Goal: Information Seeking & Learning: Compare options

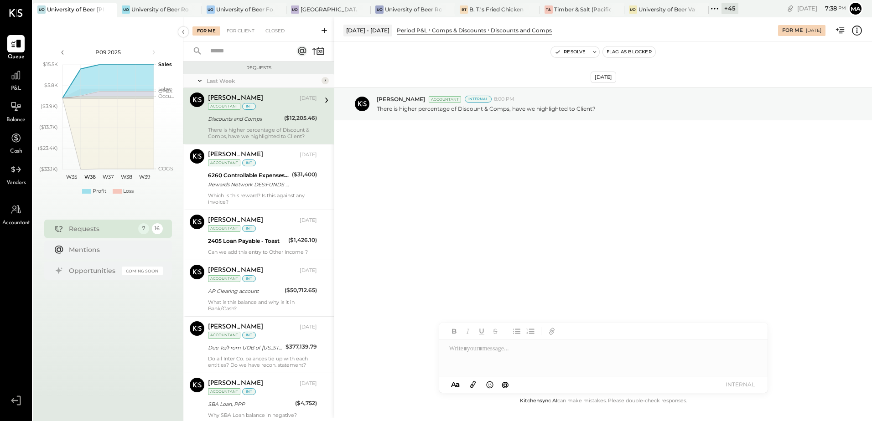
click at [731, 9] on div "+ 45" at bounding box center [729, 8] width 17 height 11
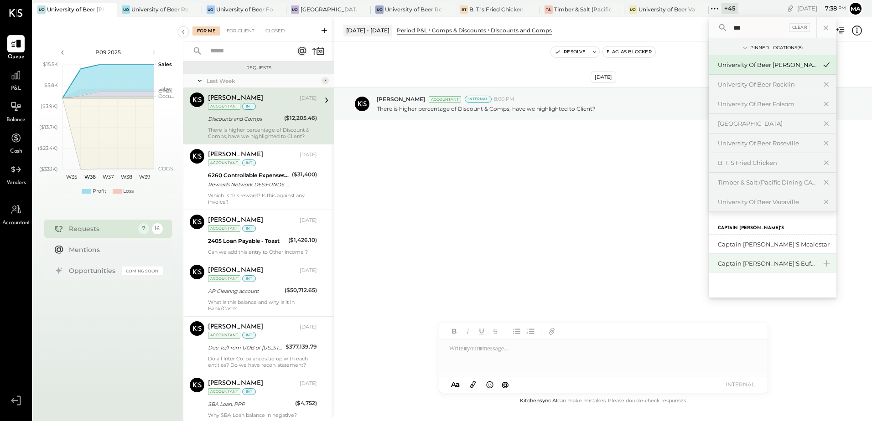
type input "***"
click at [761, 261] on div "Captain [PERSON_NAME]'s Eufaula" at bounding box center [767, 263] width 98 height 9
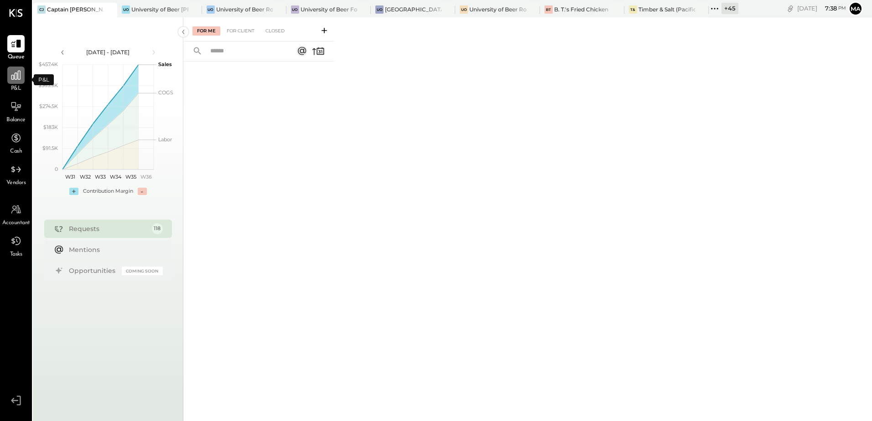
click at [15, 83] on div at bounding box center [15, 75] width 17 height 17
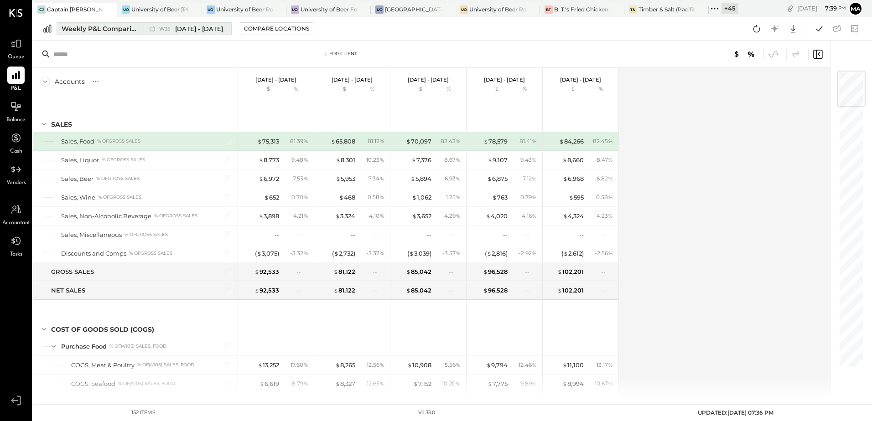
click at [87, 32] on div "Weekly P&L Comparison" at bounding box center [100, 28] width 77 height 9
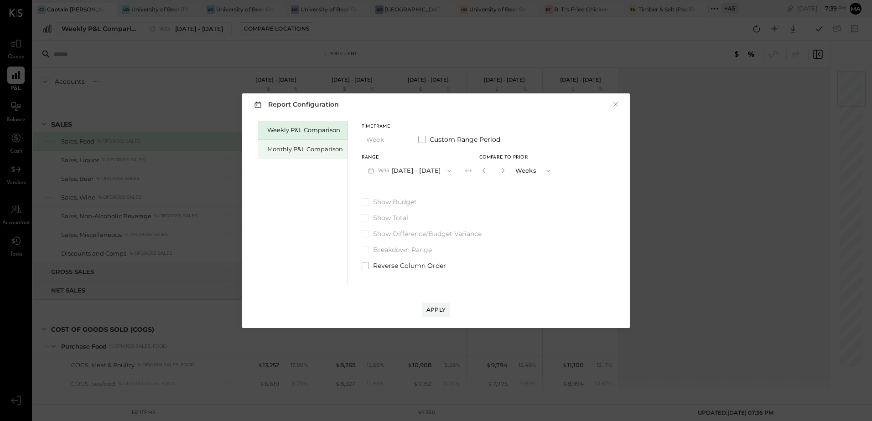
click at [301, 153] on div "Monthly P&L Comparison" at bounding box center [305, 149] width 76 height 9
click at [417, 172] on button "M09 [DATE] - [DATE]" at bounding box center [410, 170] width 96 height 17
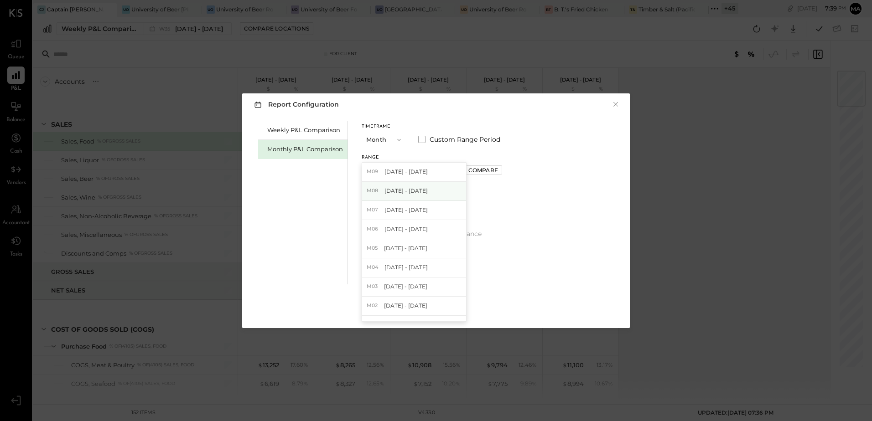
click at [426, 195] on div "M08 [DATE] - [DATE]" at bounding box center [414, 191] width 104 height 19
click at [474, 171] on div "Compare" at bounding box center [483, 170] width 30 height 8
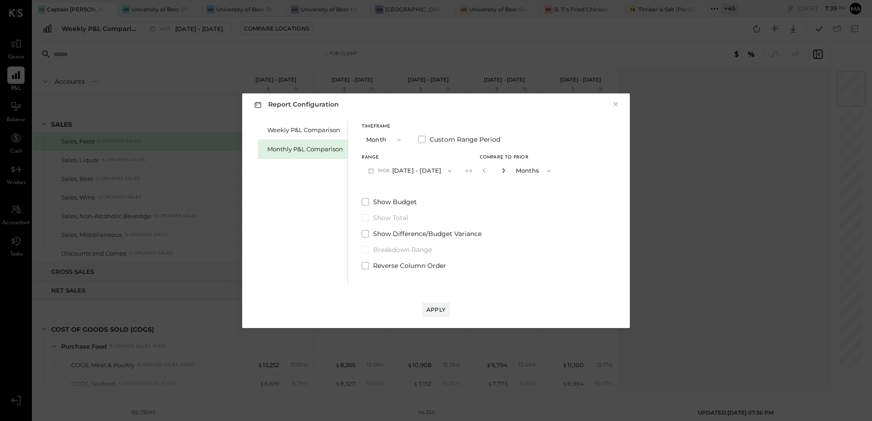
click at [502, 171] on icon "button" at bounding box center [503, 170] width 2 height 5
click at [501, 171] on icon "button" at bounding box center [503, 170] width 5 height 5
type input "*"
click at [440, 308] on div "Apply" at bounding box center [435, 310] width 19 height 8
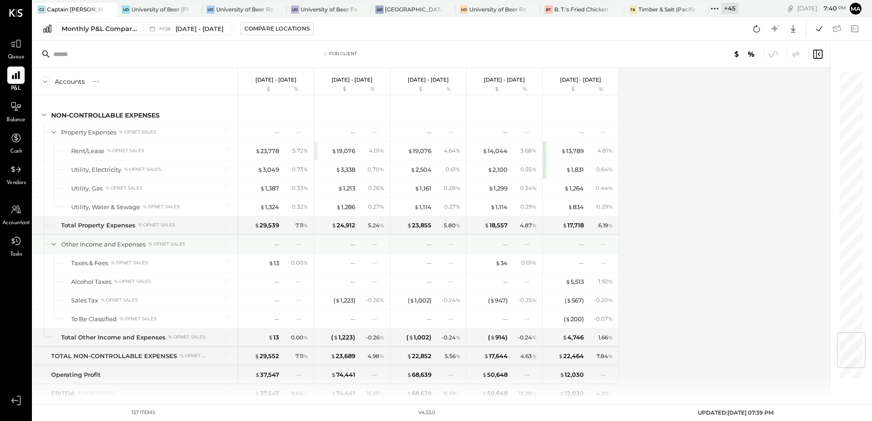
scroll to position [2205, 0]
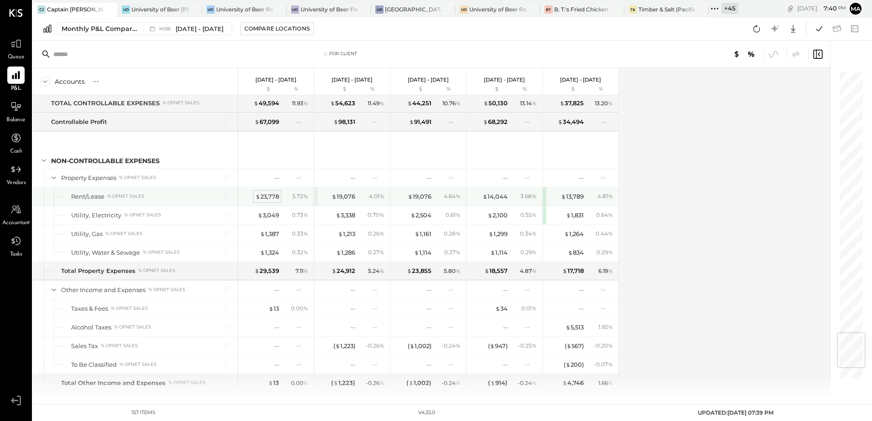
click at [268, 195] on div "$ 23,778" at bounding box center [267, 196] width 24 height 9
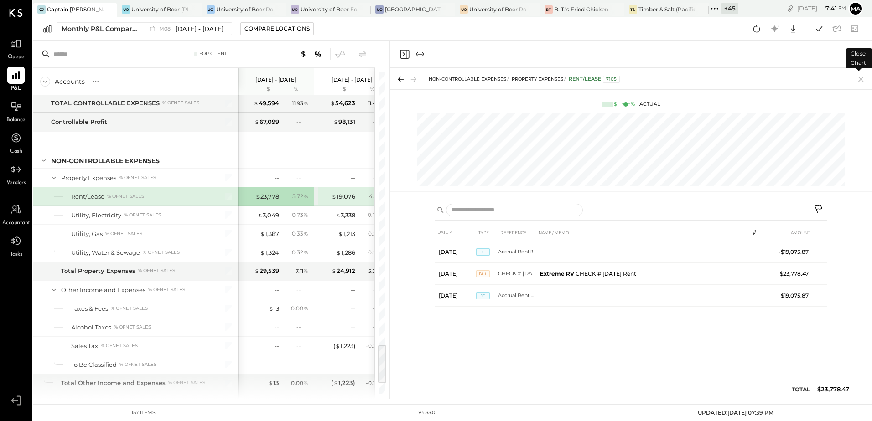
drag, startPoint x: 859, startPoint y: 79, endPoint x: 382, endPoint y: 273, distance: 515.2
click at [859, 80] on icon at bounding box center [860, 79] width 13 height 13
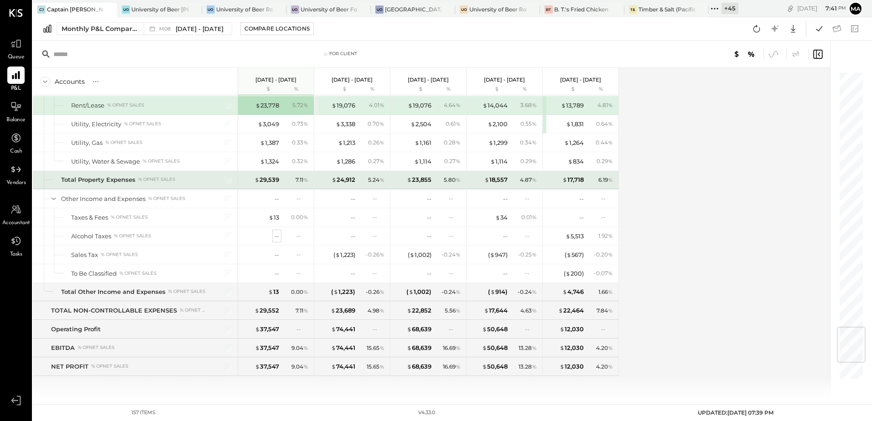
scroll to position [2113, 0]
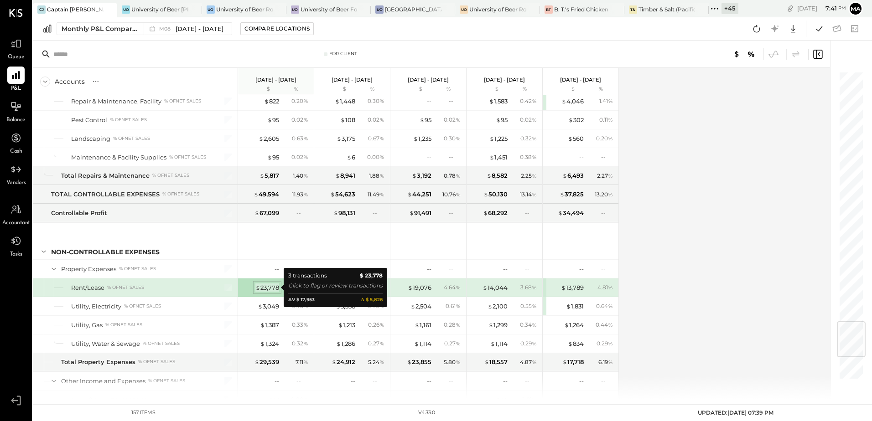
click at [266, 289] on div "$ 23,778" at bounding box center [267, 288] width 24 height 9
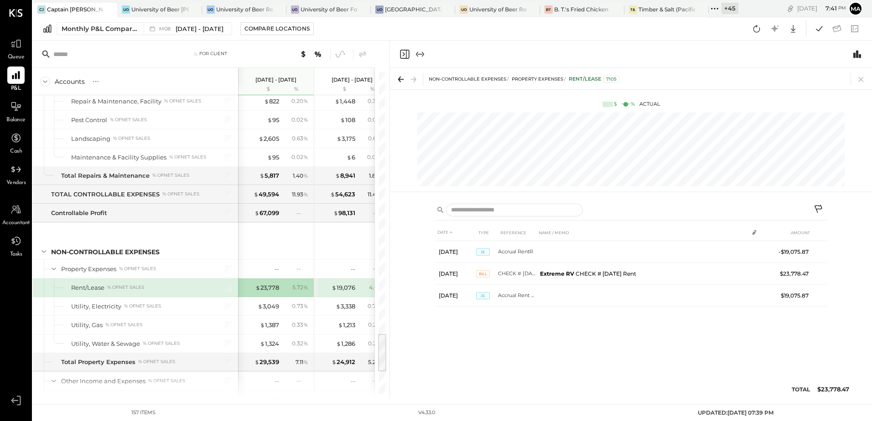
click at [471, 346] on div "DATE TYPE REFERENCE NAME / MEMO AMOUNT [DATE] JE Accrual RentR -$19,075.87 [DAT…" at bounding box center [631, 313] width 392 height 179
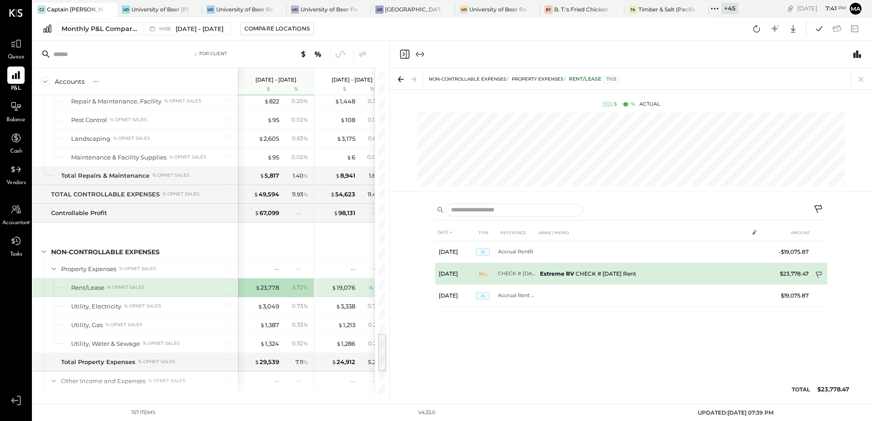
click at [820, 276] on icon at bounding box center [819, 275] width 9 height 9
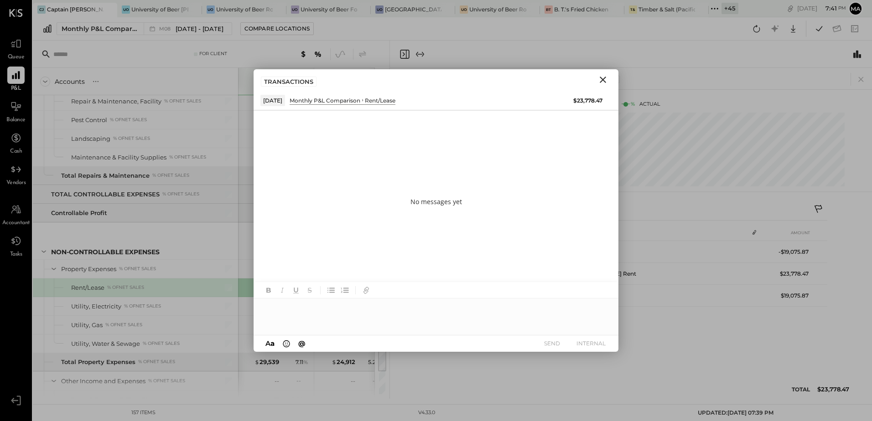
click at [300, 309] on div at bounding box center [436, 317] width 365 height 36
click at [266, 305] on div "**********" at bounding box center [436, 317] width 365 height 36
click at [480, 312] on div "**********" at bounding box center [436, 317] width 365 height 36
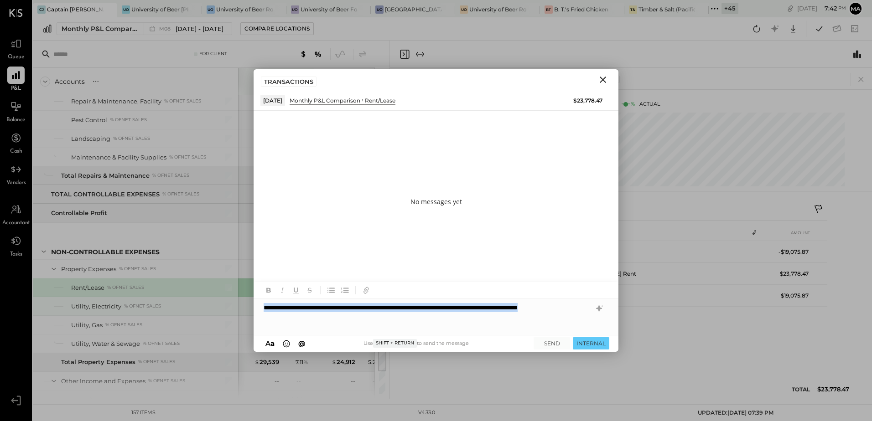
drag, startPoint x: 329, startPoint y: 318, endPoint x: 246, endPoint y: 301, distance: 84.6
click at [246, 301] on div "For Client Accounts S % GL [DATE] - [DATE] $ % [DATE] - [DATE] $ % [DATE] - [DA…" at bounding box center [452, 220] width 839 height 358
copy div "**********"
click at [600, 309] on icon at bounding box center [599, 308] width 6 height 6
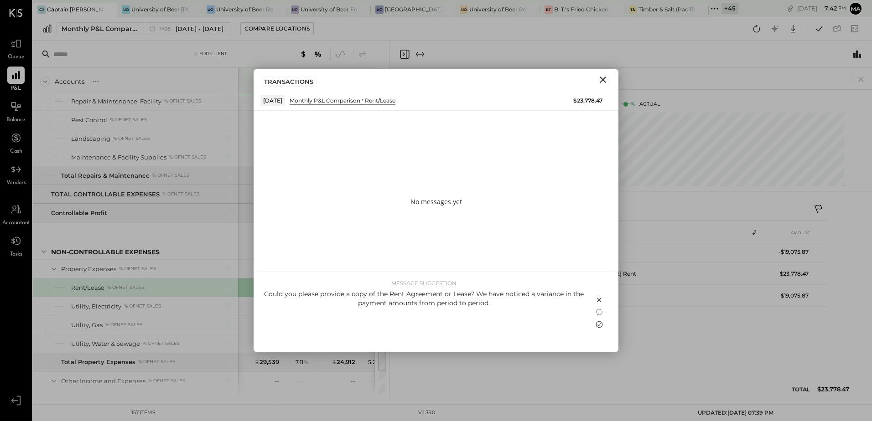
click at [600, 326] on icon at bounding box center [599, 324] width 11 height 11
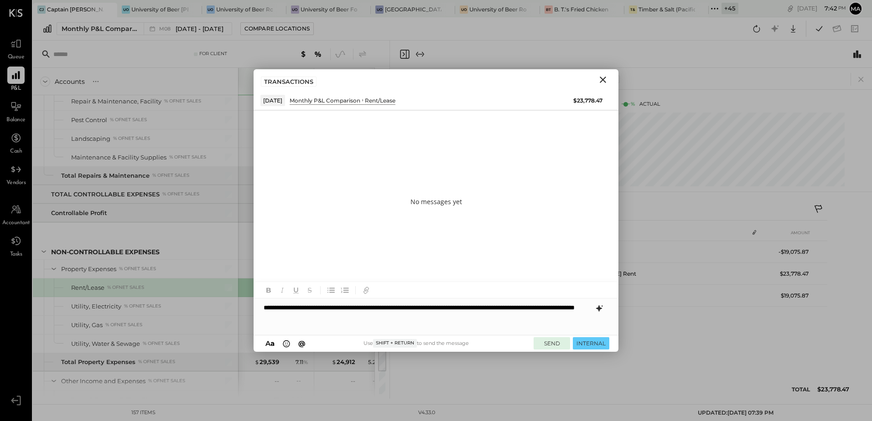
click at [552, 343] on button "SEND" at bounding box center [551, 343] width 36 height 12
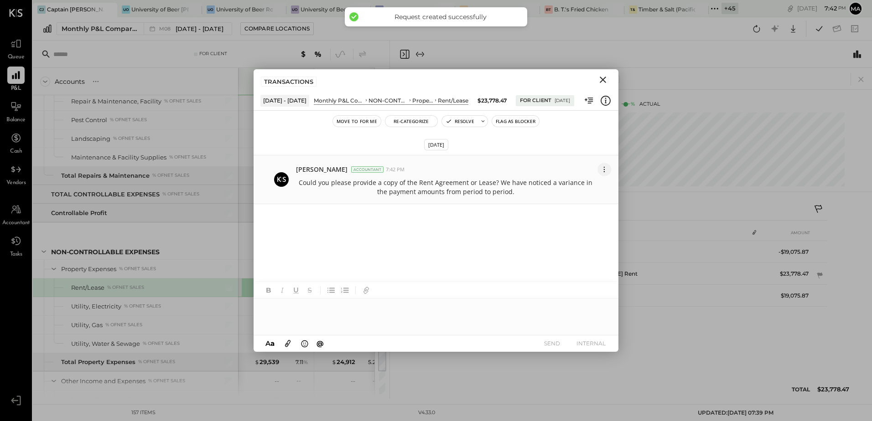
click at [604, 171] on icon at bounding box center [604, 171] width 1 height 1
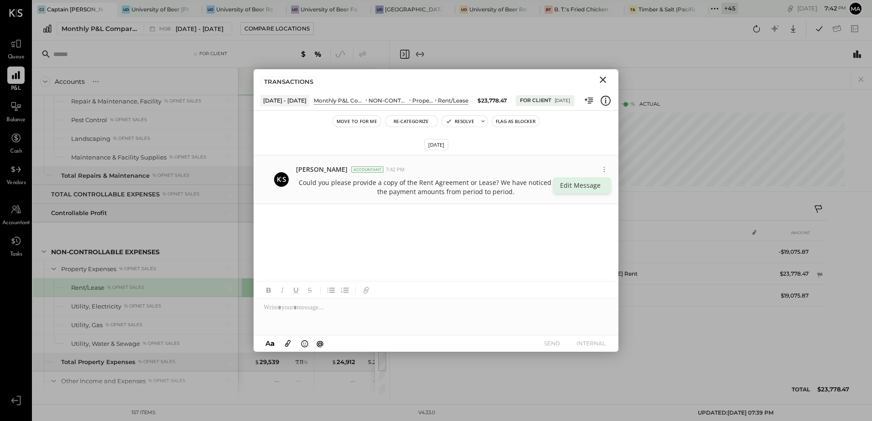
click at [575, 186] on button "Edit Message" at bounding box center [582, 185] width 58 height 16
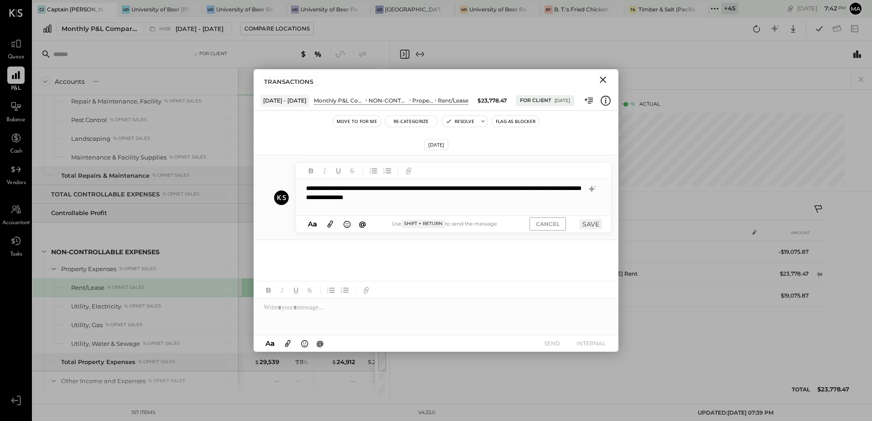
click at [498, 200] on div "**********" at bounding box center [453, 197] width 315 height 36
click at [594, 221] on button "SAVE" at bounding box center [591, 224] width 22 height 10
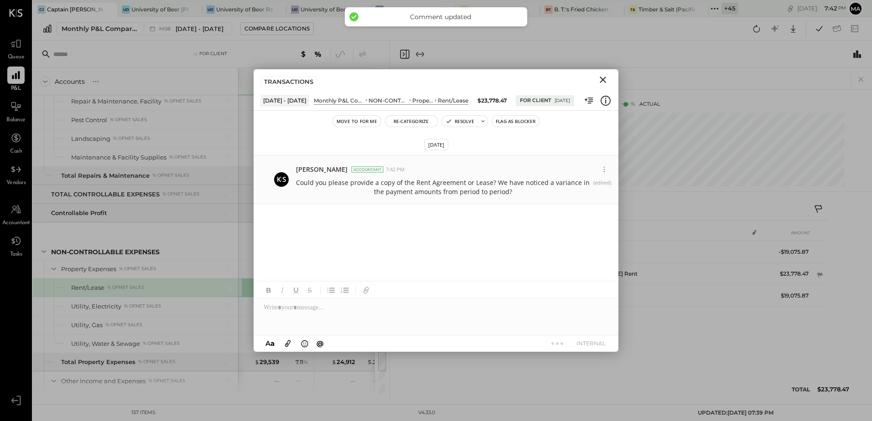
click at [604, 80] on icon "Close" at bounding box center [603, 80] width 6 height 6
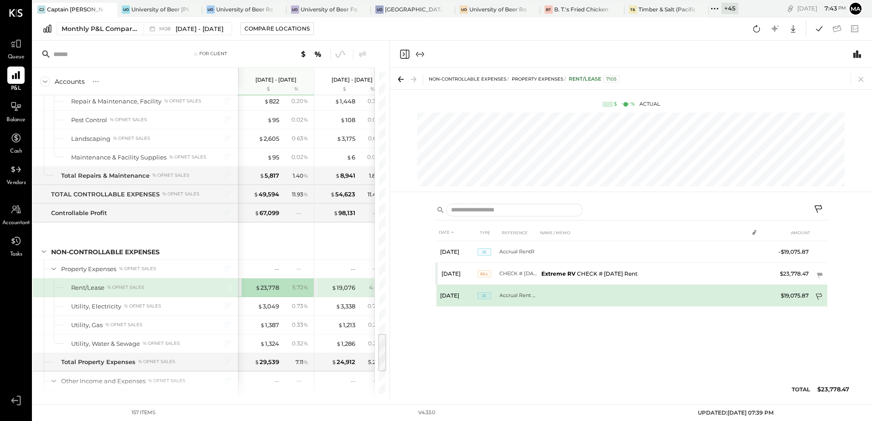
click at [816, 295] on icon at bounding box center [819, 297] width 9 height 9
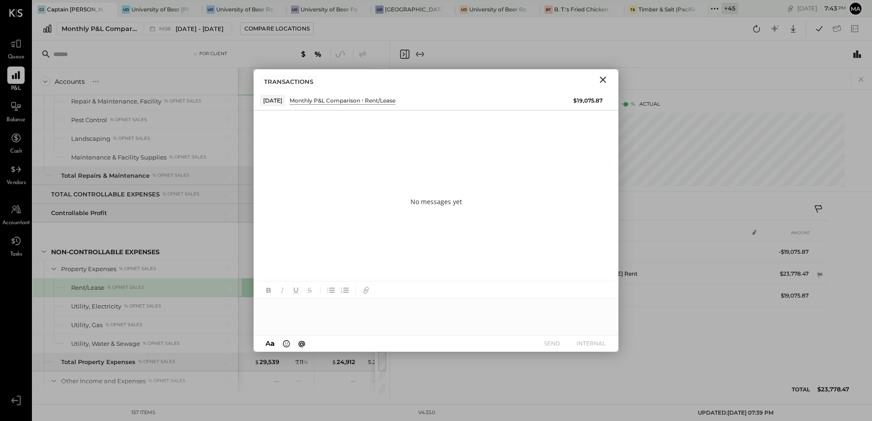
click at [318, 313] on div at bounding box center [436, 317] width 365 height 36
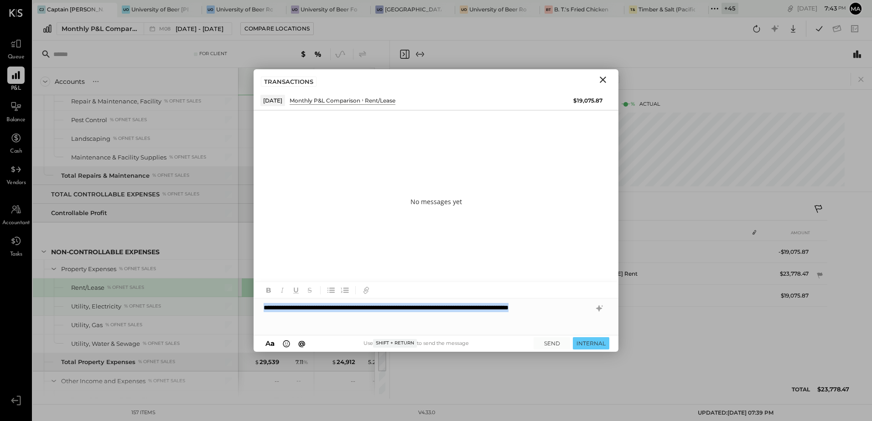
drag, startPoint x: 308, startPoint y: 320, endPoint x: 269, endPoint y: 313, distance: 39.7
click at [249, 308] on div "For Client Accounts S % GL [DATE] - [DATE] $ % [DATE] - [DATE] $ % [DATE] - [DA…" at bounding box center [452, 220] width 839 height 358
click at [597, 309] on icon at bounding box center [599, 308] width 6 height 6
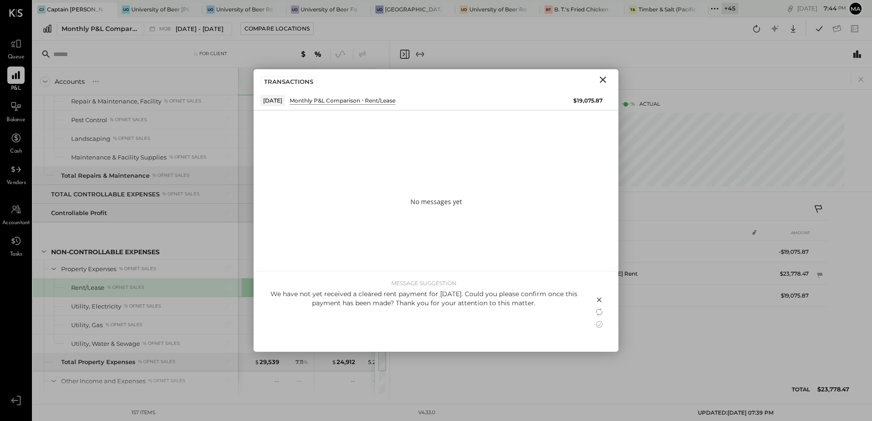
drag, startPoint x: 545, startPoint y: 303, endPoint x: 519, endPoint y: 306, distance: 26.2
click at [519, 306] on div "We have not yet received a cleared rent payment for [DATE]. Could you please co…" at bounding box center [424, 299] width 322 height 18
drag, startPoint x: 519, startPoint y: 306, endPoint x: 600, endPoint y: 326, distance: 83.0
click at [600, 326] on icon at bounding box center [599, 324] width 11 height 11
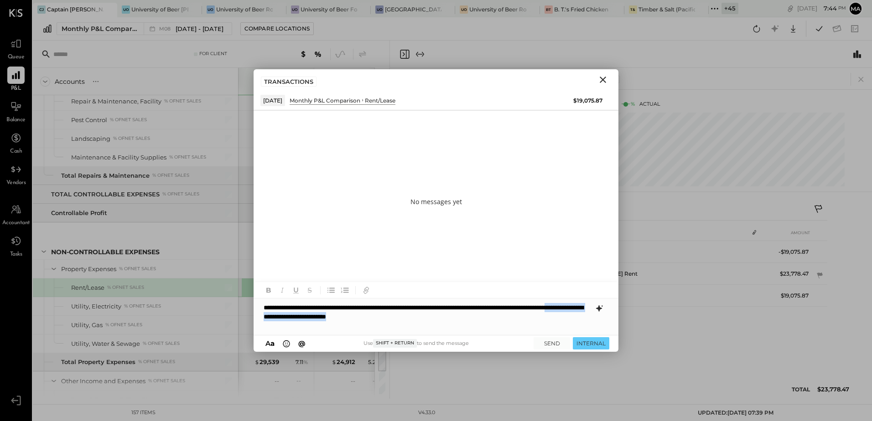
drag, startPoint x: 497, startPoint y: 316, endPoint x: 349, endPoint y: 318, distance: 147.8
click at [349, 318] on div "**********" at bounding box center [436, 317] width 365 height 36
click at [549, 345] on button "SEND" at bounding box center [551, 343] width 36 height 12
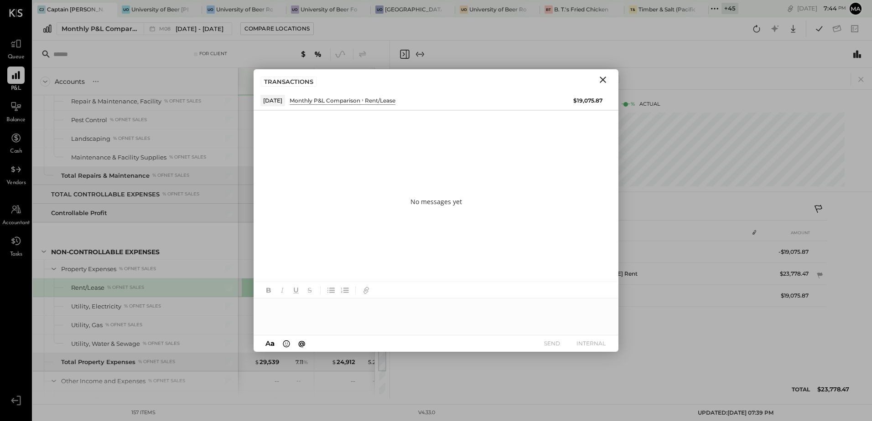
click at [603, 81] on icon "Close" at bounding box center [603, 80] width 6 height 6
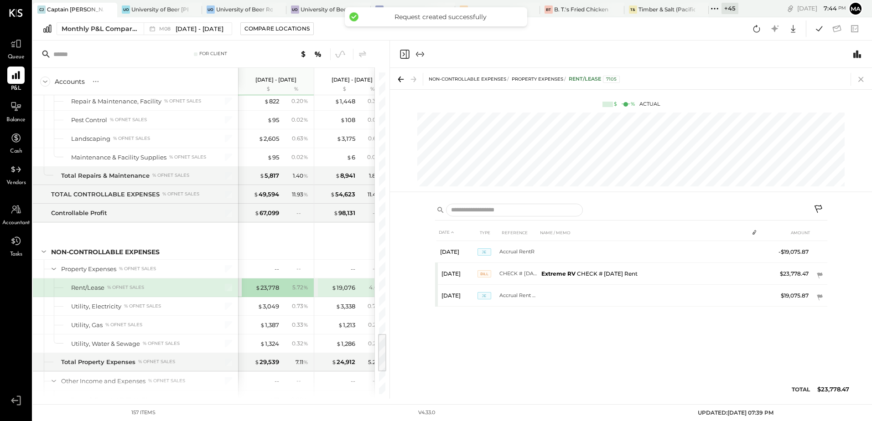
click at [859, 79] on icon at bounding box center [860, 79] width 13 height 13
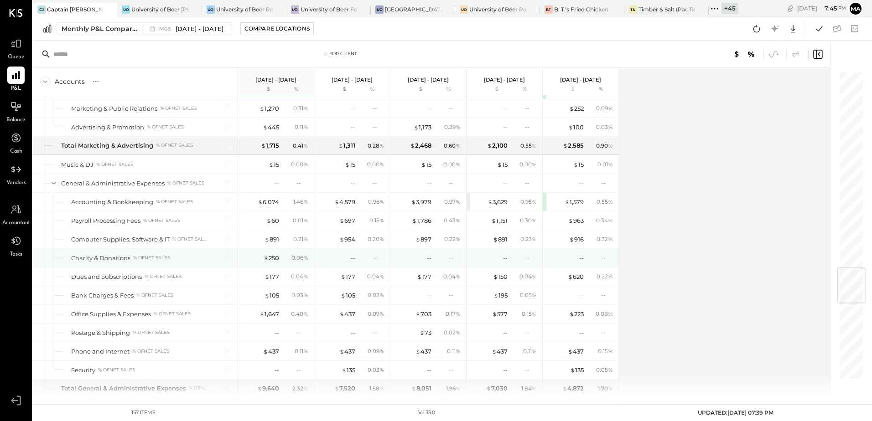
scroll to position [1612, 0]
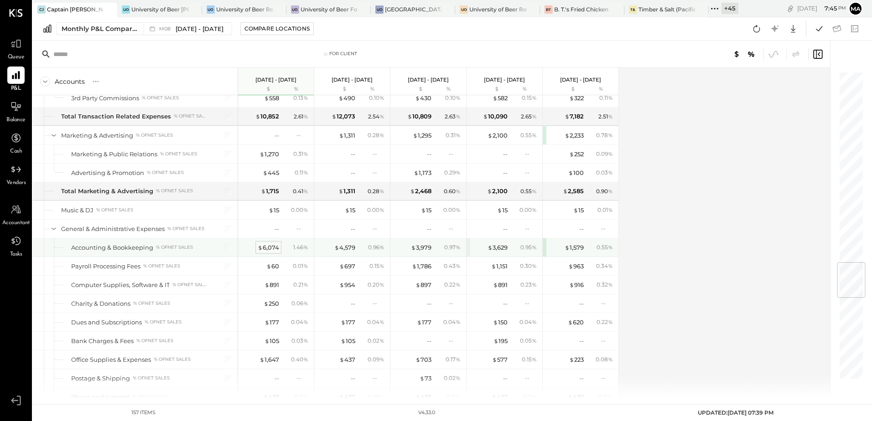
click at [273, 247] on div "$ 6,074" at bounding box center [268, 247] width 21 height 9
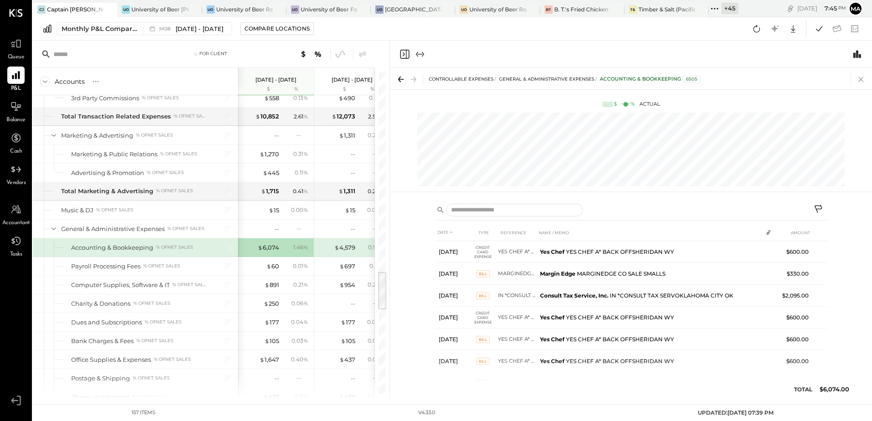
click at [860, 80] on icon at bounding box center [860, 79] width 5 height 5
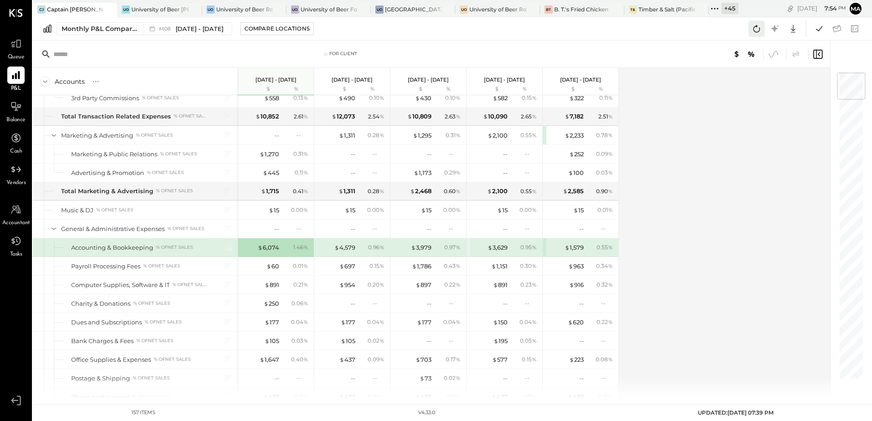
click at [756, 31] on icon at bounding box center [756, 29] width 12 height 12
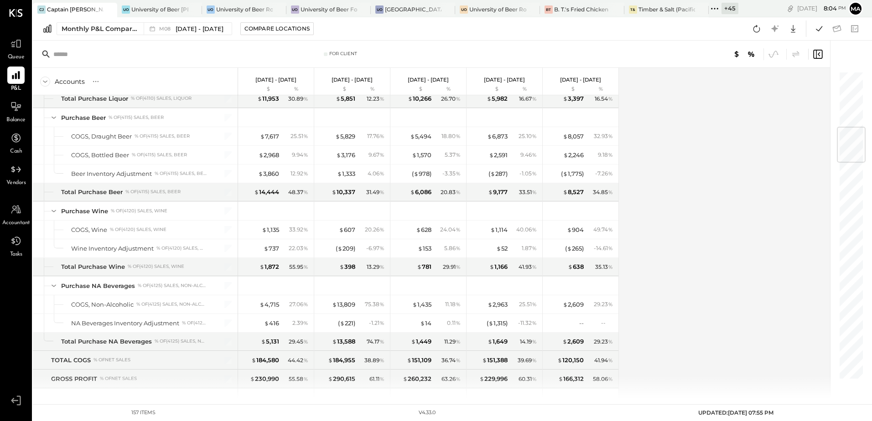
scroll to position [244, 0]
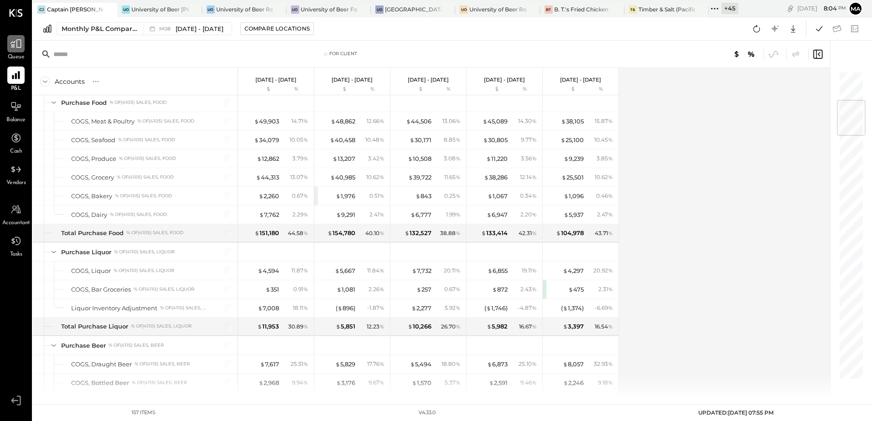
click at [16, 52] on div at bounding box center [15, 43] width 17 height 17
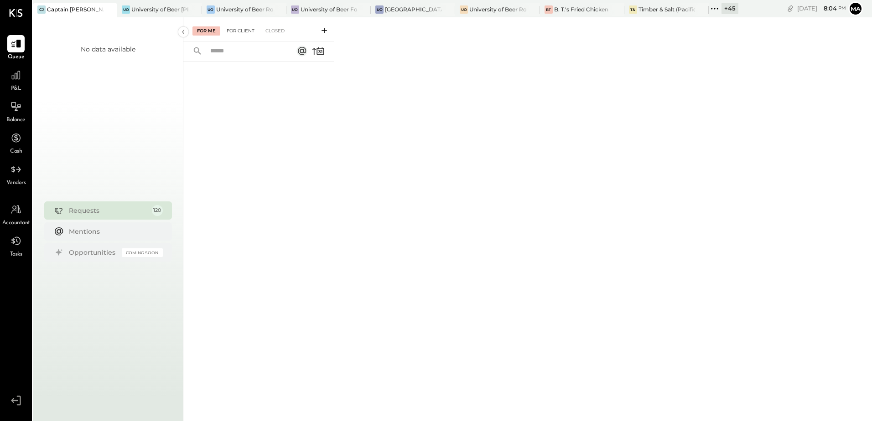
click at [242, 33] on div "For Client" at bounding box center [240, 30] width 37 height 9
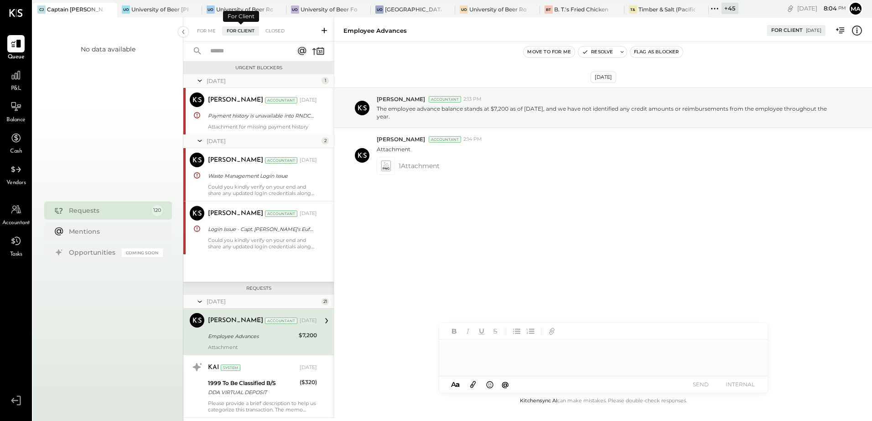
scroll to position [91, 0]
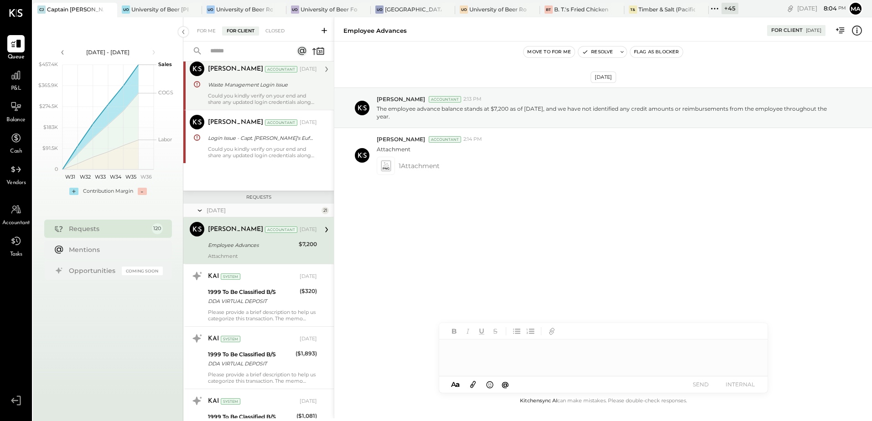
click at [248, 87] on div "Waste Management Login Issue" at bounding box center [261, 84] width 106 height 9
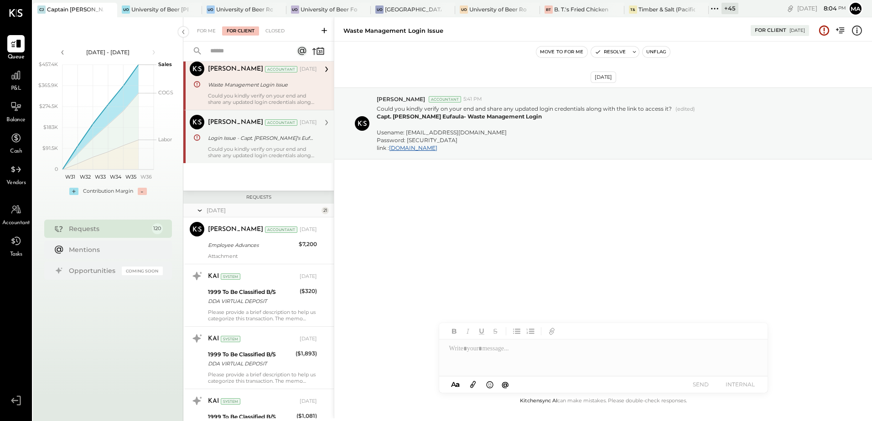
click at [235, 150] on div "Could you kindly verify on your end and share any updated login credentials alo…" at bounding box center [262, 152] width 109 height 13
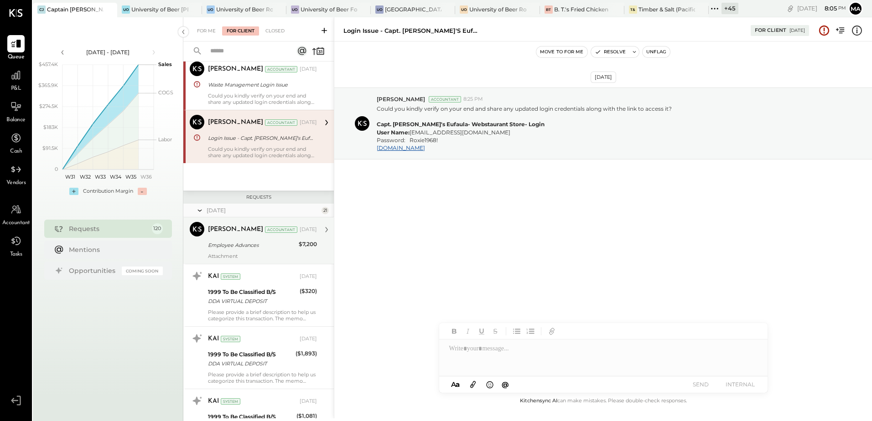
click at [282, 257] on div "Attachment" at bounding box center [262, 256] width 109 height 6
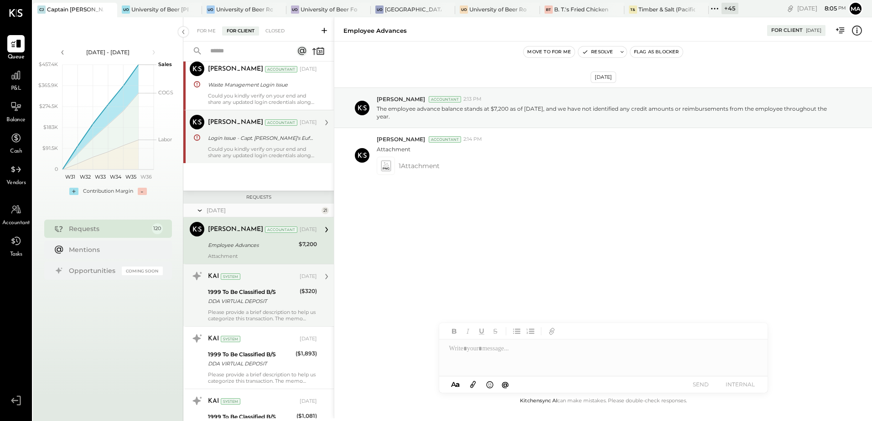
click at [276, 288] on div "1999 To Be Classified B/S" at bounding box center [252, 292] width 89 height 9
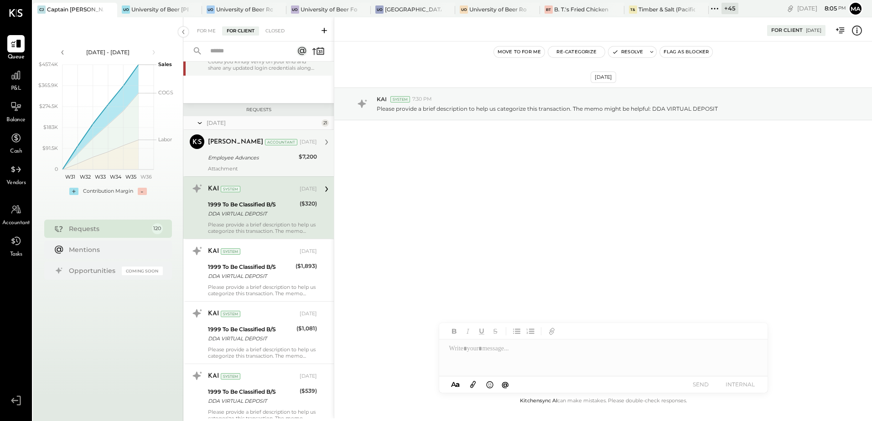
scroll to position [182, 0]
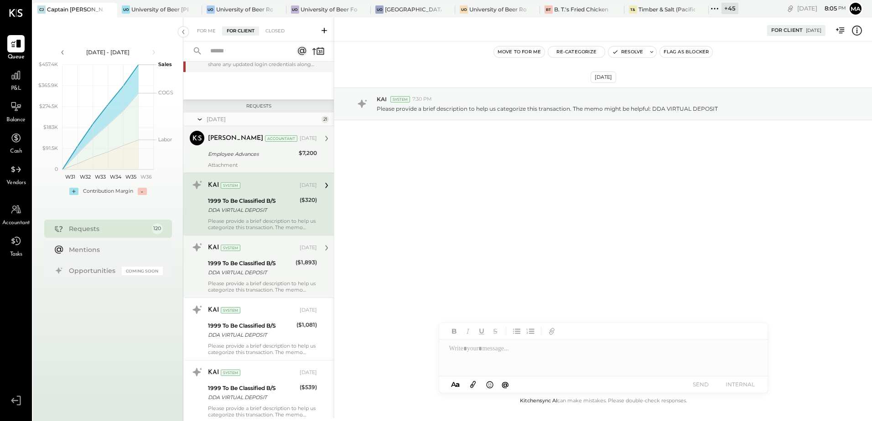
click at [274, 270] on div "DDA VIRTUAL DEPOSIT" at bounding box center [250, 272] width 85 height 9
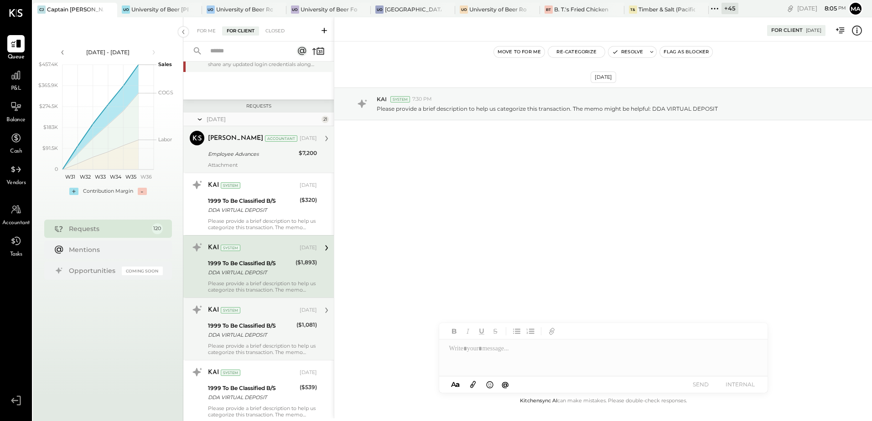
click at [260, 337] on div "DDA VIRTUAL DEPOSIT" at bounding box center [251, 335] width 86 height 9
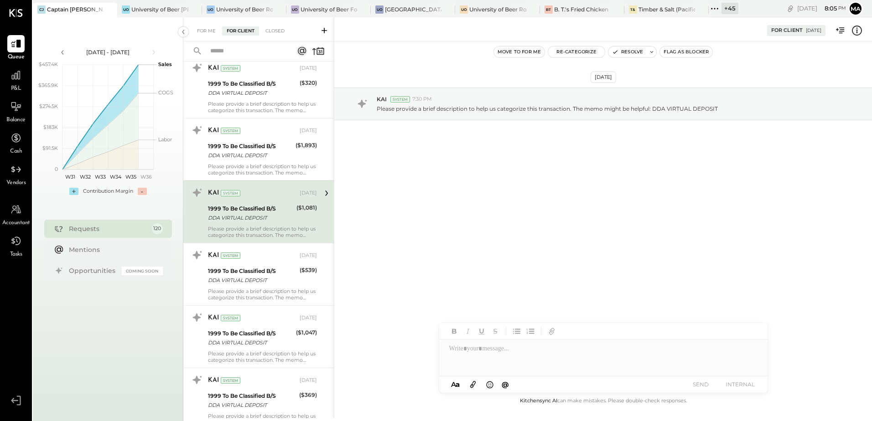
scroll to position [319, 0]
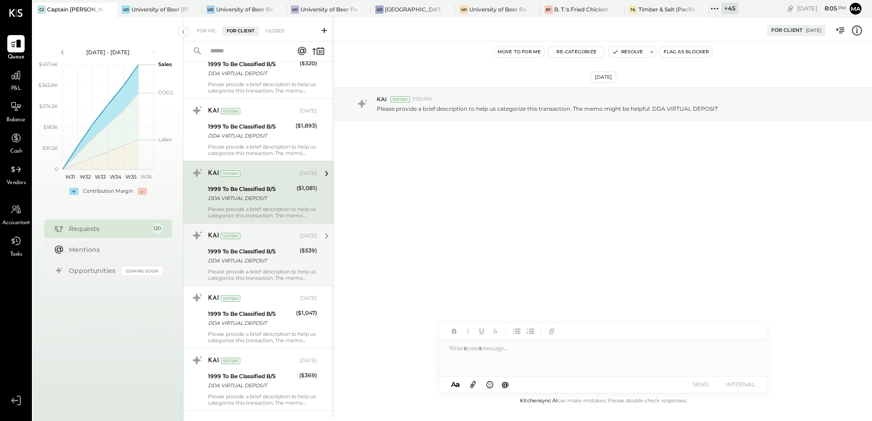
click at [262, 268] on div "KAI System [DATE] 1999 To Be Classified B/S DDA VIRTUAL DEPOSIT ($539) Please p…" at bounding box center [262, 254] width 109 height 53
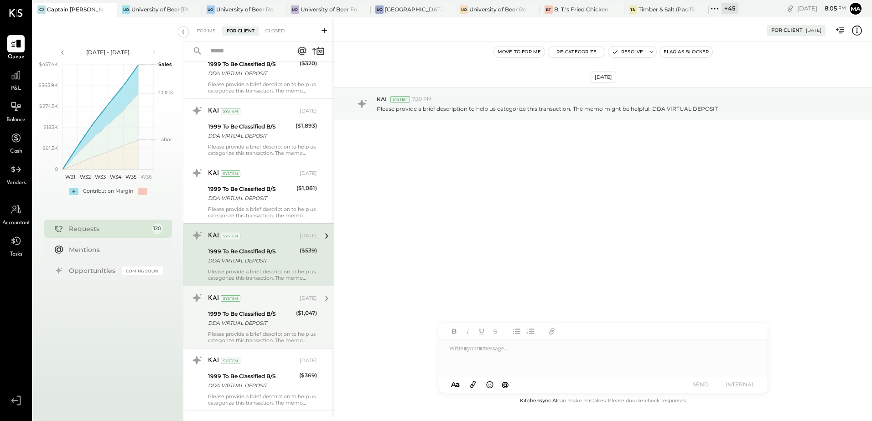
click at [271, 324] on div "DDA VIRTUAL DEPOSIT" at bounding box center [250, 323] width 85 height 9
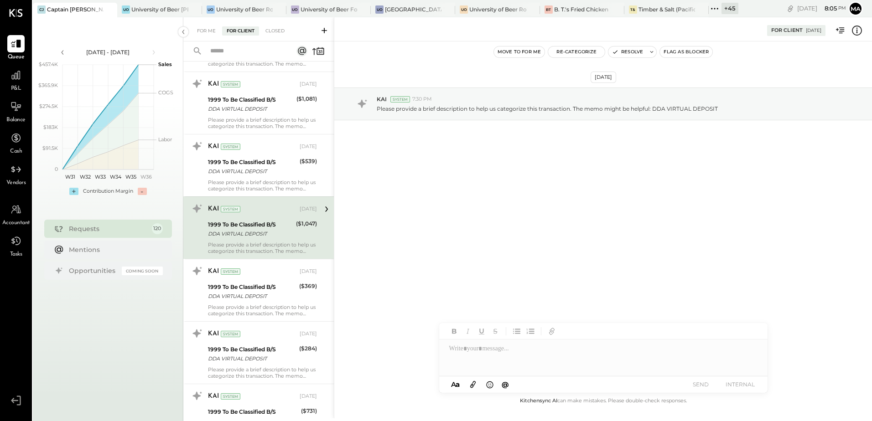
scroll to position [410, 0]
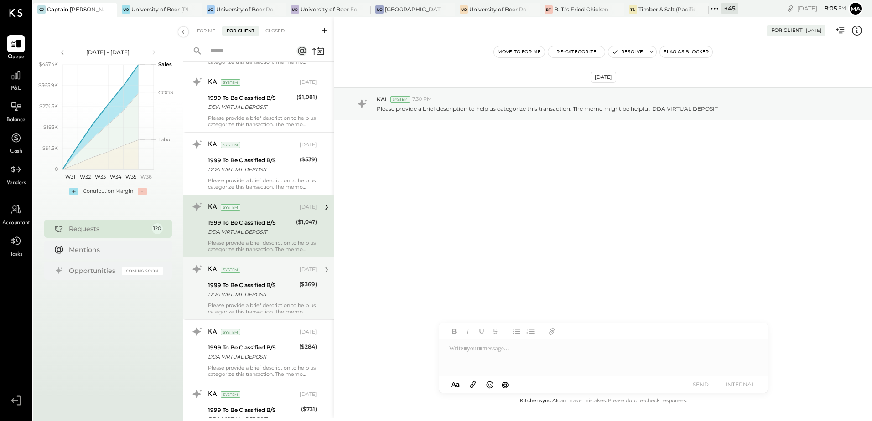
click at [268, 298] on div "DDA VIRTUAL DEPOSIT" at bounding box center [252, 294] width 88 height 9
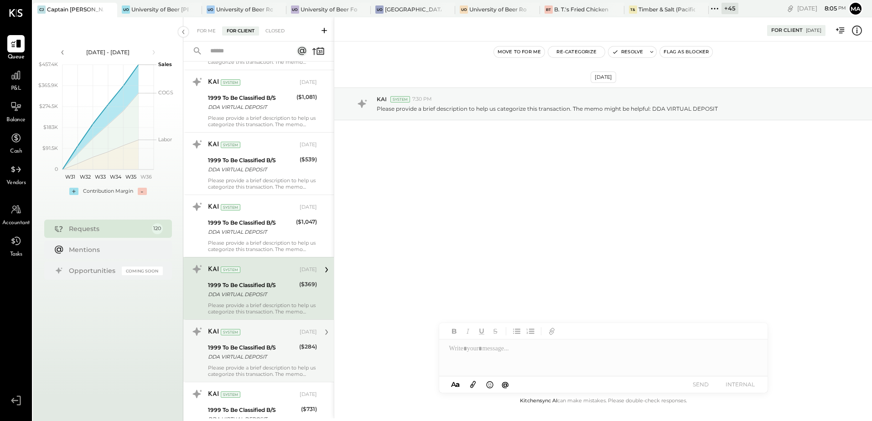
click at [269, 343] on div "1999 To Be Classified B/S" at bounding box center [252, 347] width 88 height 9
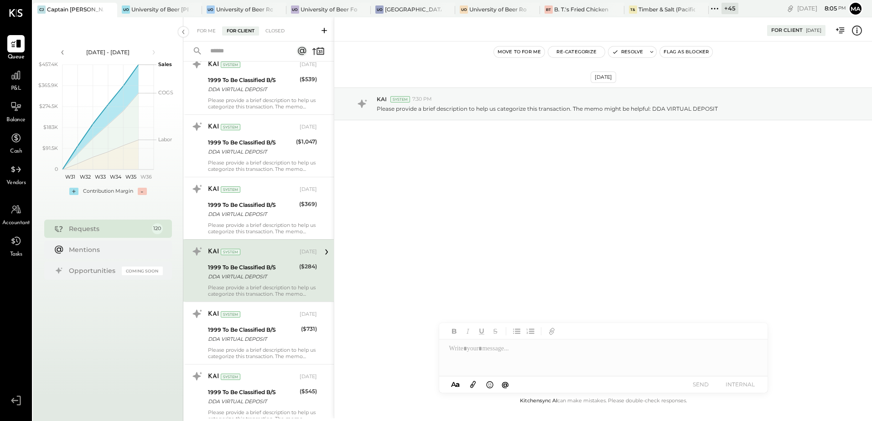
scroll to position [593, 0]
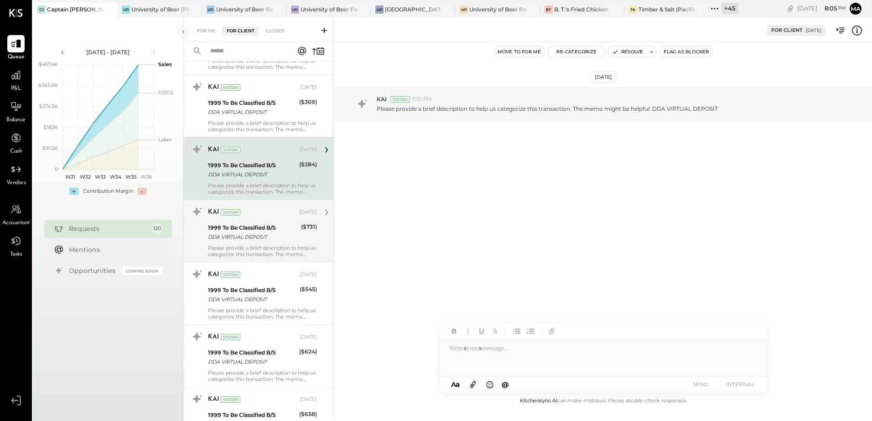
click at [251, 237] on div "DDA VIRTUAL DEPOSIT" at bounding box center [253, 237] width 90 height 9
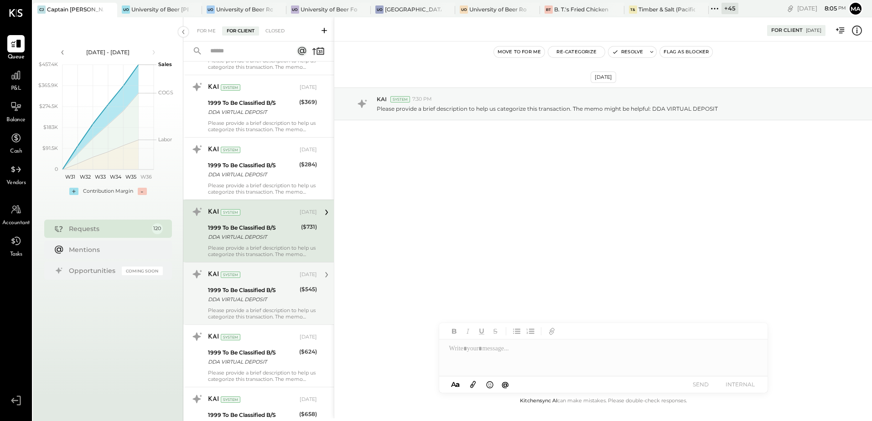
click at [255, 284] on div "KAI System [DATE] 1999 To Be Classified B/S DDA VIRTUAL DEPOSIT ($545) Please p…" at bounding box center [262, 293] width 109 height 53
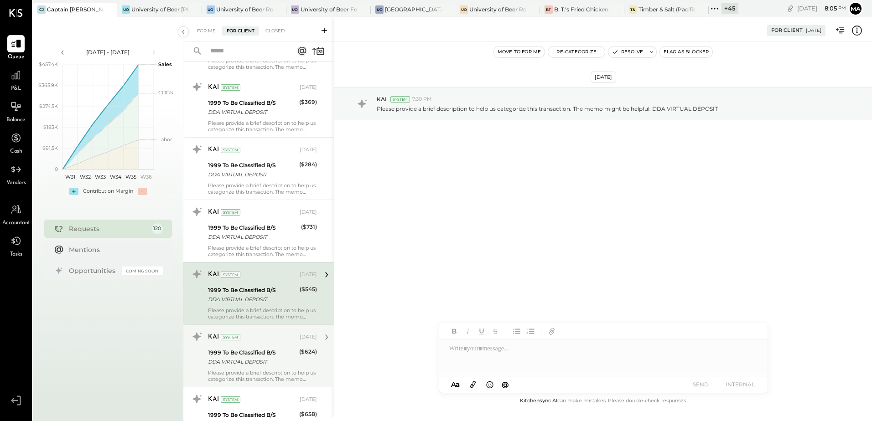
click at [266, 347] on div "KAI System [DATE] 1999 To Be Classified B/S DDA VIRTUAL DEPOSIT ($624) Please p…" at bounding box center [262, 356] width 109 height 53
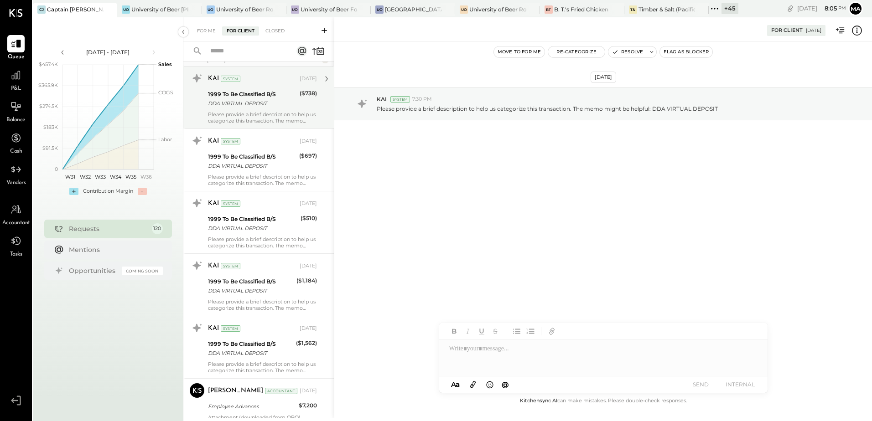
scroll to position [1550, 0]
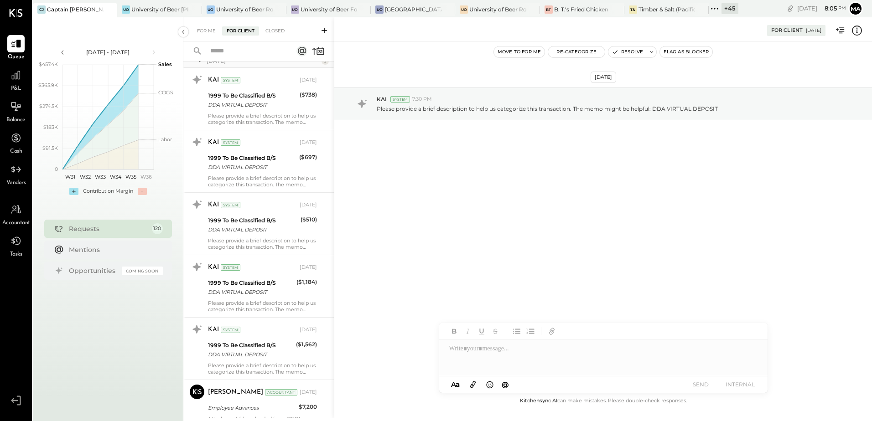
click at [224, 53] on input "text" at bounding box center [246, 51] width 83 height 15
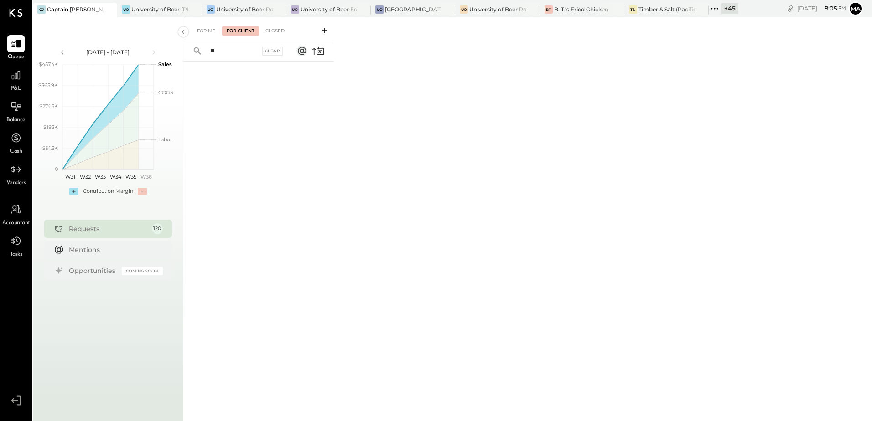
type input "*"
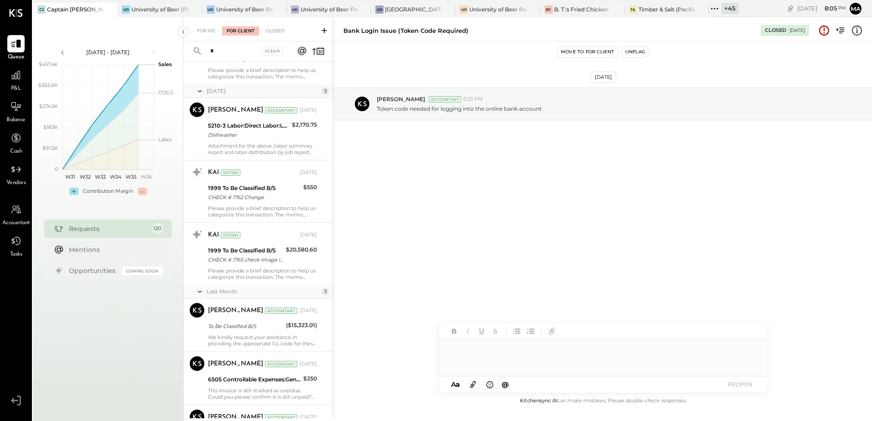
scroll to position [468, 0]
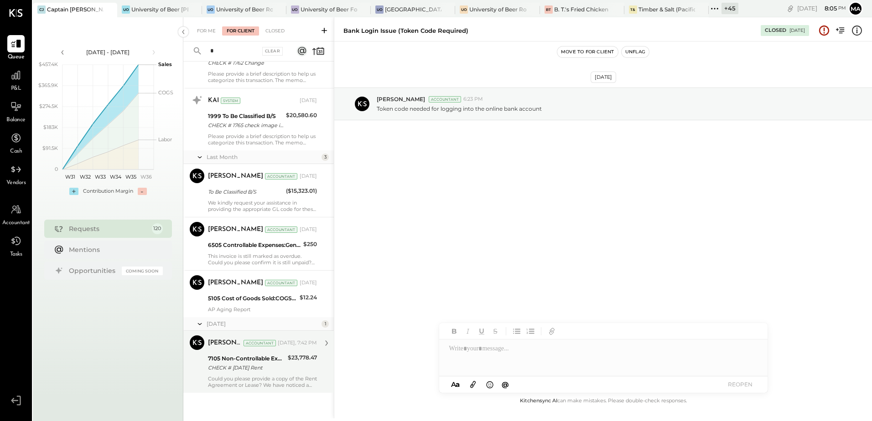
click at [274, 373] on div "CHECK # [DATE] Rent" at bounding box center [246, 367] width 77 height 9
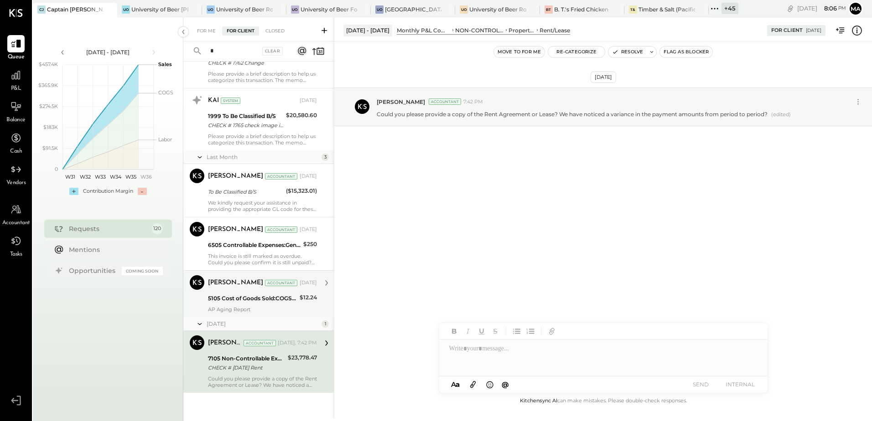
click at [281, 303] on div "5105 Cost of Goods Sold:COGS, Bakery" at bounding box center [252, 298] width 89 height 9
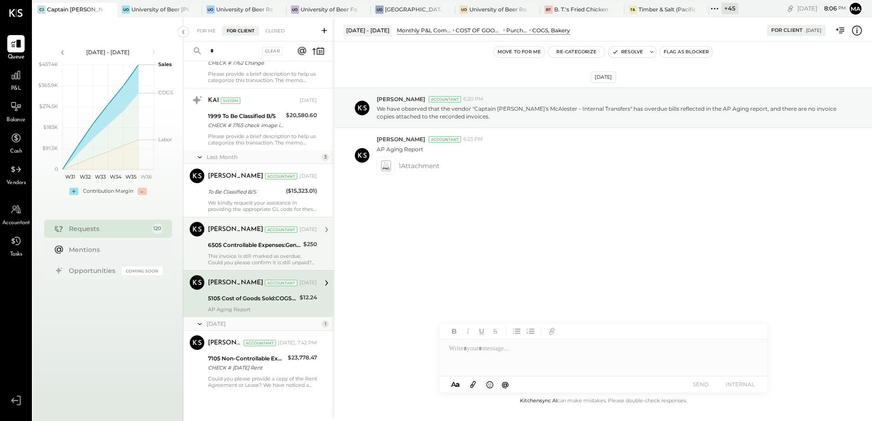
click at [260, 254] on div "This invoice is still marked as overdue. Could you please confirm it is still u…" at bounding box center [262, 259] width 109 height 13
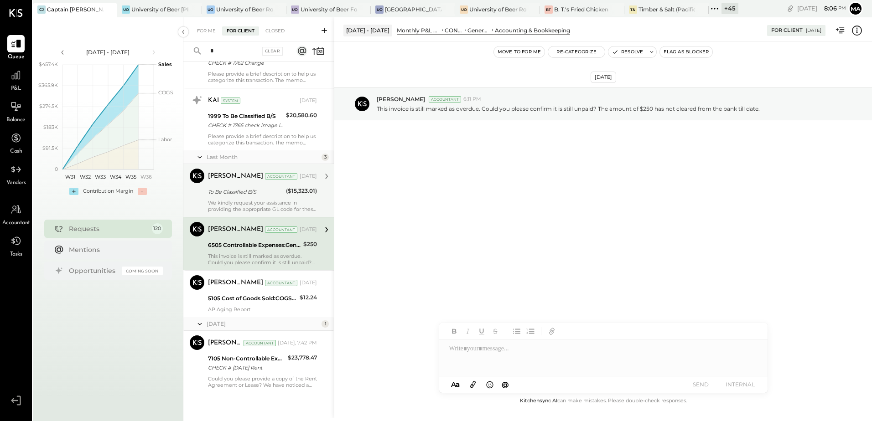
click at [243, 202] on div "We kindly request your assistance in providing the appropriate GL code for thes…" at bounding box center [262, 206] width 109 height 13
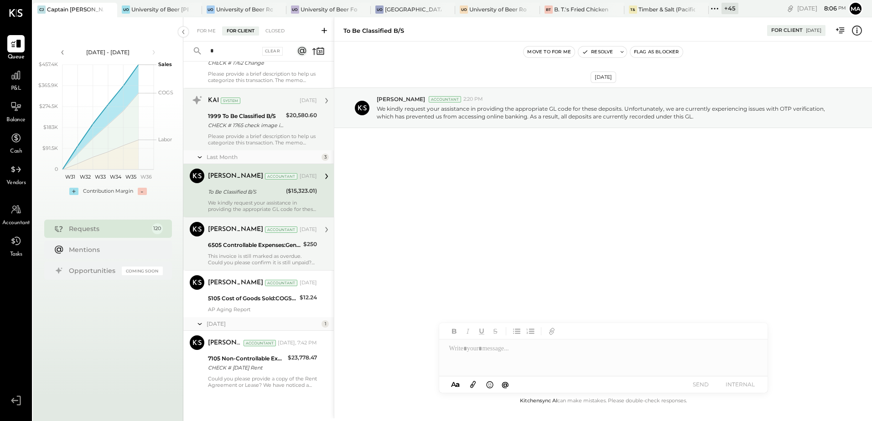
click at [252, 134] on div "Please provide a brief description to help us categorize this transaction. The …" at bounding box center [262, 139] width 109 height 13
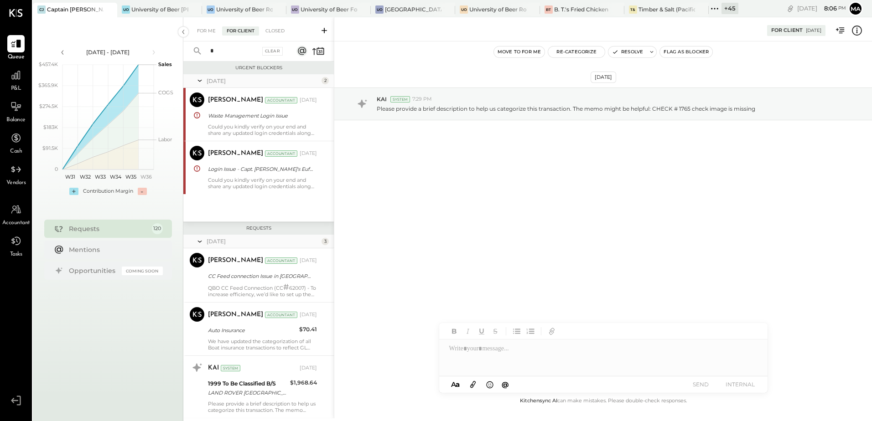
click at [236, 29] on div "For Client" at bounding box center [240, 30] width 37 height 9
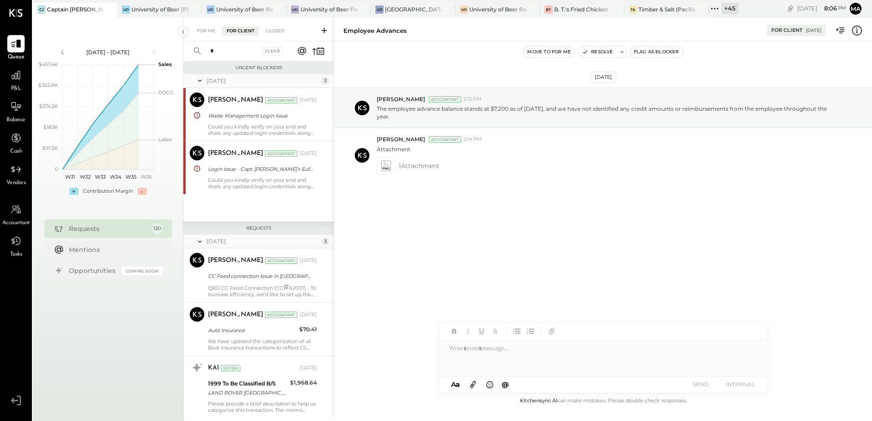
click at [325, 31] on icon at bounding box center [324, 30] width 9 height 9
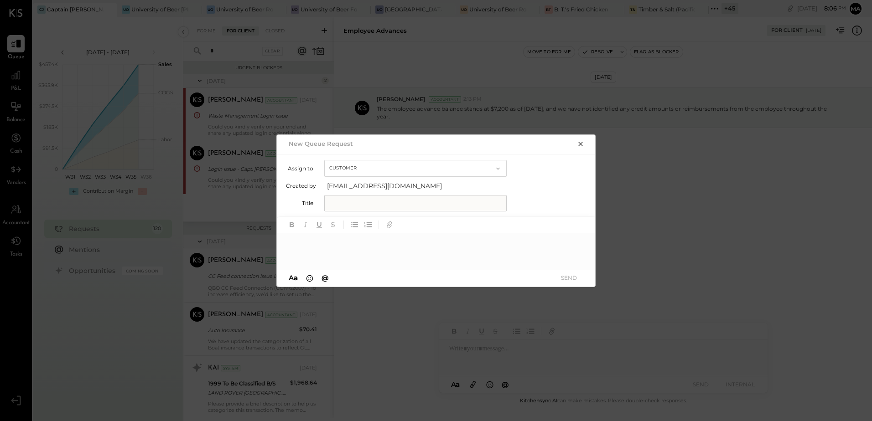
click at [347, 206] on input "text" at bounding box center [415, 203] width 182 height 16
type input "**********"
click at [333, 247] on div at bounding box center [436, 251] width 319 height 36
click at [320, 250] on div "***" at bounding box center [436, 251] width 319 height 36
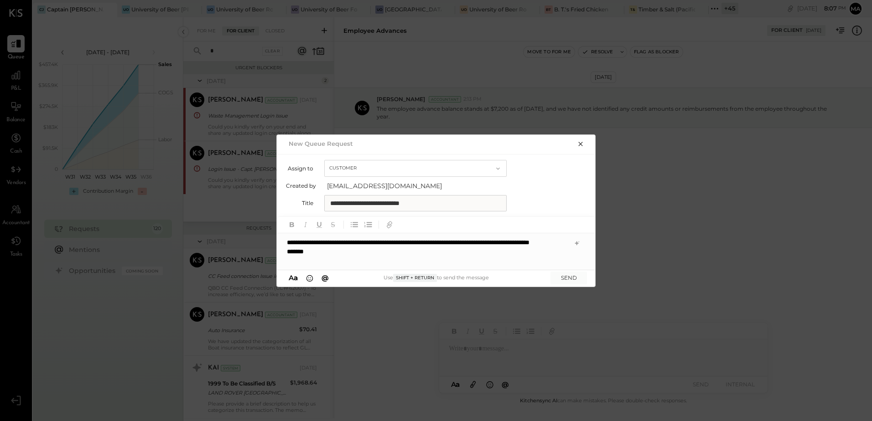
click at [311, 256] on div "*******" at bounding box center [428, 251] width 282 height 9
click at [311, 256] on div "**********" at bounding box center [428, 251] width 282 height 9
click at [378, 256] on div "**********" at bounding box center [428, 251] width 282 height 9
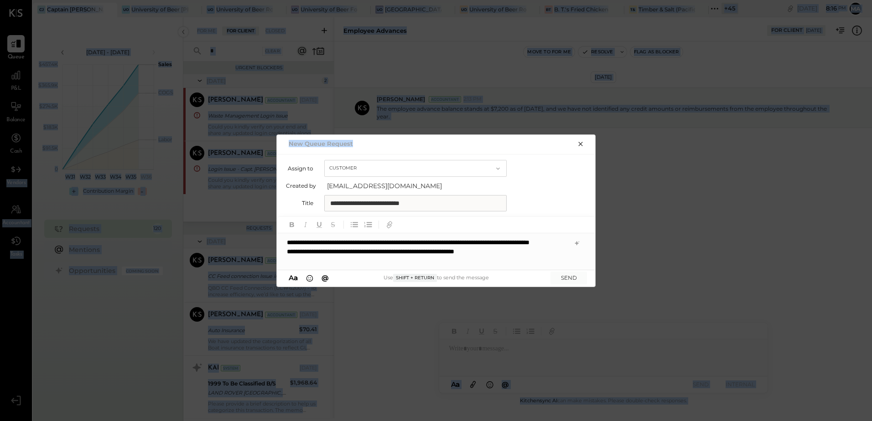
drag, startPoint x: 402, startPoint y: 143, endPoint x: -157, endPoint y: 163, distance: 559.4
click at [0, 163] on html "Queue P&L Balance Cash Vendors Accountant Tasks v 4.33.0 CJ Captain [PERSON_NAM…" at bounding box center [436, 210] width 872 height 421
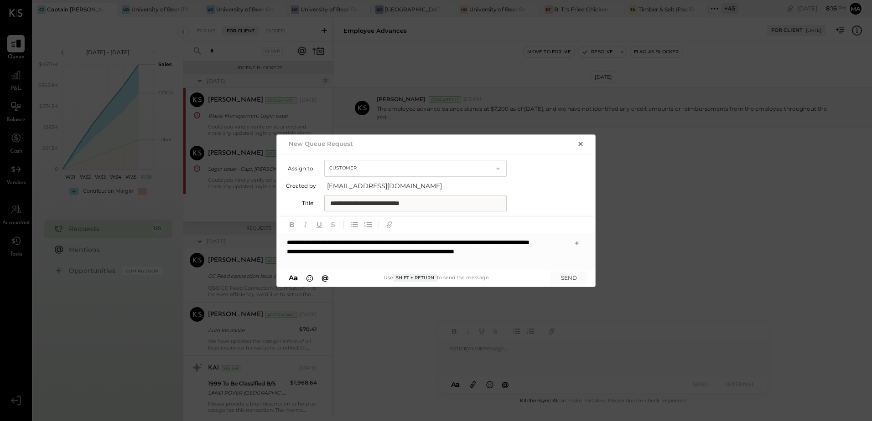
click at [459, 233] on div at bounding box center [436, 225] width 319 height 16
drag, startPoint x: 363, startPoint y: 252, endPoint x: 269, endPoint y: 244, distance: 94.3
click at [269, 244] on div "**********" at bounding box center [436, 210] width 872 height 421
click at [526, 256] on div "**********" at bounding box center [428, 251] width 282 height 9
click at [561, 256] on div "**********" at bounding box center [428, 251] width 282 height 9
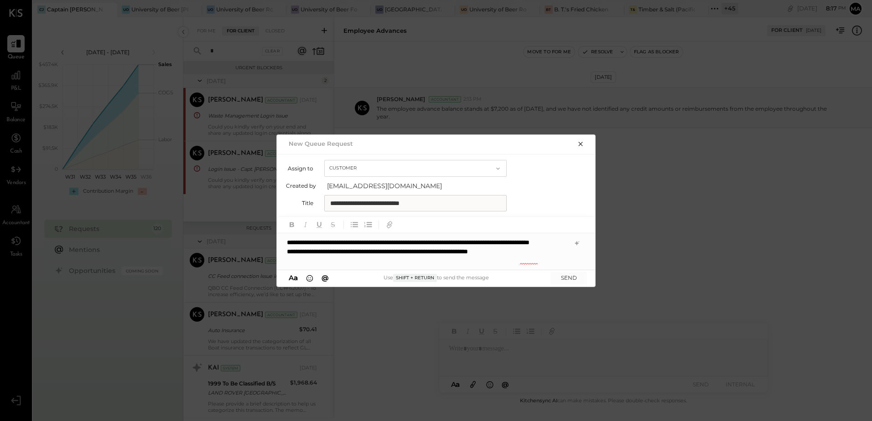
click at [528, 256] on div "**********" at bounding box center [428, 251] width 282 height 9
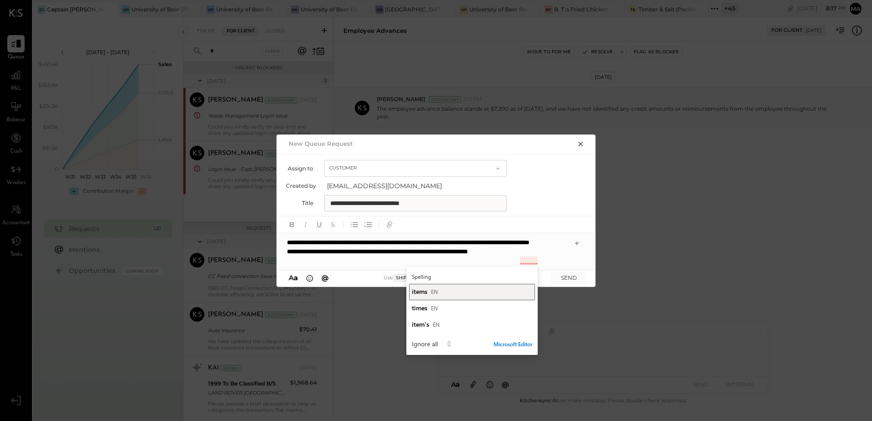
click at [427, 293] on span "items" at bounding box center [420, 291] width 16 height 9
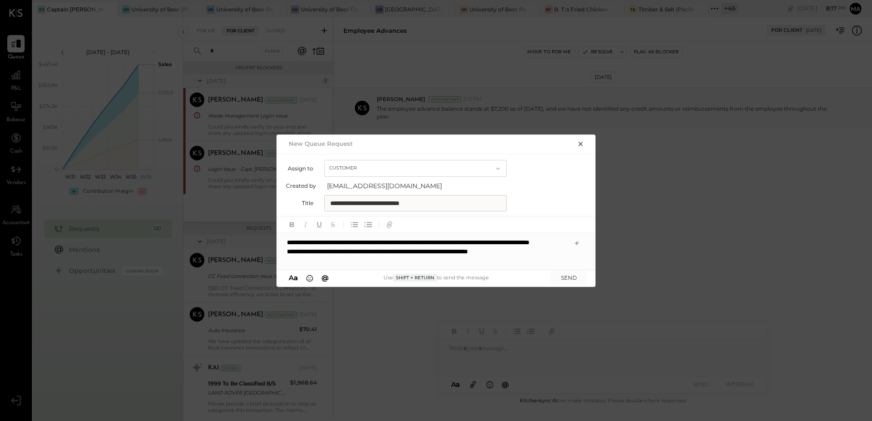
click at [549, 256] on div "**********" at bounding box center [428, 251] width 282 height 9
drag, startPoint x: 549, startPoint y: 262, endPoint x: 367, endPoint y: 259, distance: 182.4
click at [367, 256] on div "**********" at bounding box center [428, 251] width 282 height 9
click at [561, 256] on div "**********" at bounding box center [428, 251] width 282 height 9
drag, startPoint x: 554, startPoint y: 261, endPoint x: 280, endPoint y: 235, distance: 274.8
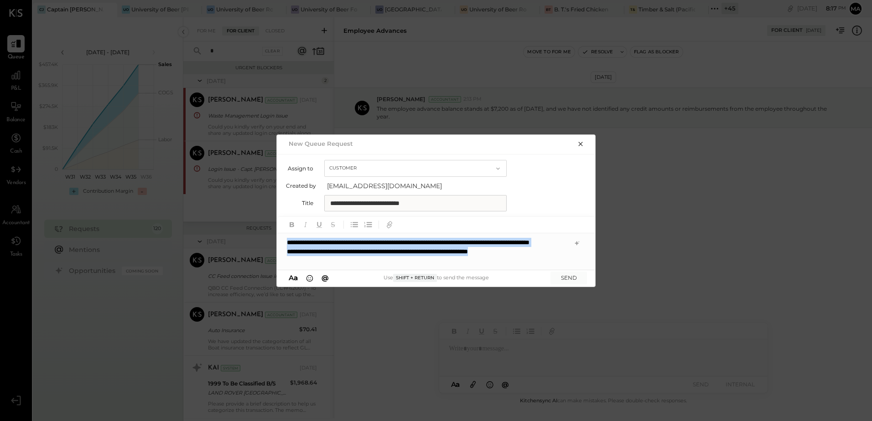
click at [280, 235] on div "**********" at bounding box center [436, 251] width 319 height 36
click at [577, 245] on icon at bounding box center [576, 243] width 4 height 4
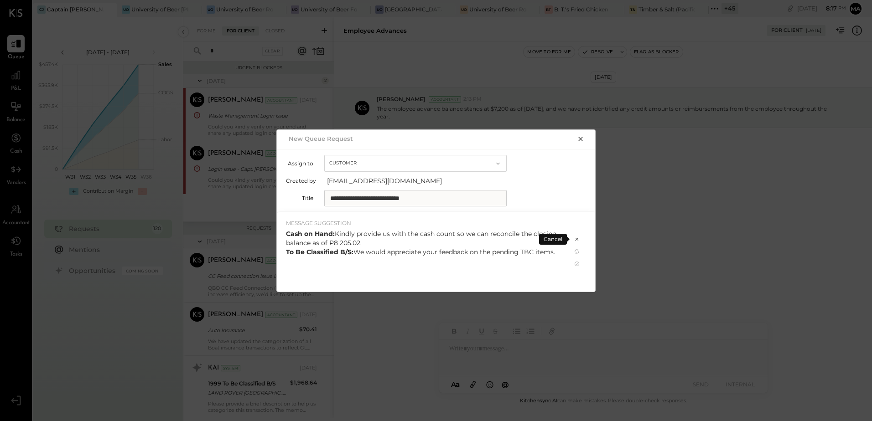
click at [442, 246] on div "Cash on Hand: Kindly provide us with the cash count so we can reconcile the clo…" at bounding box center [424, 242] width 276 height 27
click at [575, 266] on icon at bounding box center [576, 263] width 7 height 7
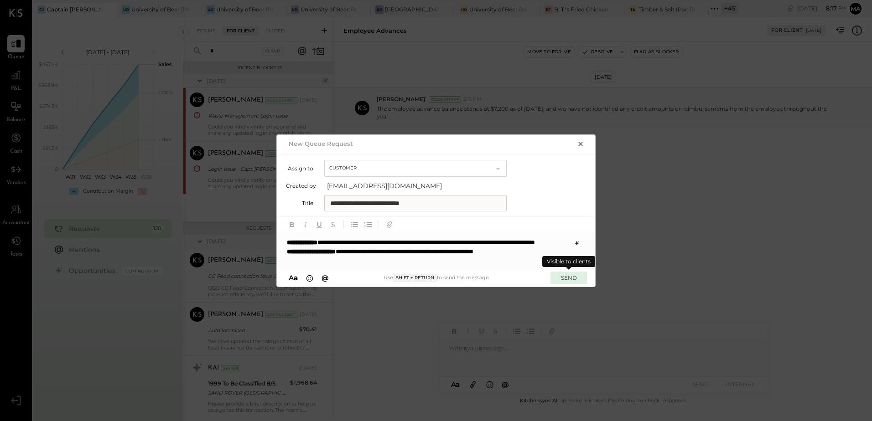
click at [566, 278] on button "SEND" at bounding box center [568, 278] width 36 height 12
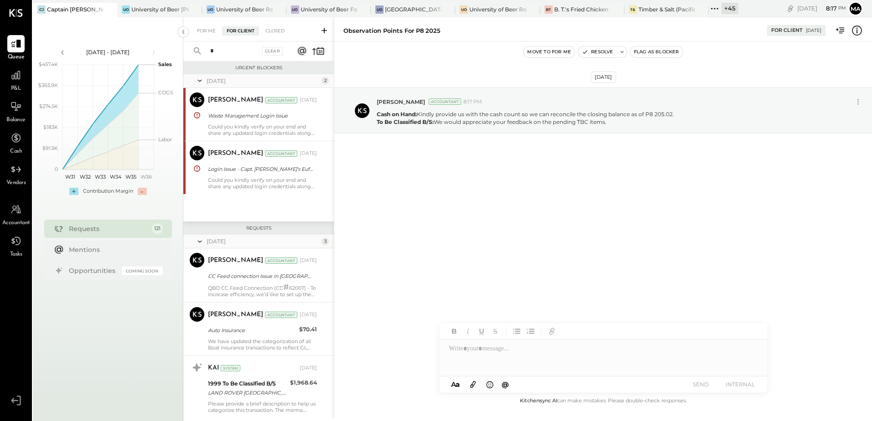
click at [473, 383] on icon at bounding box center [473, 384] width 10 height 10
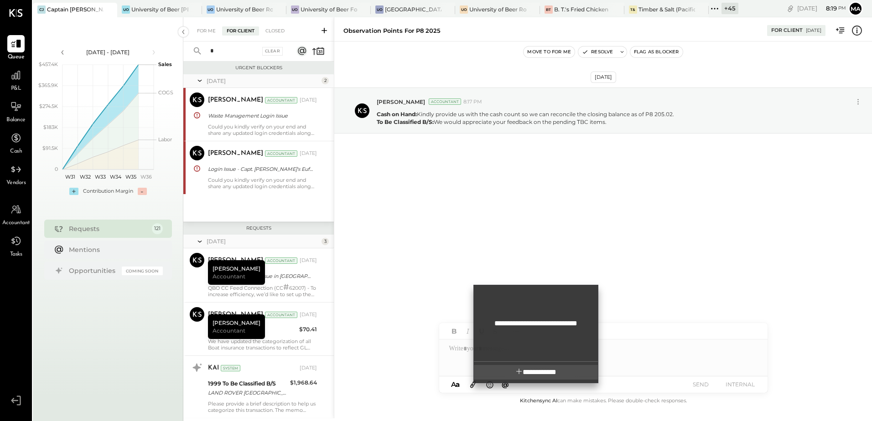
click at [542, 372] on span "**********" at bounding box center [542, 372] width 28 height 7
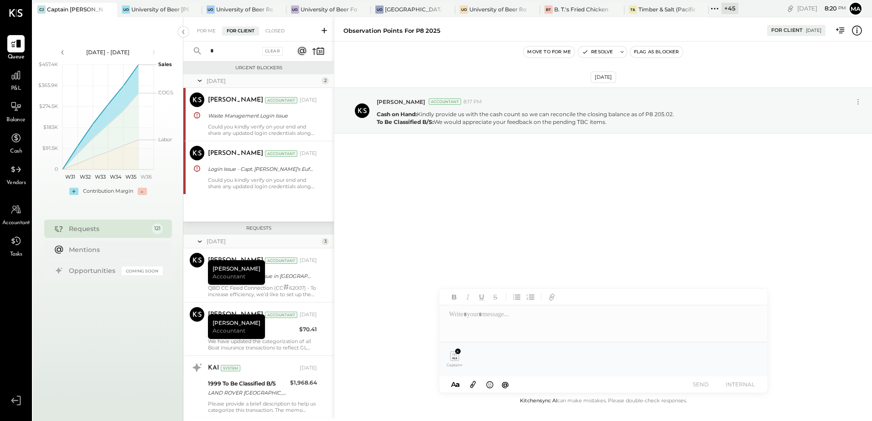
click at [483, 318] on div at bounding box center [603, 323] width 328 height 36
click at [600, 315] on div "**********" at bounding box center [603, 323] width 328 height 36
click at [671, 311] on div "**********" at bounding box center [603, 323] width 328 height 36
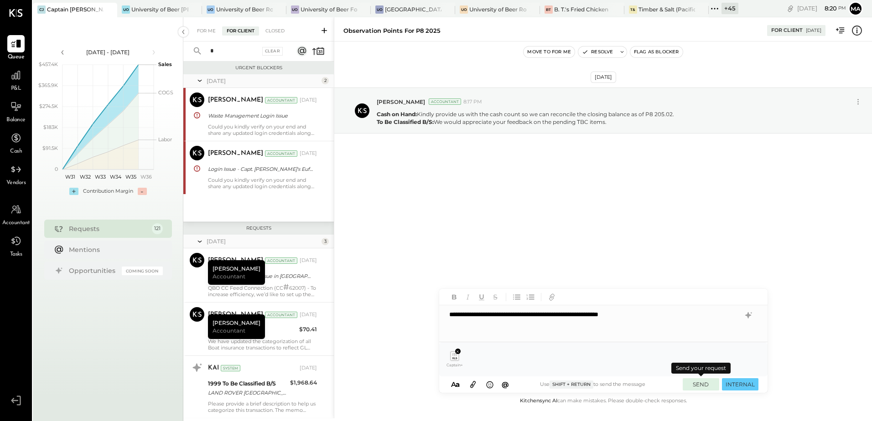
click at [699, 386] on button "SEND" at bounding box center [701, 384] width 36 height 12
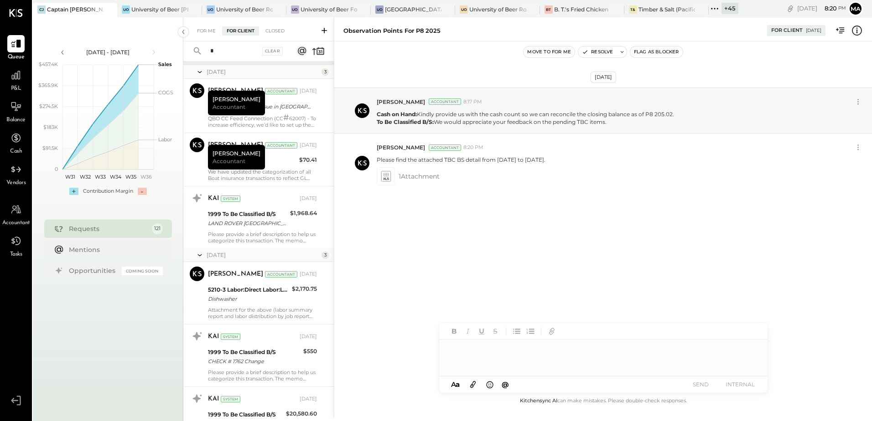
scroll to position [157, 0]
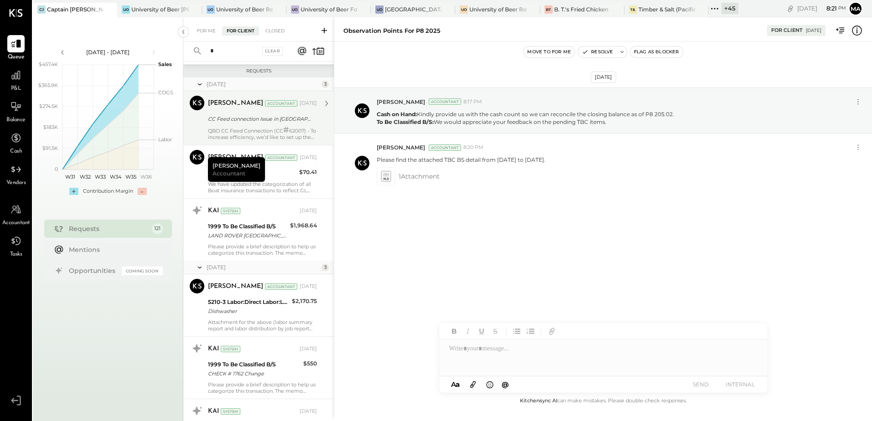
click at [253, 127] on div "QBO CC Feed Connection (CC # 62007) - To increase efficiency, we’d like to set …" at bounding box center [262, 134] width 109 height 14
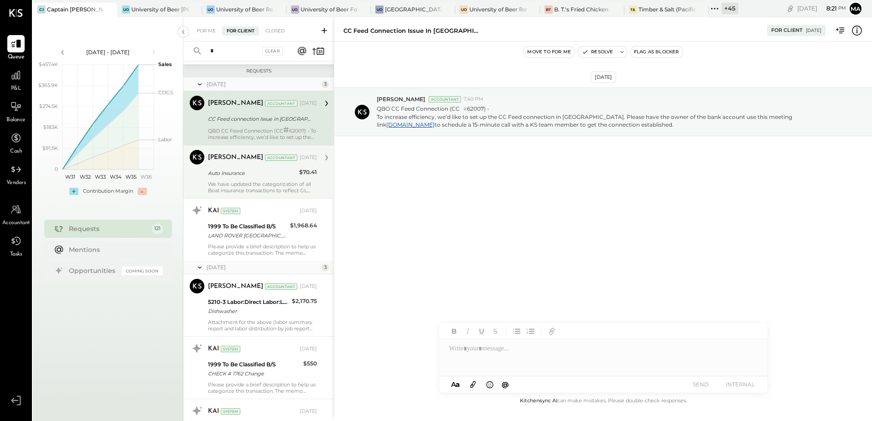
click at [259, 188] on div "We have updated the categorization of all Boat insurance transactions to reflec…" at bounding box center [262, 187] width 109 height 13
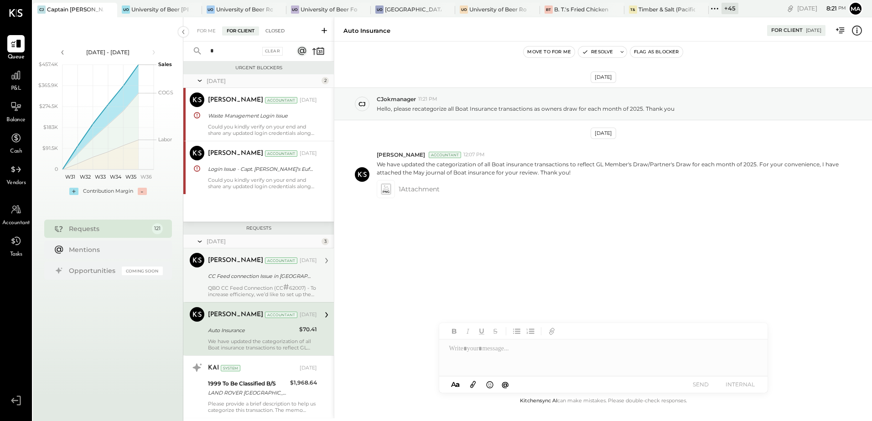
click at [275, 32] on div "Closed" at bounding box center [275, 30] width 28 height 9
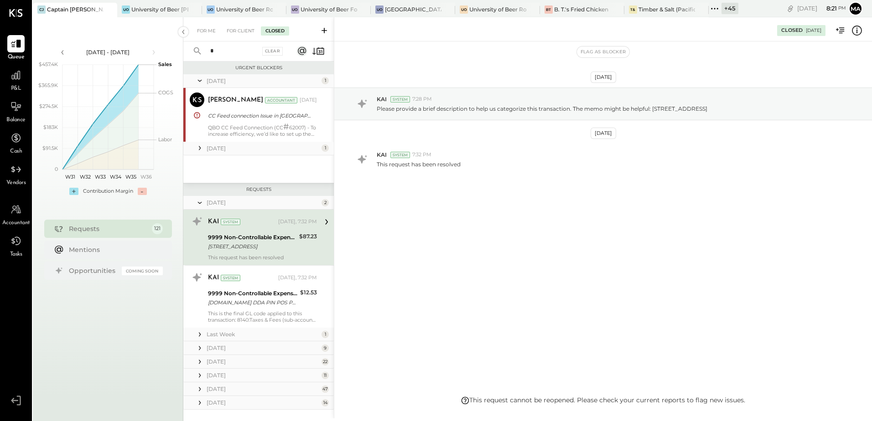
click at [230, 57] on input "*" at bounding box center [232, 51] width 55 height 15
click at [243, 50] on input "text" at bounding box center [232, 51] width 55 height 15
click at [241, 50] on input "text" at bounding box center [232, 51] width 55 height 15
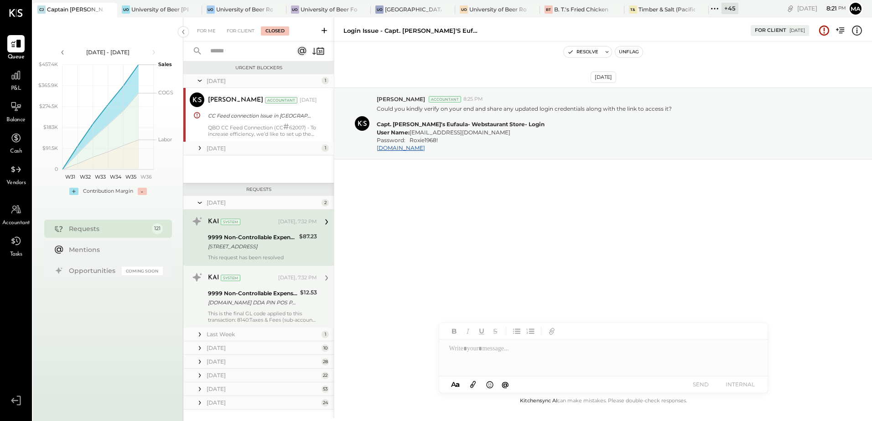
scroll to position [17, 0]
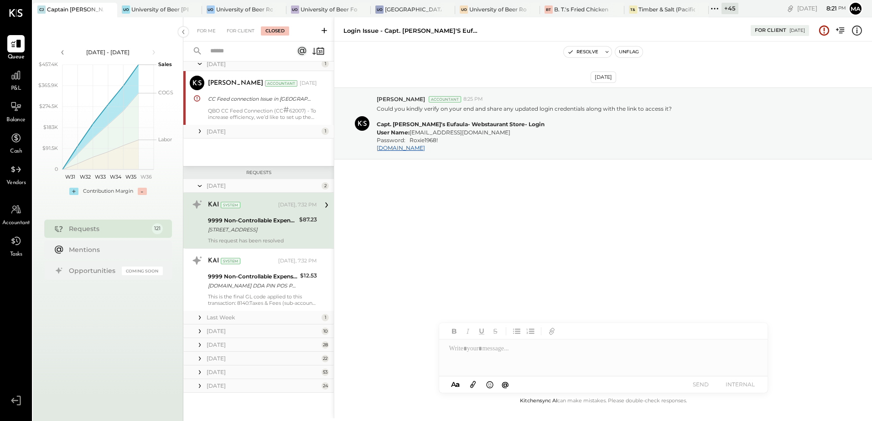
click at [200, 389] on icon at bounding box center [199, 386] width 9 height 9
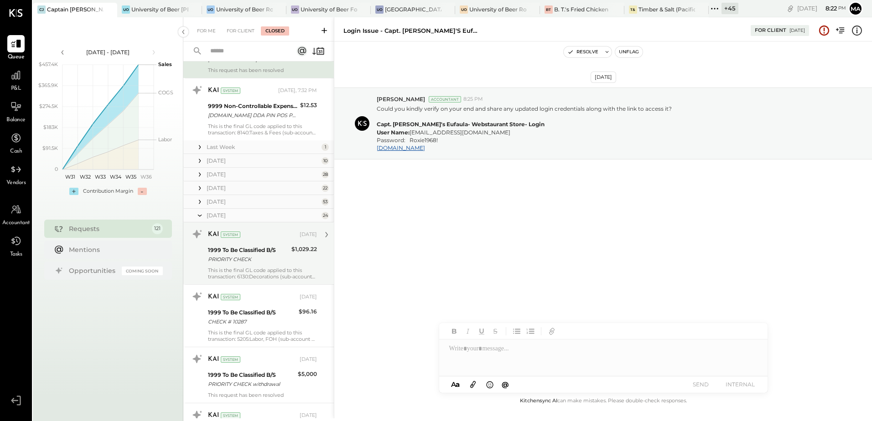
scroll to position [100, 0]
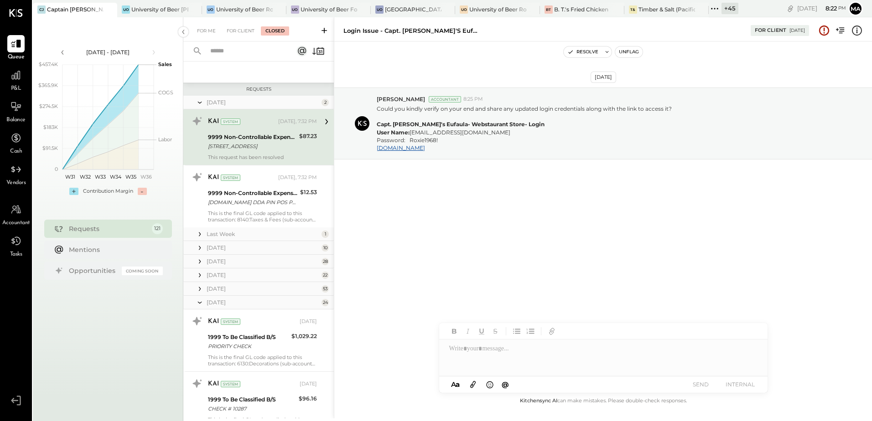
click at [199, 306] on icon at bounding box center [199, 302] width 9 height 23
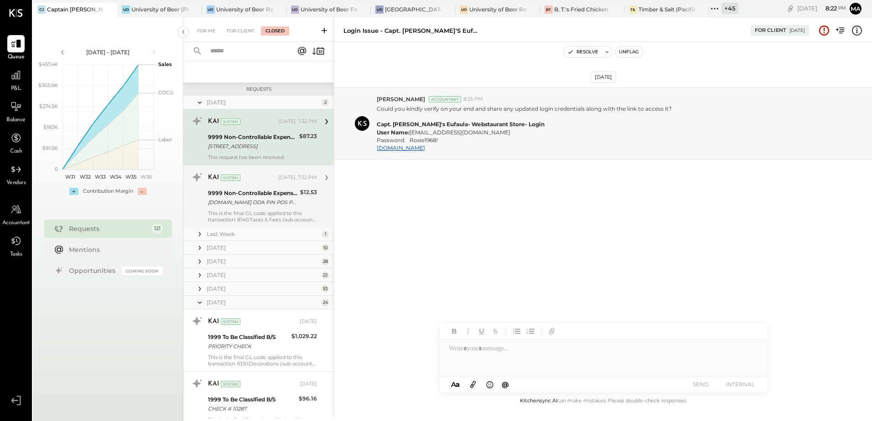
scroll to position [17, 0]
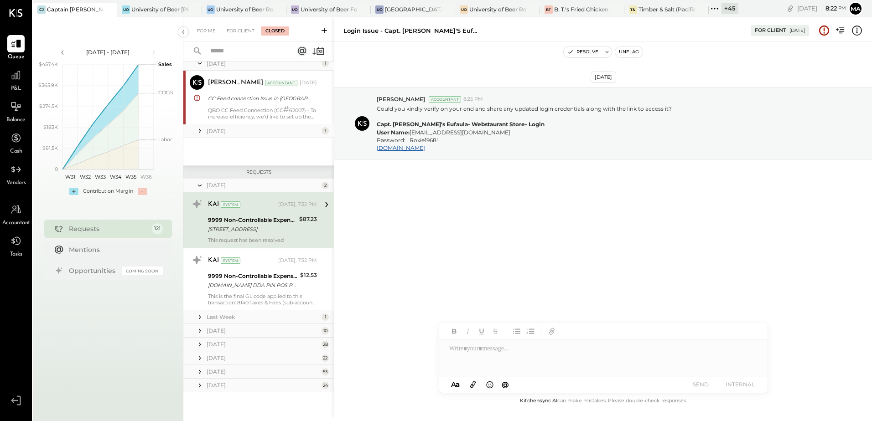
click at [201, 373] on icon at bounding box center [199, 371] width 9 height 9
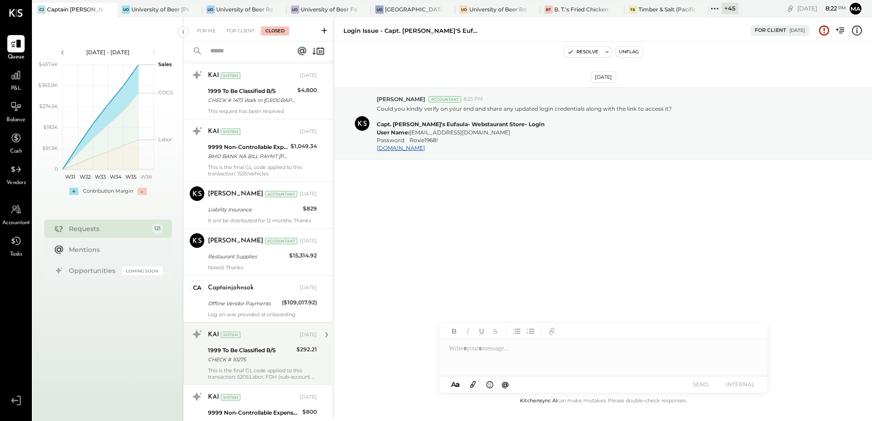
scroll to position [2882, 0]
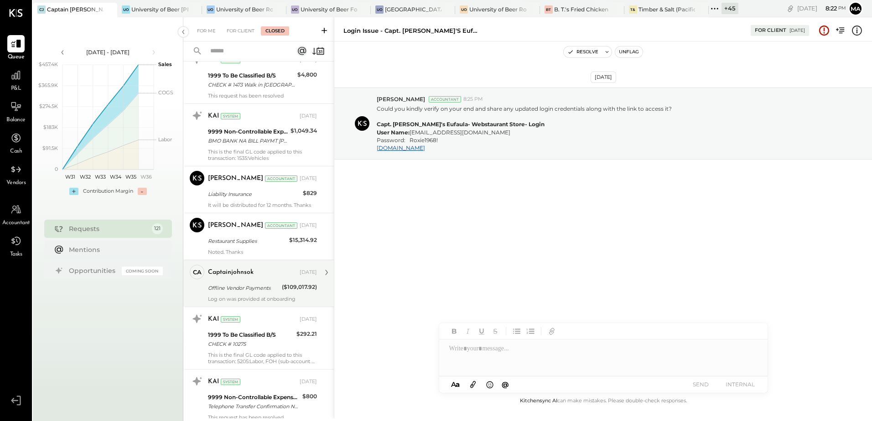
click at [259, 295] on div "captainjohnsok [DATE] Offline Vendor Payments ($109,017.92) Log on was provided…" at bounding box center [262, 283] width 109 height 37
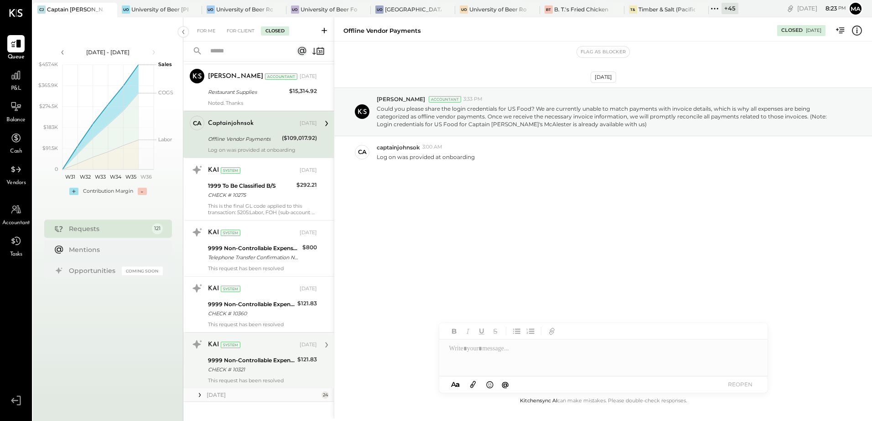
scroll to position [3040, 0]
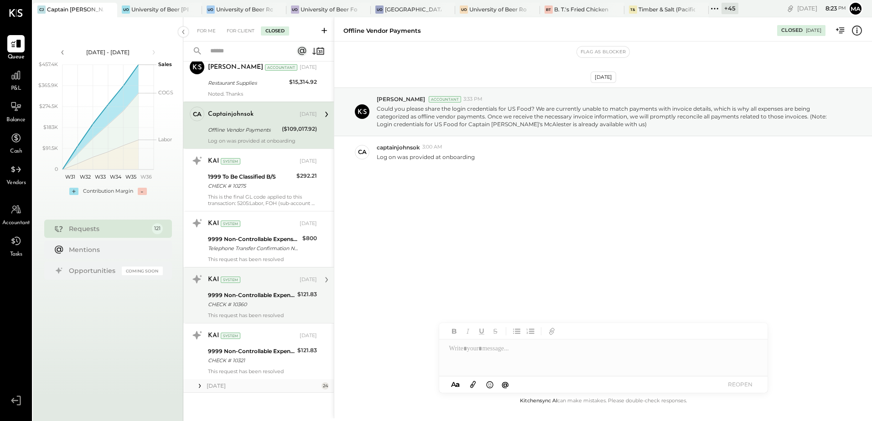
click at [247, 308] on div "CHECK # 10360" at bounding box center [251, 304] width 87 height 9
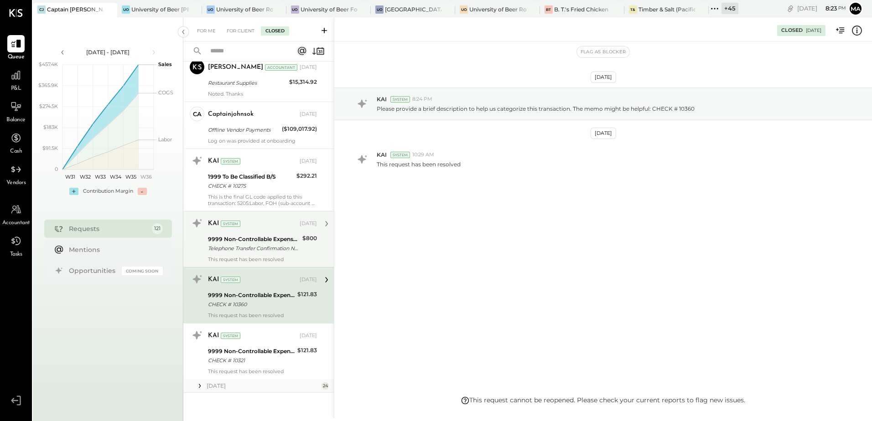
click at [259, 259] on div "This request has been resolved" at bounding box center [262, 259] width 109 height 6
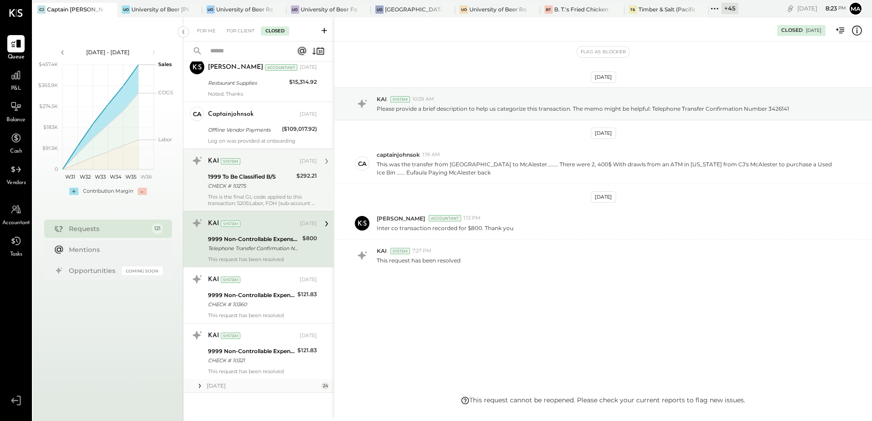
click at [254, 196] on div "This is the final GL code applied to this transaction: 5205:Labor, FOH (sub-acc…" at bounding box center [262, 200] width 109 height 13
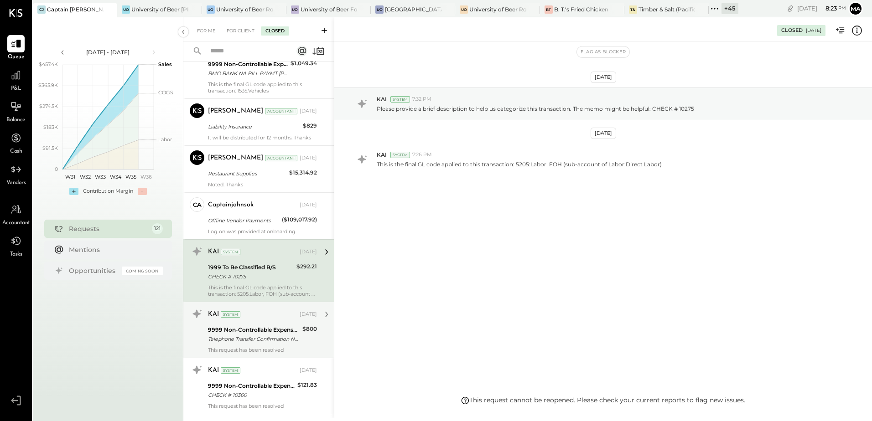
scroll to position [2949, 0]
click at [251, 217] on div "Offline Vendor Payments" at bounding box center [243, 221] width 71 height 9
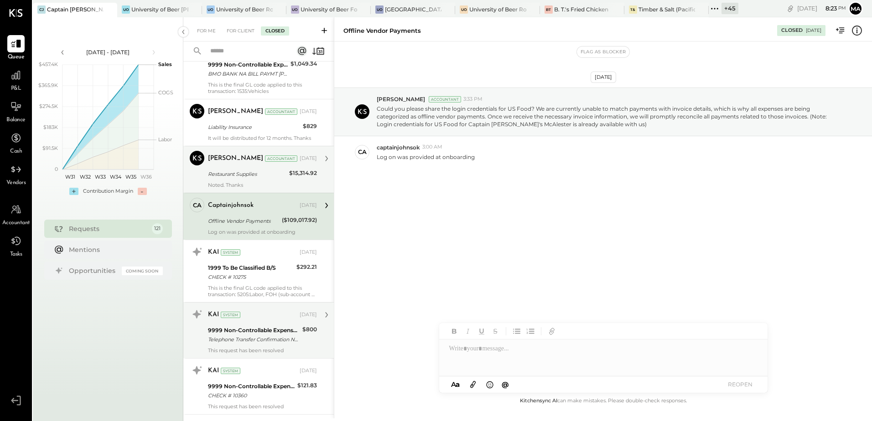
click at [250, 181] on div "[PERSON_NAME] Accountant [DATE] Restaurant Supplies $15,314.92 Noted. Thanks" at bounding box center [262, 169] width 109 height 37
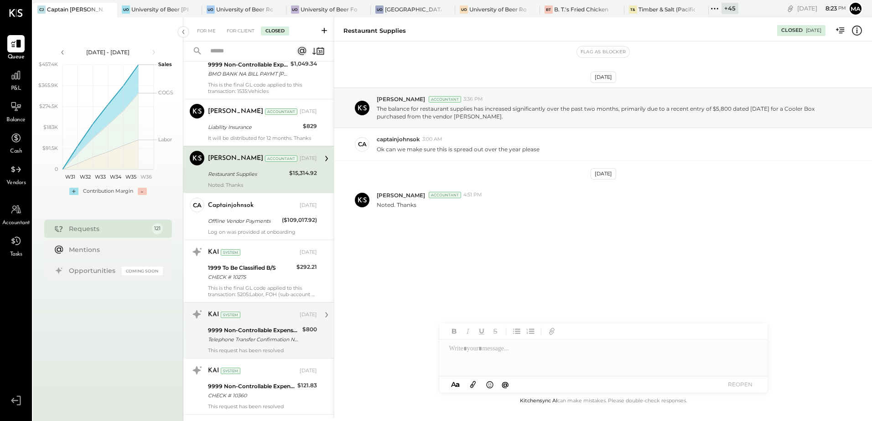
scroll to position [2857, 0]
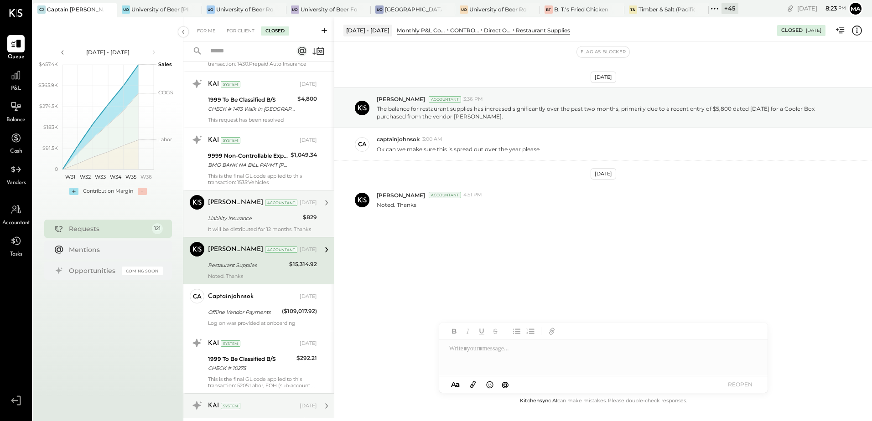
click at [242, 217] on div "Liability Insurance" at bounding box center [254, 218] width 92 height 9
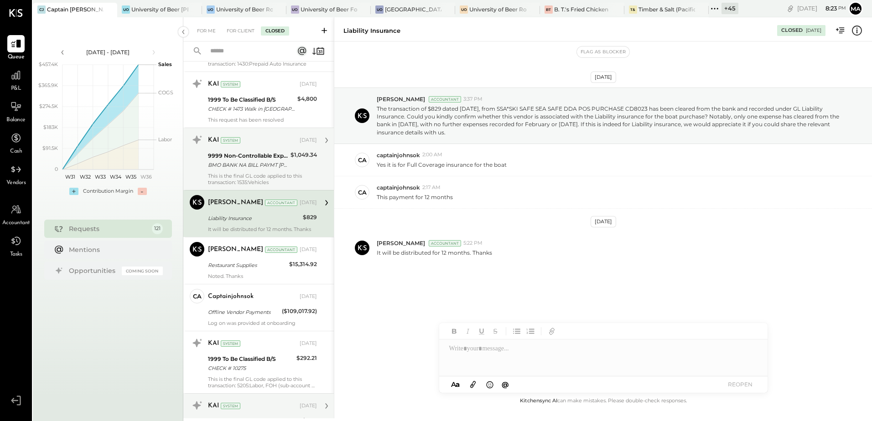
click at [257, 180] on div "This is the final GL code applied to this transaction: 1535:Vehicles" at bounding box center [262, 179] width 109 height 13
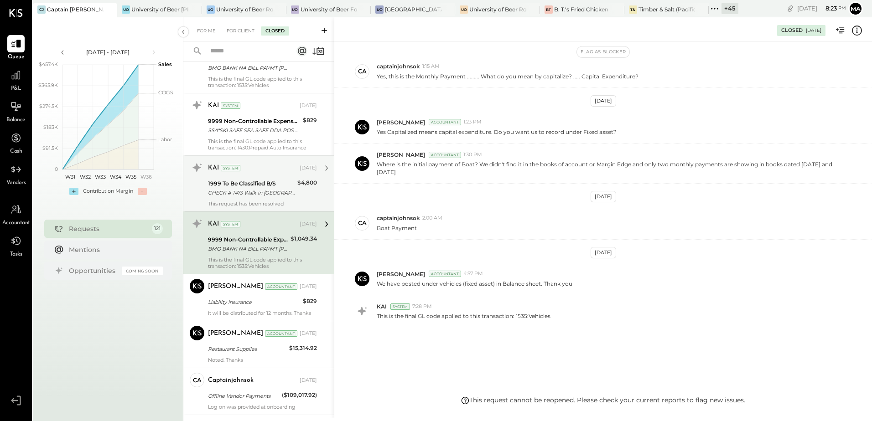
scroll to position [2766, 0]
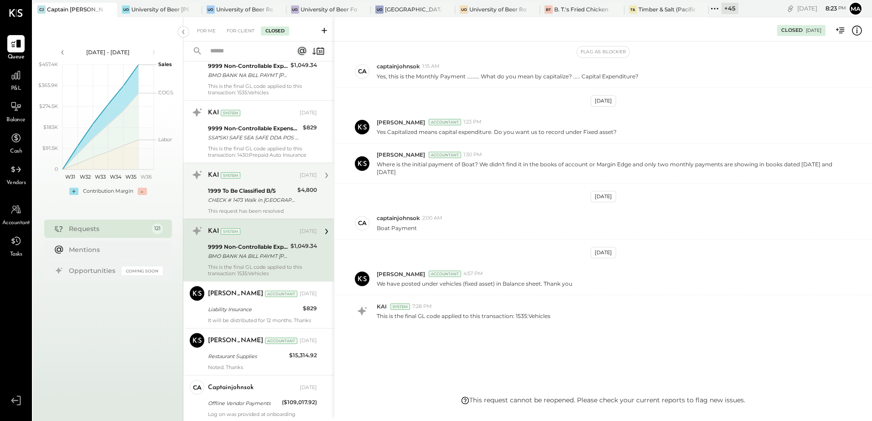
click at [252, 205] on div "1999 To Be Classified B/S CHECK # 1473 Walk in [GEOGRAPHIC_DATA]" at bounding box center [251, 196] width 87 height 20
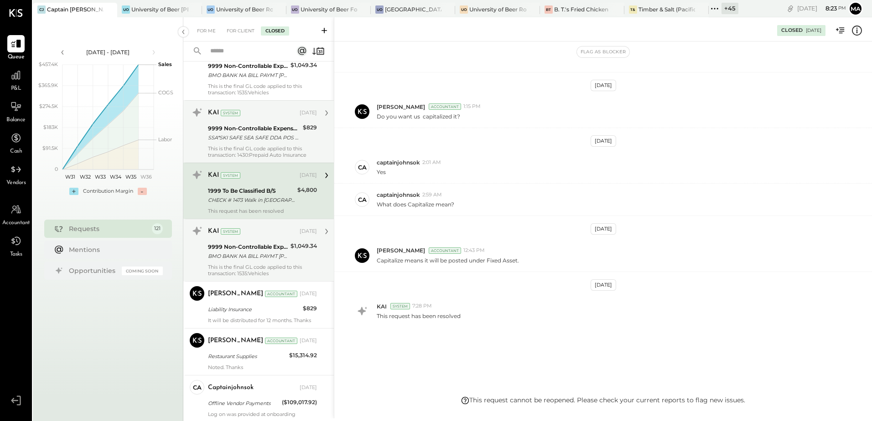
scroll to position [104, 0]
click at [256, 151] on div "This is the final GL code applied to this transaction: 1430:Prepaid Auto Insura…" at bounding box center [262, 151] width 109 height 13
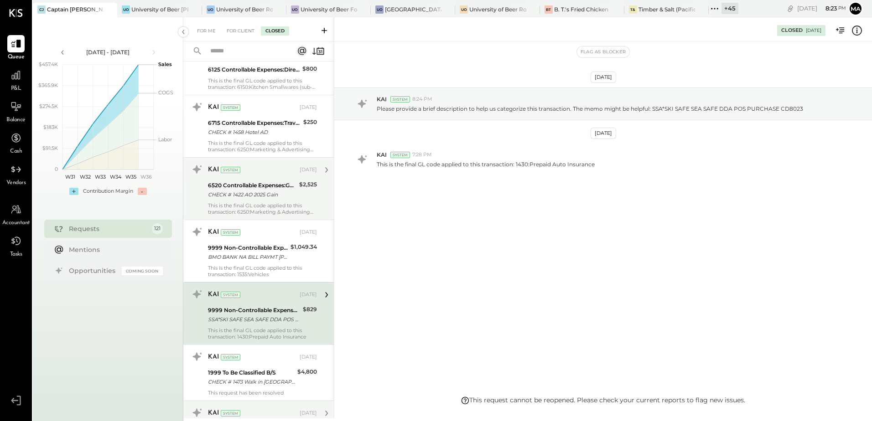
scroll to position [2584, 0]
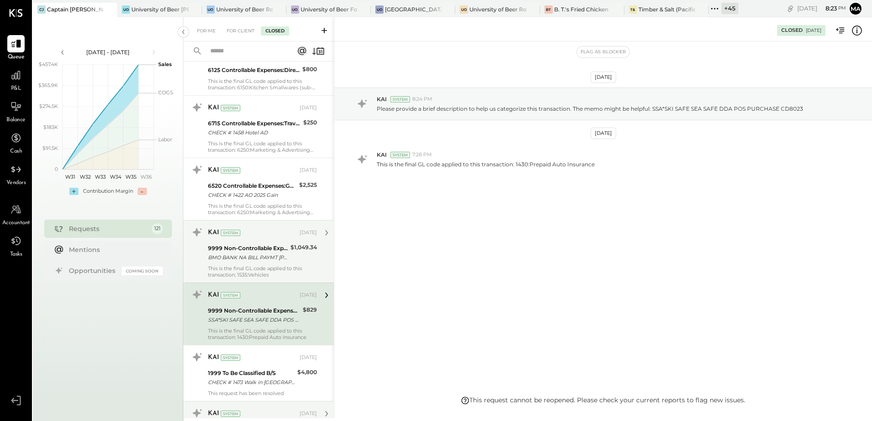
click at [253, 255] on div "BMO BANK NA BILL PAYMT [PERSON_NAME]" at bounding box center [248, 257] width 80 height 9
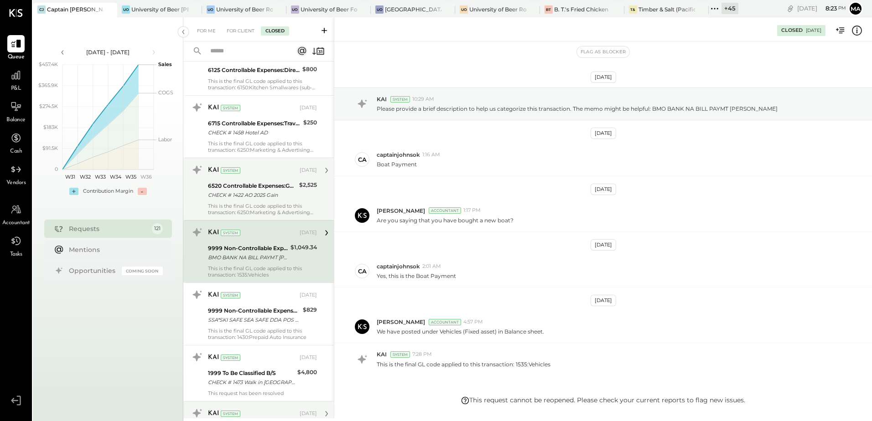
scroll to position [48, 0]
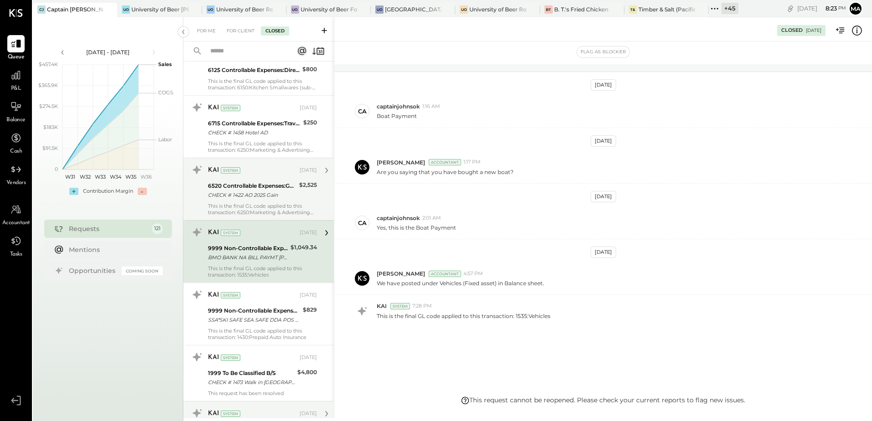
click at [255, 199] on div "CHECK # 1422 AO 2025 Gain" at bounding box center [252, 195] width 88 height 9
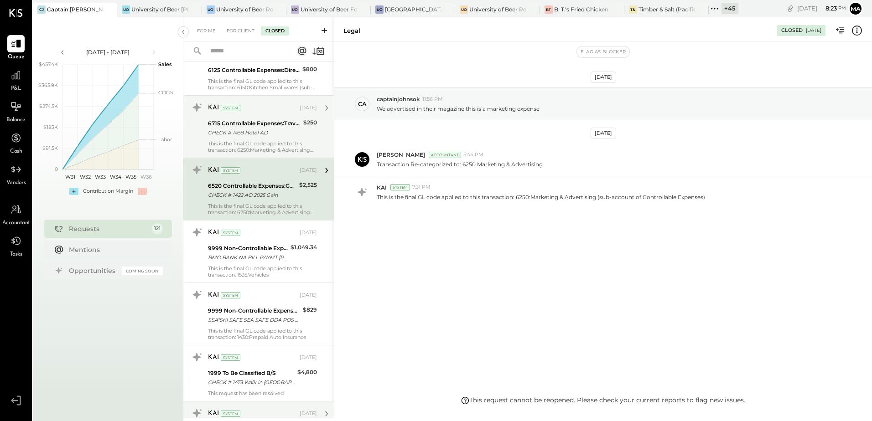
click at [259, 140] on div "KAI System [DATE] 6715 Controllable Expenses:Travel, Meals, & Entertainment:Lod…" at bounding box center [262, 126] width 109 height 53
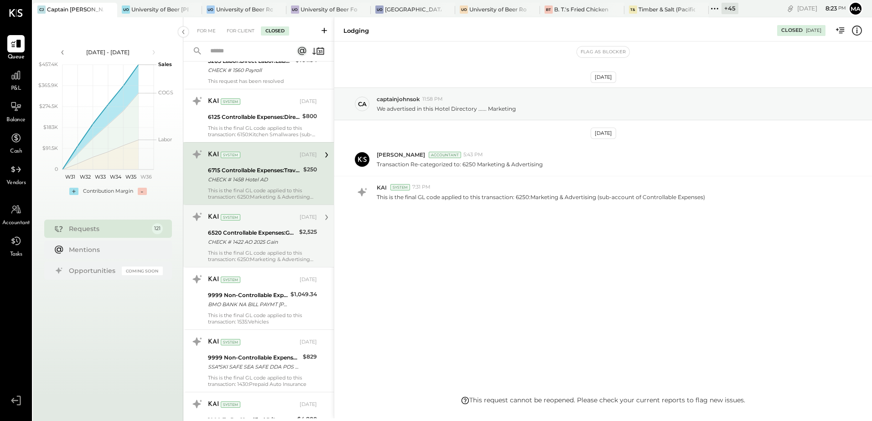
scroll to position [2493, 0]
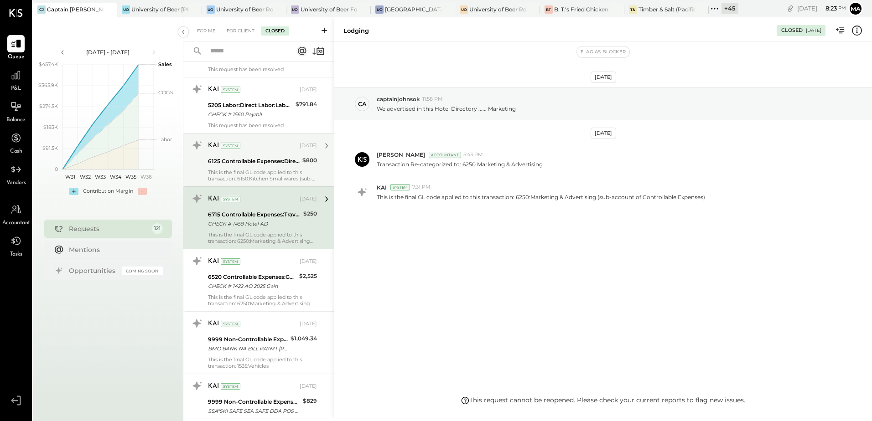
click at [255, 172] on div "This is the final GL code applied to this transaction: 6150:Kitchen Smallwares …" at bounding box center [262, 175] width 109 height 13
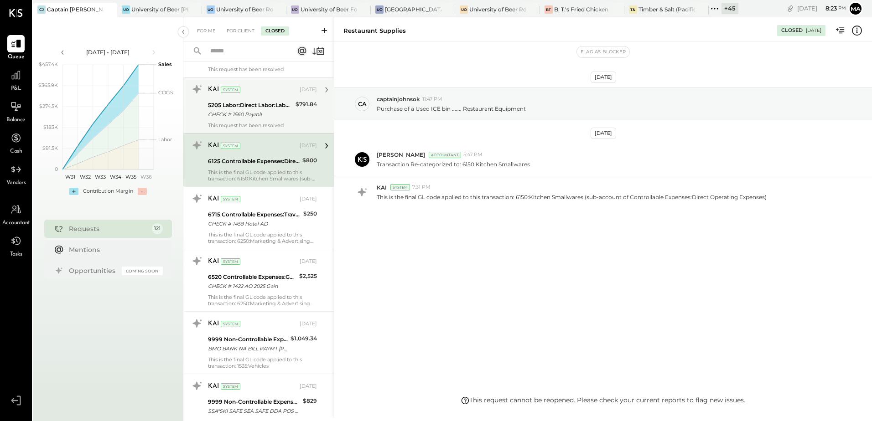
click at [240, 109] on div "5205 Labor:Direct Labor:Labor, FOH" at bounding box center [250, 105] width 85 height 9
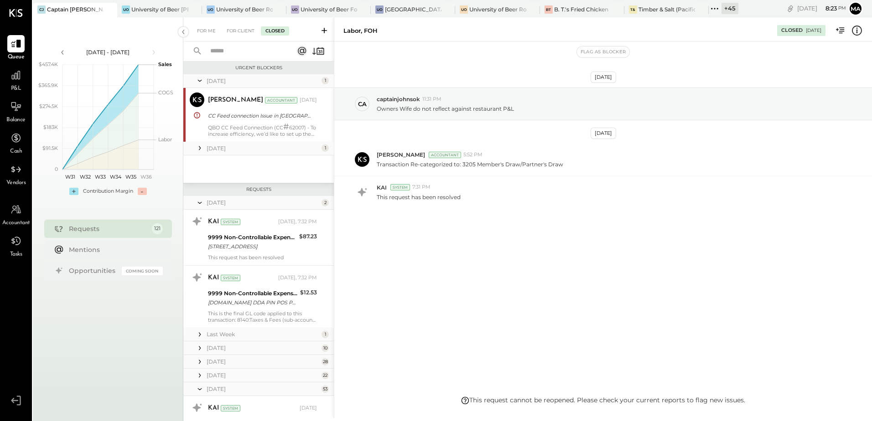
click at [200, 201] on icon at bounding box center [199, 202] width 9 height 23
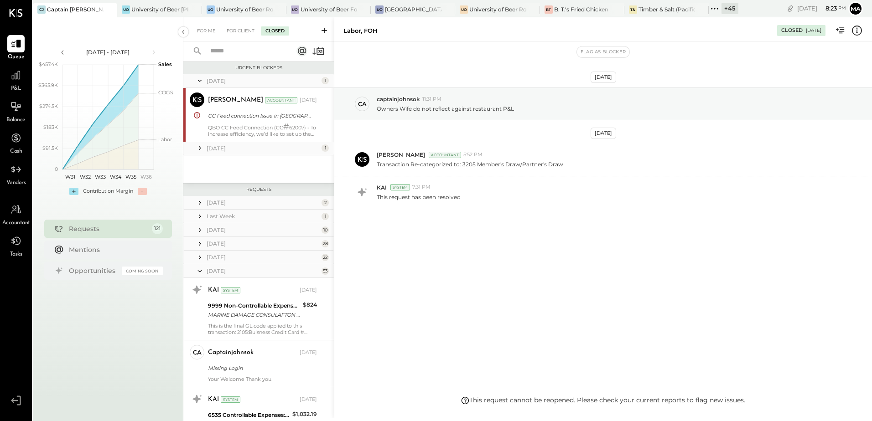
click at [200, 272] on icon at bounding box center [200, 271] width 4 height 2
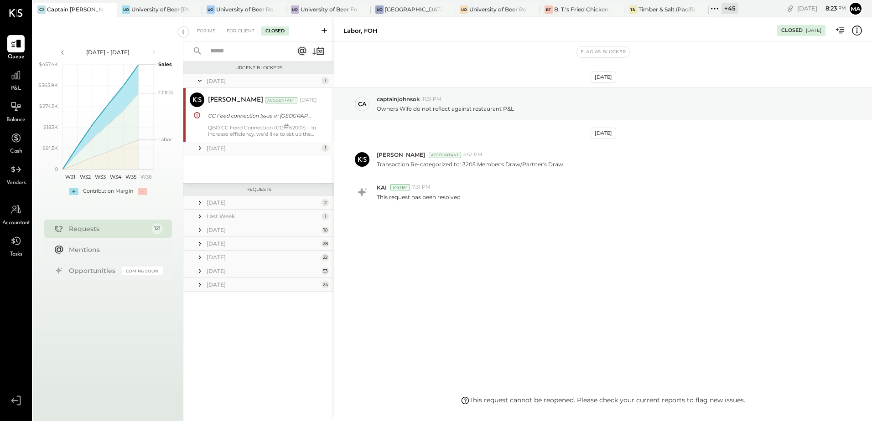
click at [201, 216] on icon at bounding box center [199, 216] width 9 height 9
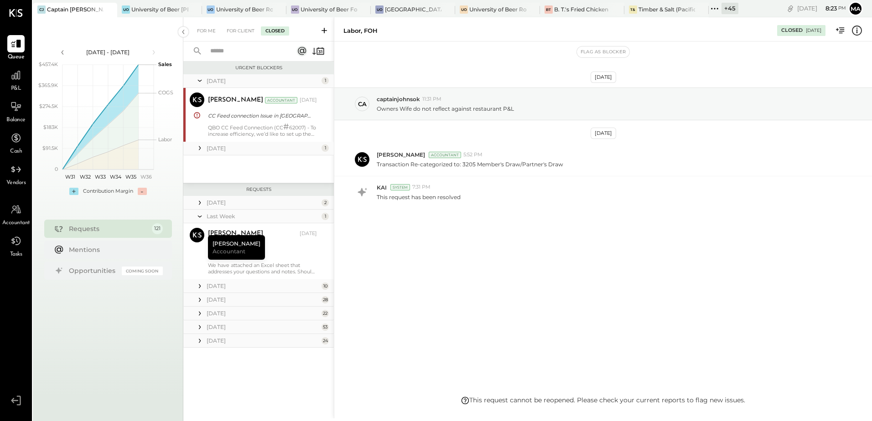
click at [199, 218] on icon at bounding box center [199, 216] width 9 height 23
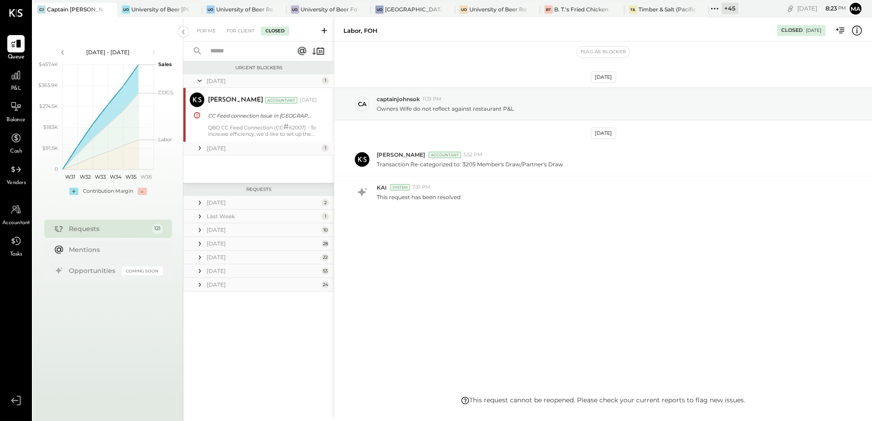
click at [199, 229] on icon at bounding box center [200, 230] width 2 height 4
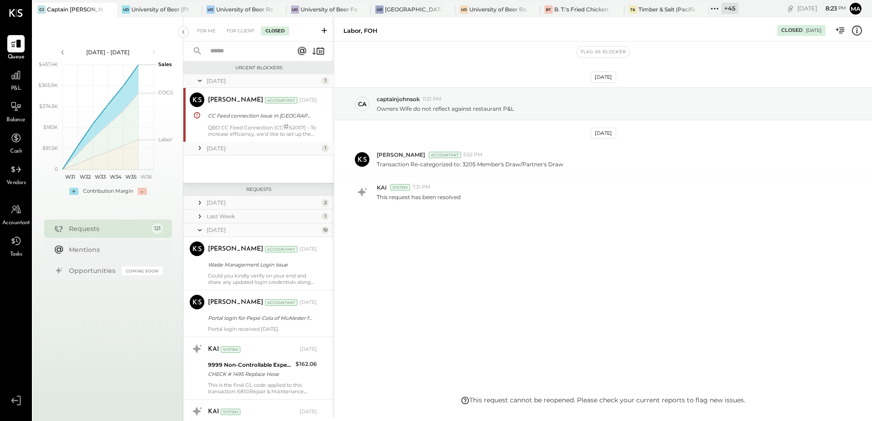
click at [199, 229] on icon at bounding box center [199, 230] width 9 height 23
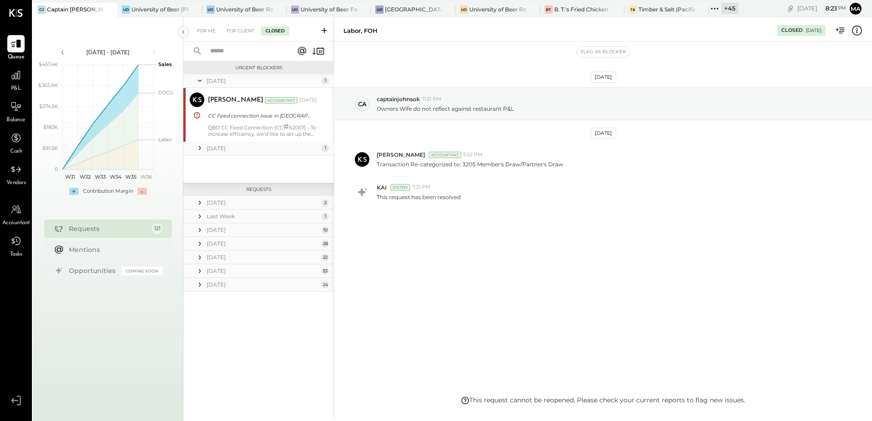
click at [201, 243] on icon at bounding box center [199, 243] width 9 height 9
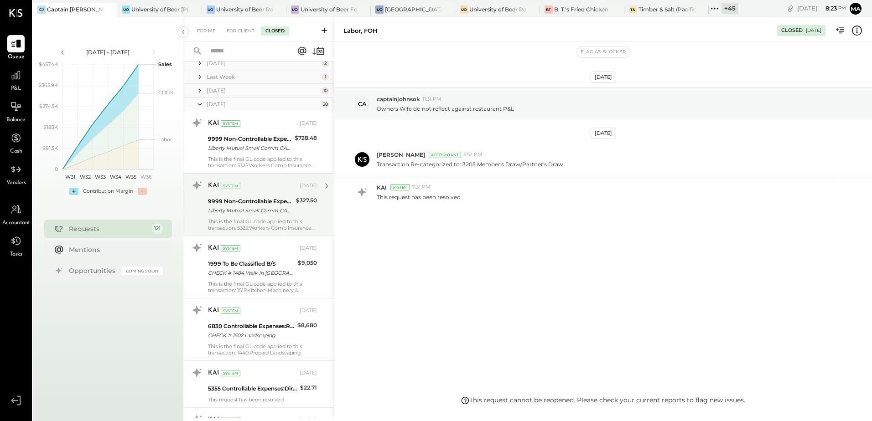
scroll to position [91, 0]
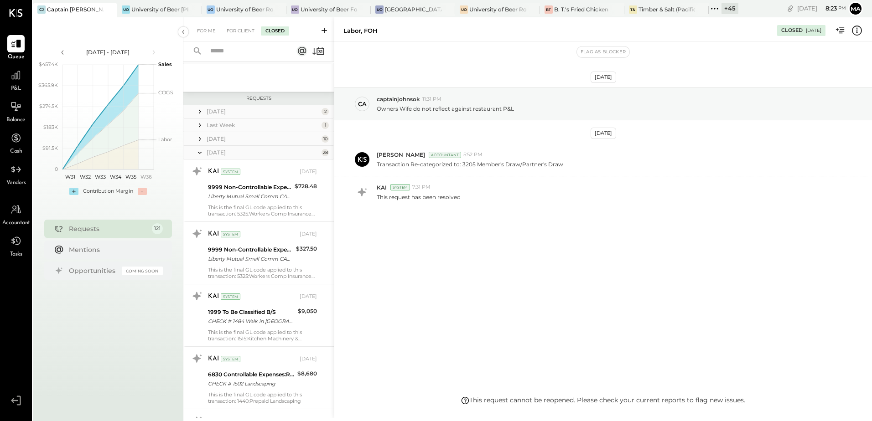
click at [202, 154] on icon at bounding box center [199, 152] width 9 height 23
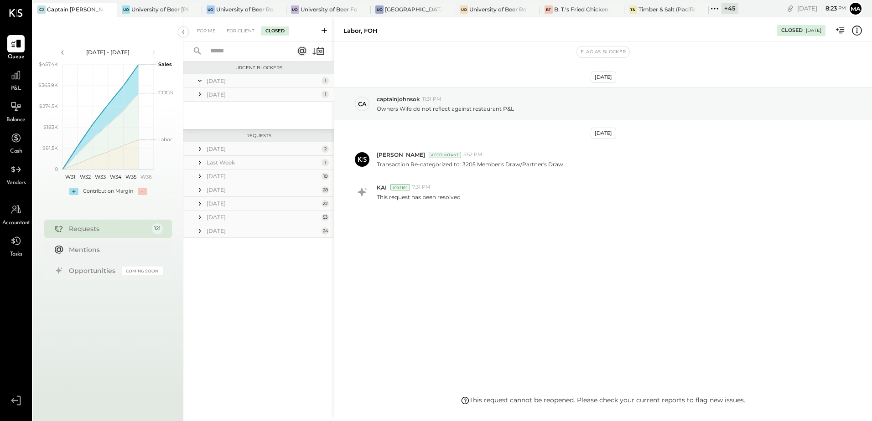
scroll to position [0, 0]
click at [17, 79] on icon at bounding box center [15, 75] width 9 height 9
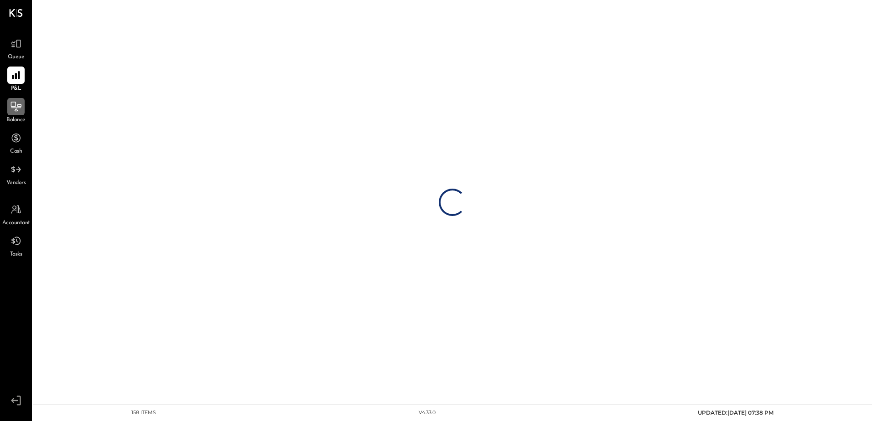
click at [18, 110] on icon at bounding box center [16, 107] width 12 height 12
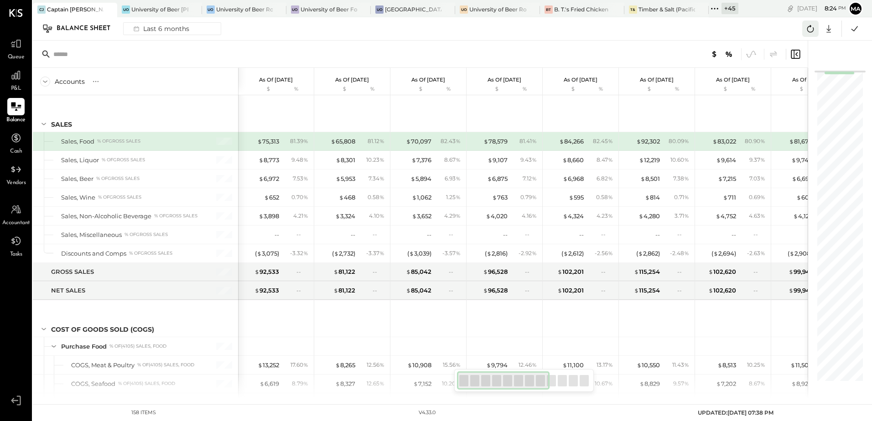
click at [814, 32] on icon at bounding box center [810, 29] width 12 height 12
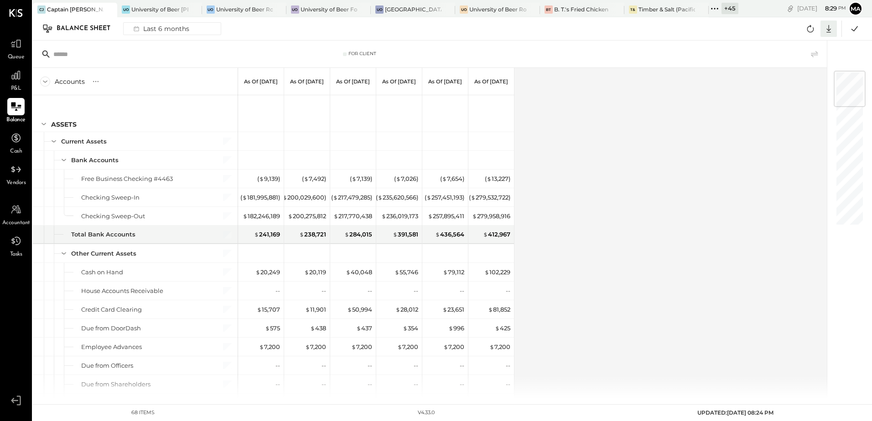
click at [832, 29] on icon at bounding box center [829, 29] width 12 height 12
click at [809, 26] on icon at bounding box center [810, 29] width 12 height 12
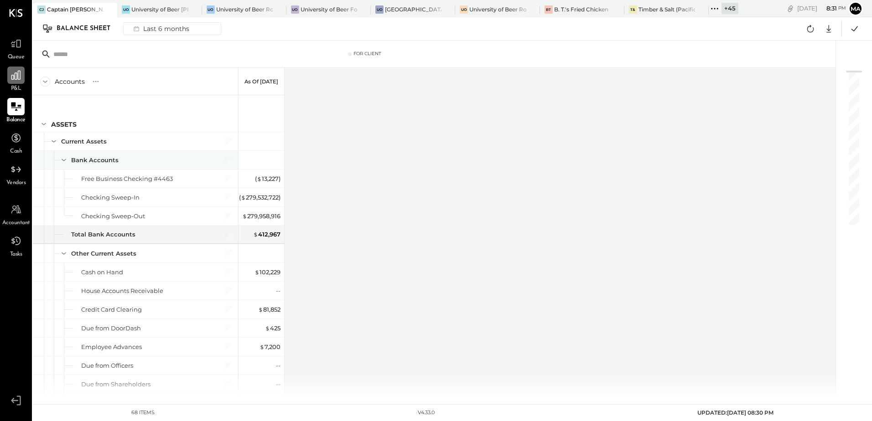
click at [17, 81] on div at bounding box center [15, 75] width 17 height 17
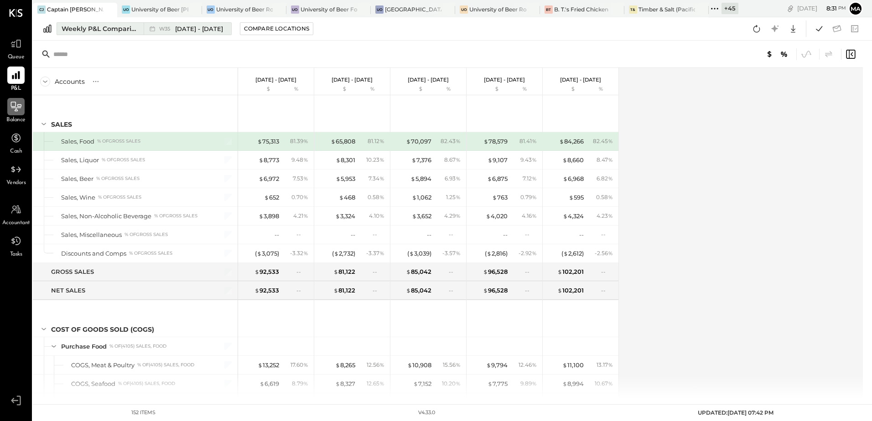
click at [100, 31] on div "Weekly P&L Comparison" at bounding box center [100, 28] width 77 height 9
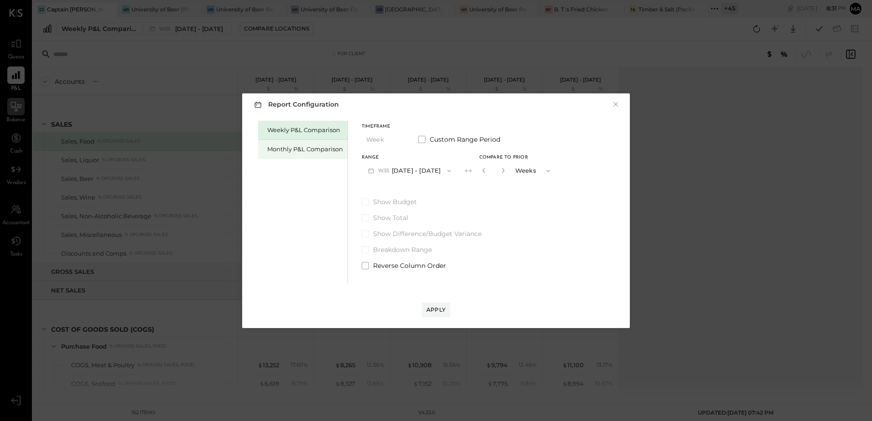
click at [288, 147] on div "Monthly P&L Comparison" at bounding box center [305, 149] width 76 height 9
click at [422, 174] on button "M09 [DATE] - [DATE]" at bounding box center [410, 170] width 96 height 17
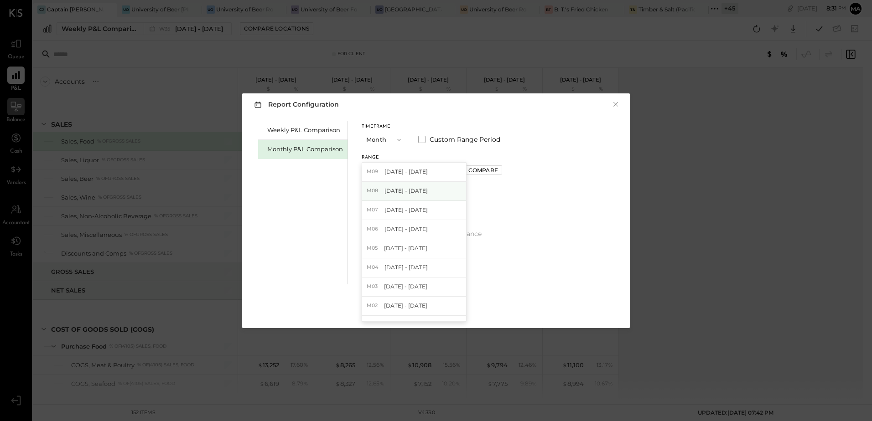
click at [415, 191] on span "[DATE] - [DATE]" at bounding box center [405, 191] width 43 height 8
click at [471, 169] on div "Compare" at bounding box center [483, 170] width 30 height 8
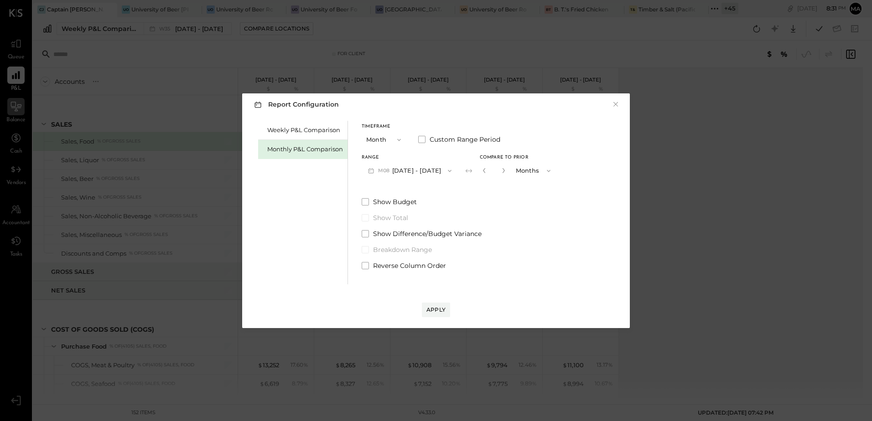
click at [529, 242] on div "Show Budget Show Total Show Difference/Budget Variance Breakdown Range Reverse …" at bounding box center [459, 233] width 195 height 73
click at [443, 311] on div "Apply" at bounding box center [435, 310] width 19 height 8
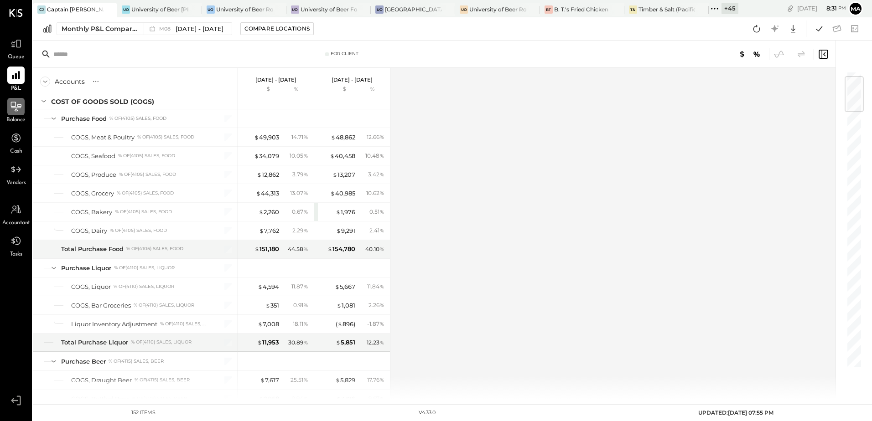
scroll to position [46, 0]
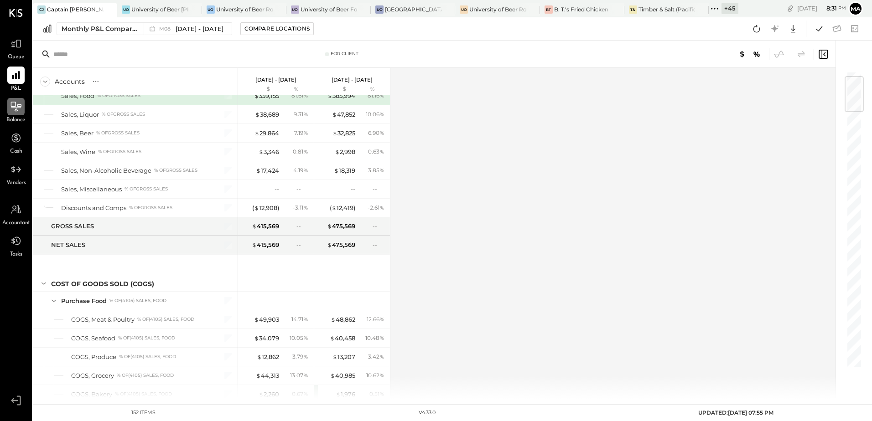
click at [856, 83] on div at bounding box center [853, 94] width 19 height 36
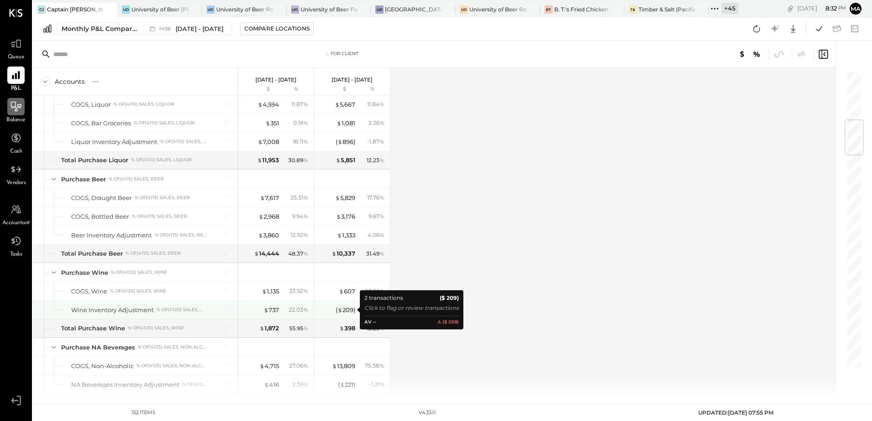
scroll to position [502, 0]
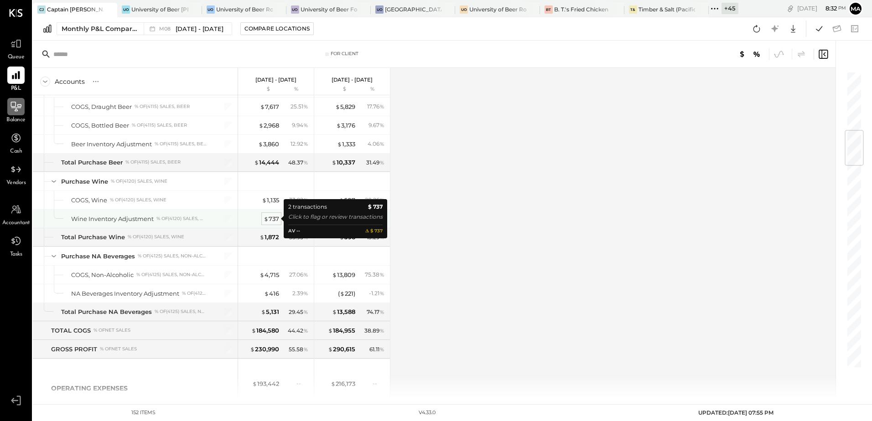
click at [272, 220] on div "$ 737" at bounding box center [272, 219] width 16 height 9
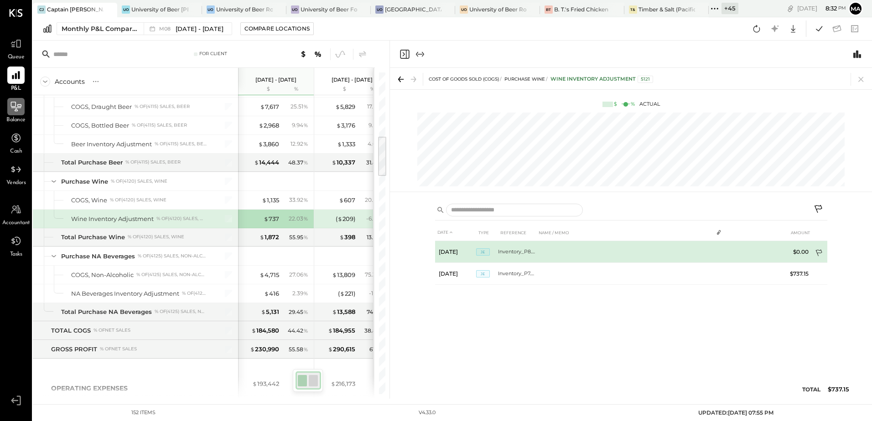
click at [816, 252] on icon at bounding box center [819, 253] width 9 height 9
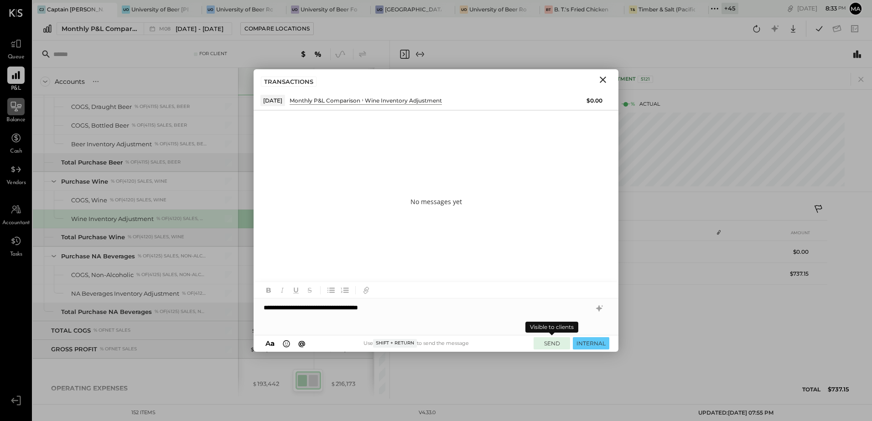
click at [552, 344] on button "SEND" at bounding box center [551, 343] width 36 height 12
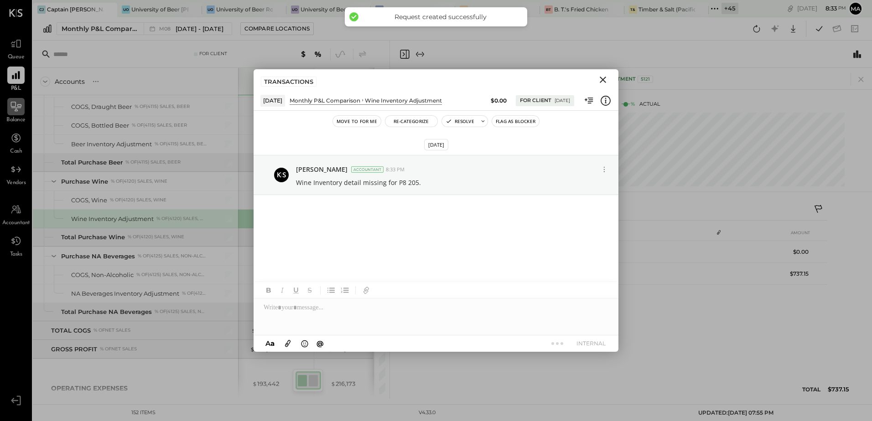
click at [603, 83] on icon "Close" at bounding box center [602, 79] width 11 height 11
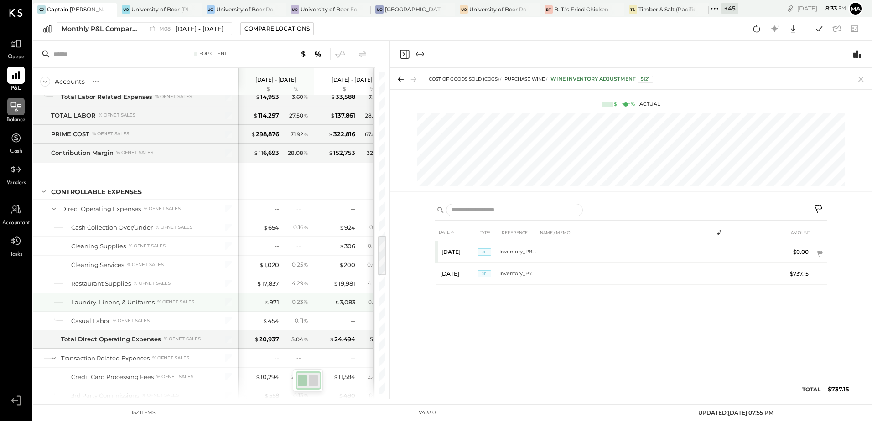
scroll to position [1322, 0]
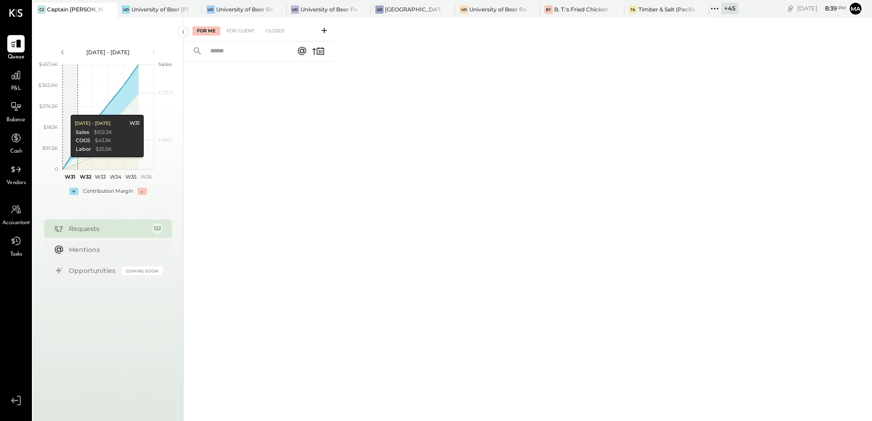
click at [18, 89] on span "P&L" at bounding box center [16, 89] width 10 height 8
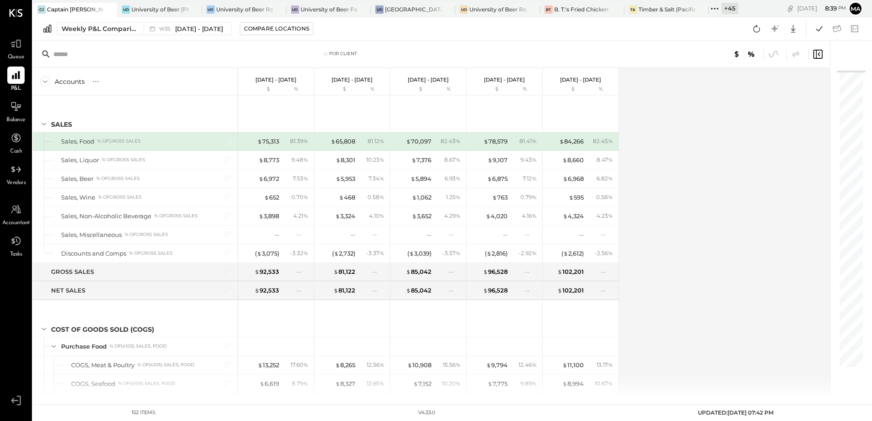
click at [71, 7] on div "Captain [PERSON_NAME]'s Eufaula" at bounding box center [75, 9] width 57 height 8
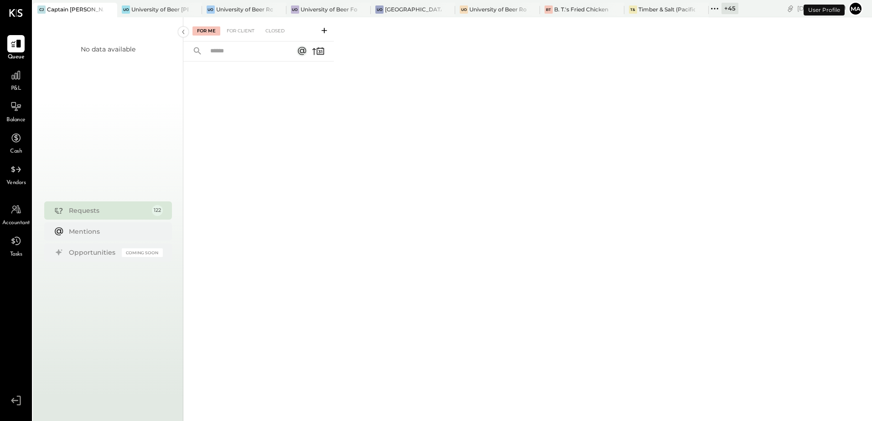
click at [16, 84] on div "P&L" at bounding box center [15, 80] width 17 height 26
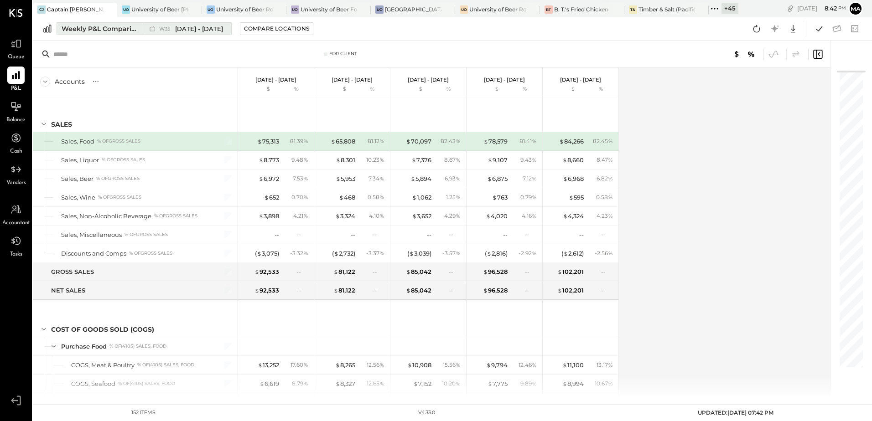
click at [91, 28] on div "Weekly P&L Comparison" at bounding box center [100, 28] width 77 height 9
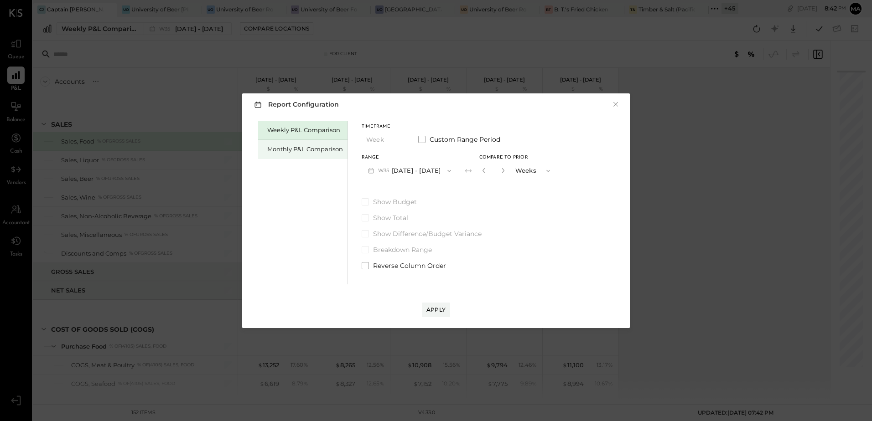
click at [279, 151] on div "Monthly P&L Comparison" at bounding box center [305, 149] width 76 height 9
click at [437, 171] on button "M09 [DATE] - [DATE]" at bounding box center [410, 170] width 96 height 17
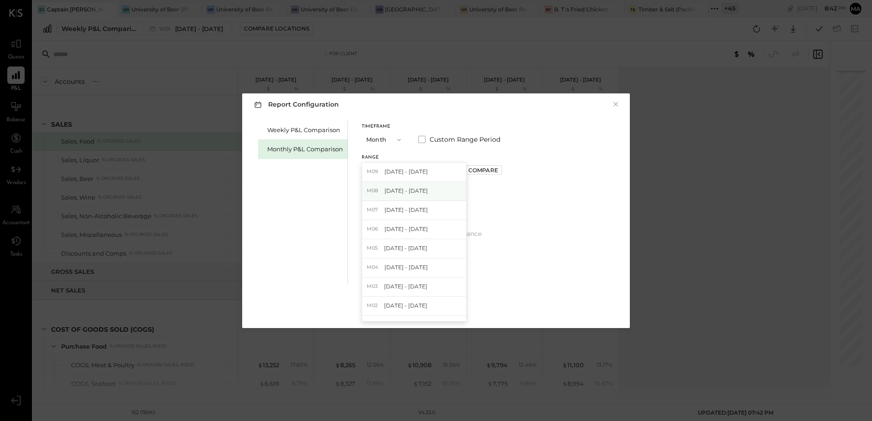
click at [430, 193] on div "M08 [DATE] - [DATE]" at bounding box center [414, 191] width 104 height 19
click at [479, 170] on div "Compare" at bounding box center [483, 170] width 30 height 8
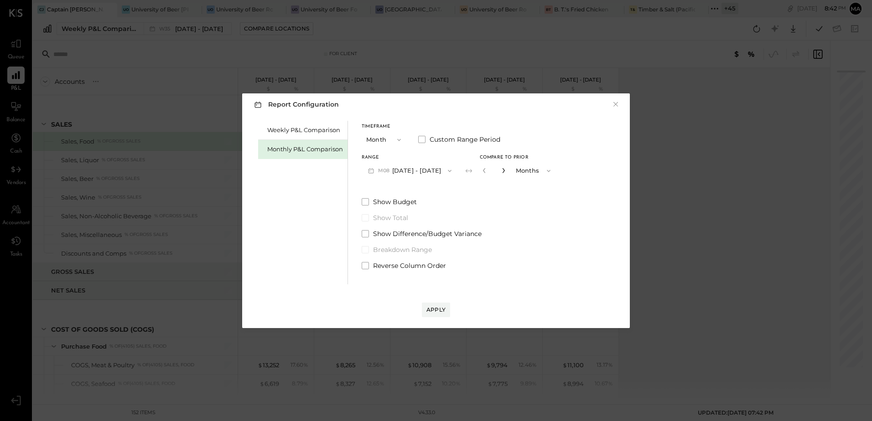
click at [501, 168] on icon "button" at bounding box center [503, 170] width 5 height 5
type input "*"
click at [433, 313] on div "Apply" at bounding box center [435, 310] width 19 height 8
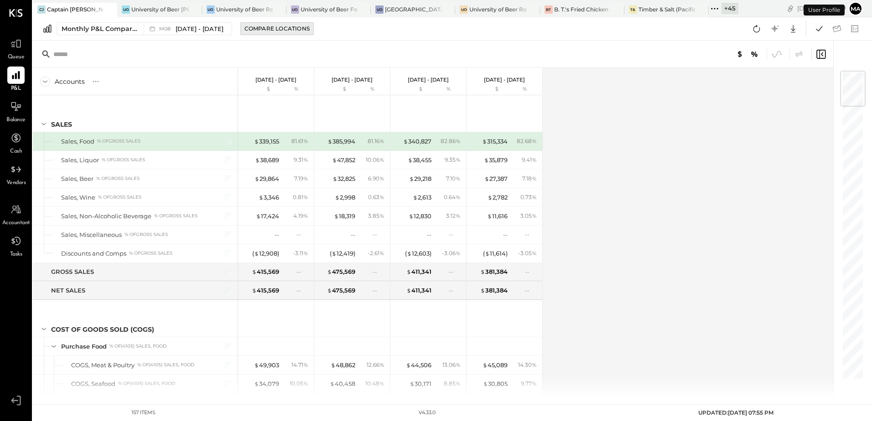
click at [259, 29] on div "Compare Locations" at bounding box center [276, 29] width 65 height 8
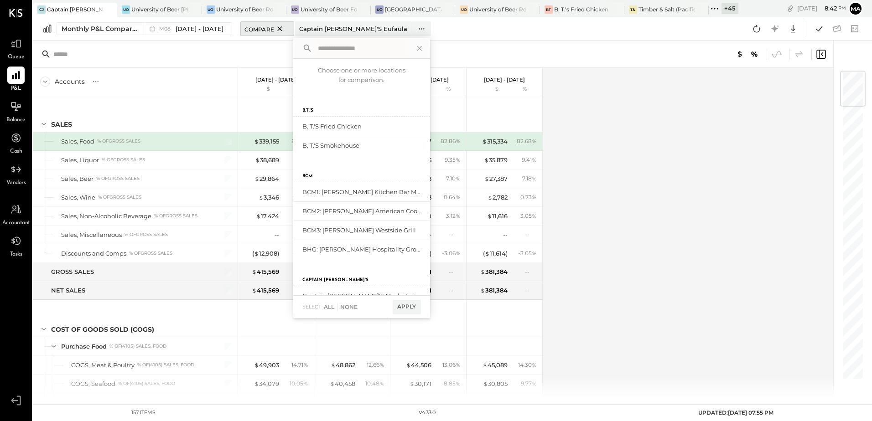
click at [253, 27] on span "Compare" at bounding box center [259, 28] width 30 height 9
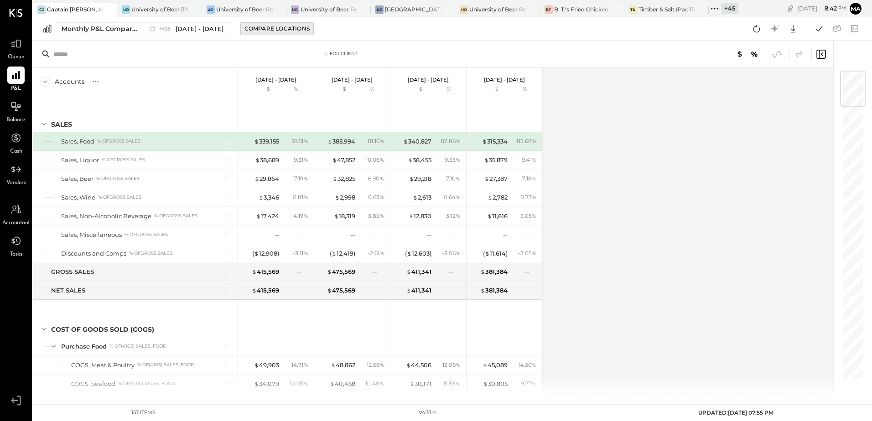
click at [255, 28] on div "Compare Locations" at bounding box center [276, 29] width 65 height 8
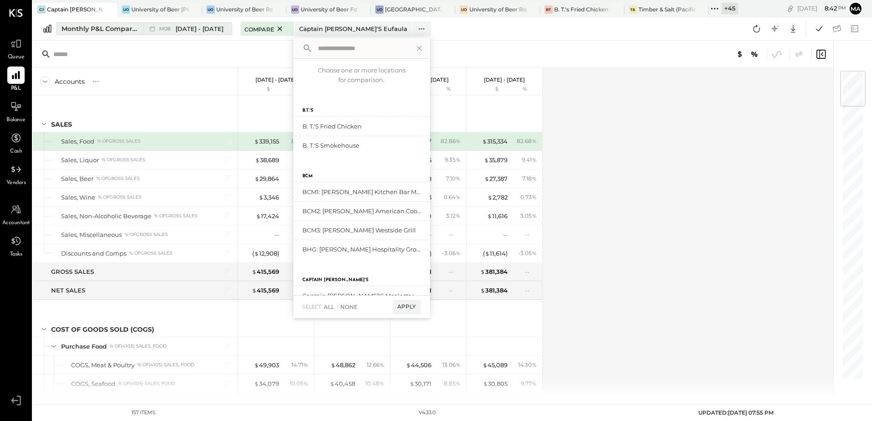
click at [200, 26] on span "[DATE] - [DATE]" at bounding box center [200, 29] width 48 height 9
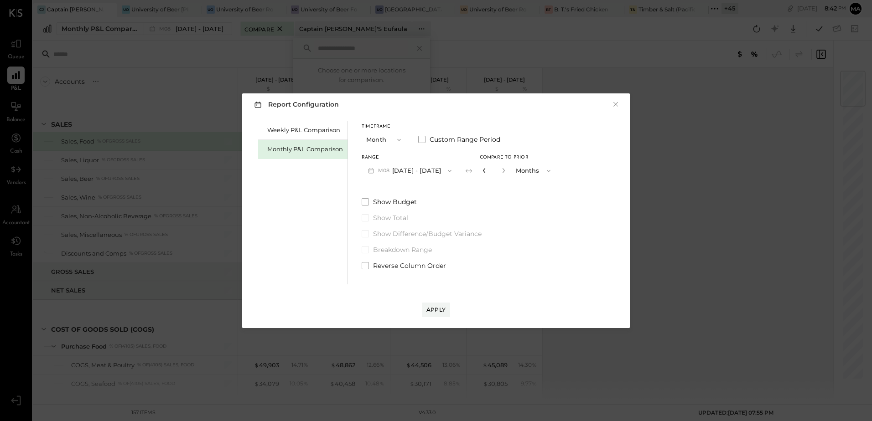
click at [481, 170] on icon "button" at bounding box center [483, 170] width 5 height 5
type input "*"
click at [432, 313] on div "Apply" at bounding box center [435, 310] width 19 height 8
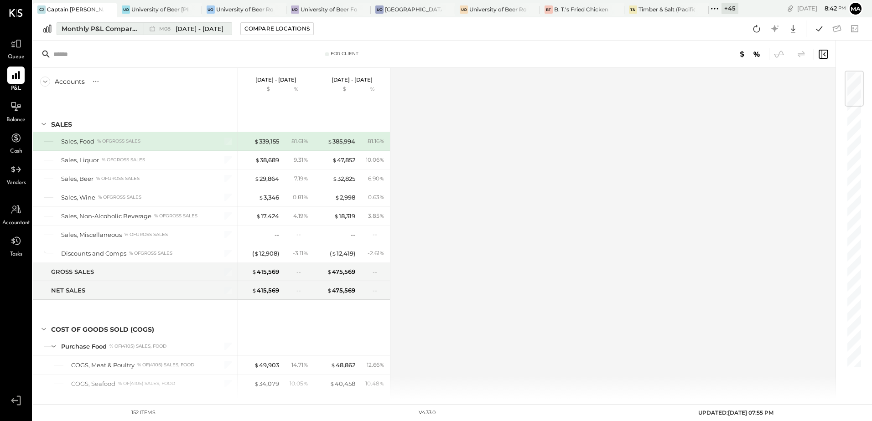
click at [201, 33] on div "M08 Aug 1 - 31, 2025" at bounding box center [185, 29] width 83 height 12
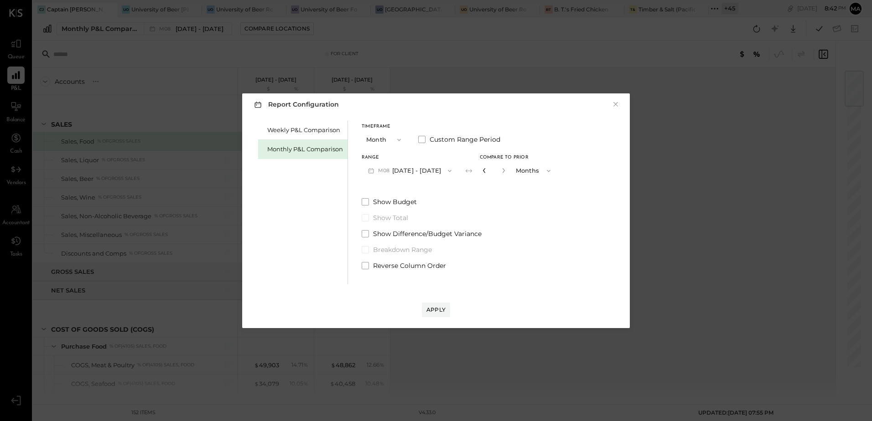
click at [481, 173] on icon "button" at bounding box center [483, 170] width 5 height 5
click at [429, 309] on div "Apply" at bounding box center [435, 310] width 19 height 8
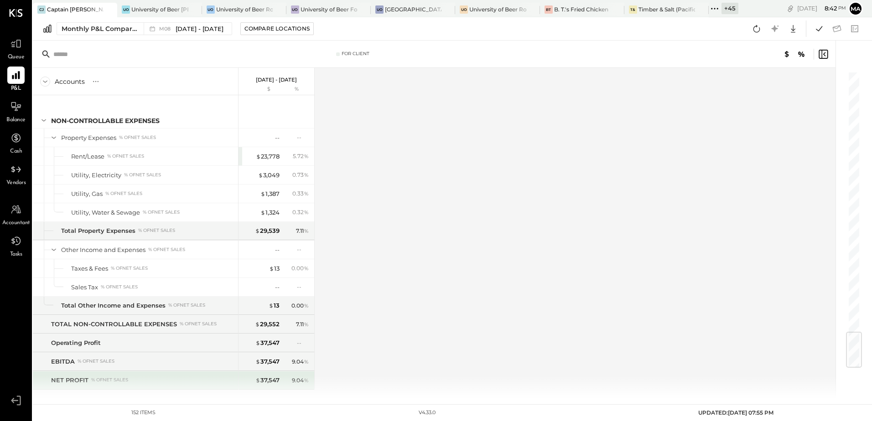
scroll to position [2202, 0]
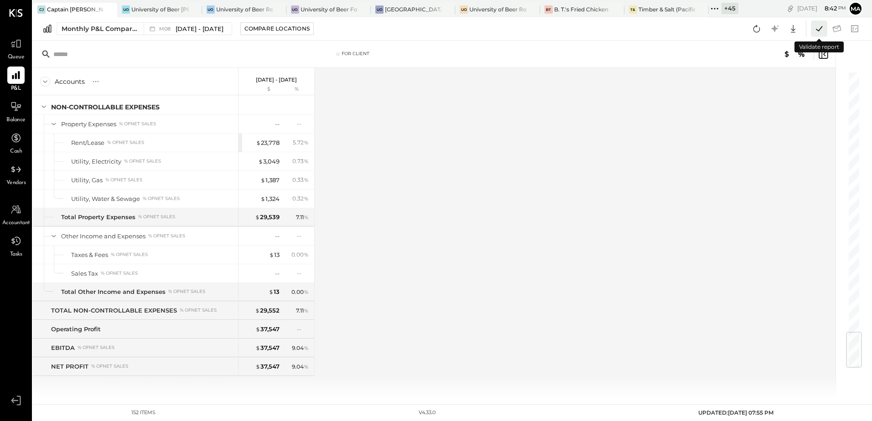
click at [817, 33] on icon at bounding box center [819, 29] width 12 height 12
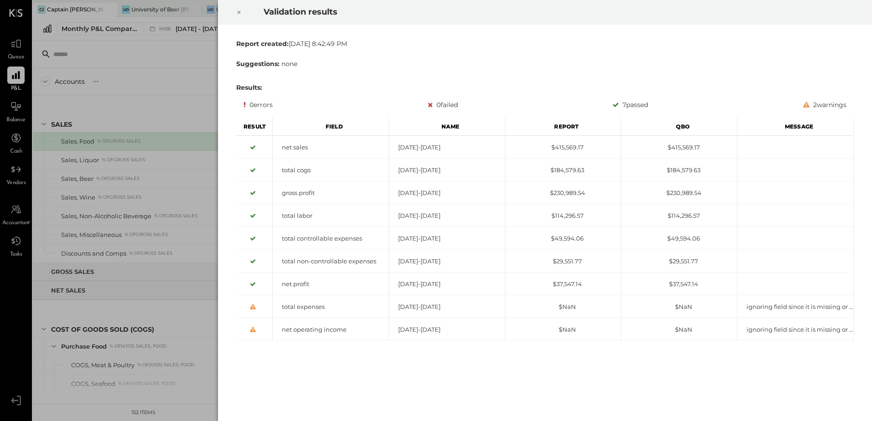
click at [236, 10] on icon at bounding box center [238, 12] width 5 height 11
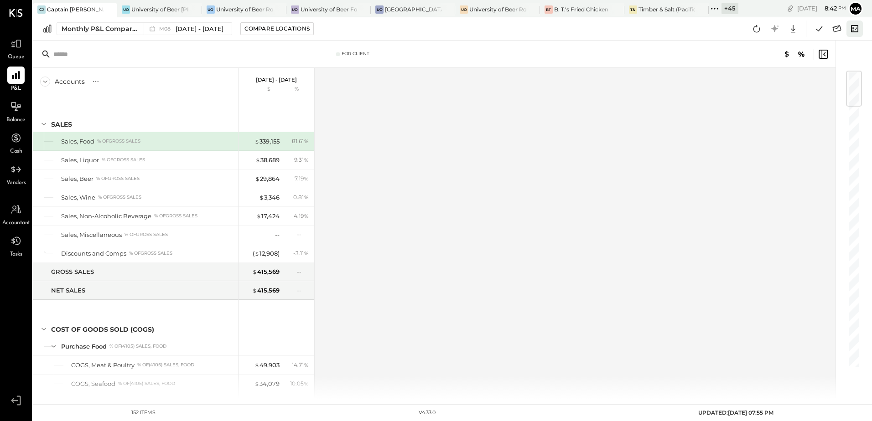
click at [853, 30] on icon at bounding box center [854, 28] width 7 height 7
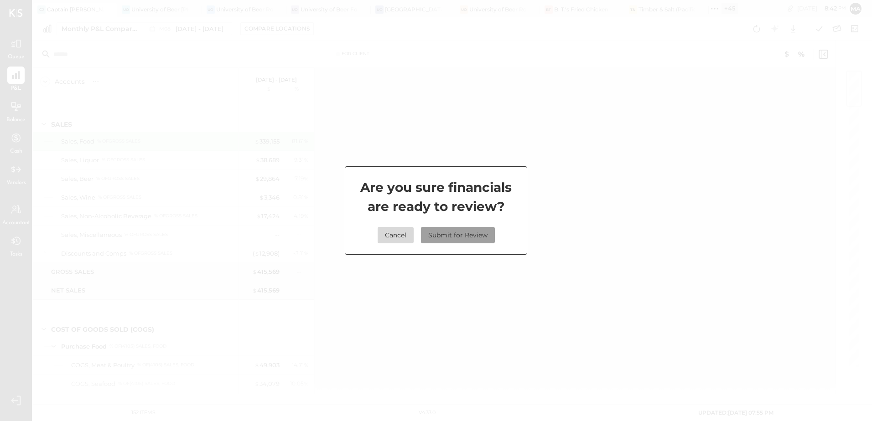
click at [461, 235] on button "Submit for Review" at bounding box center [458, 235] width 74 height 16
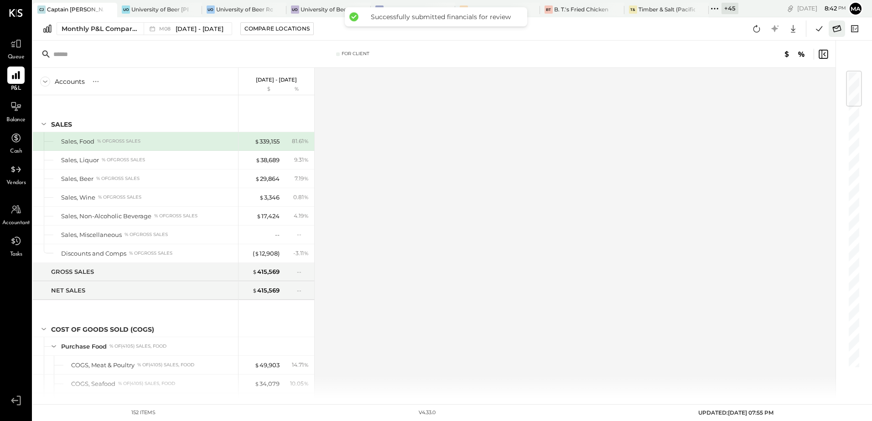
click at [837, 30] on icon at bounding box center [837, 29] width 12 height 12
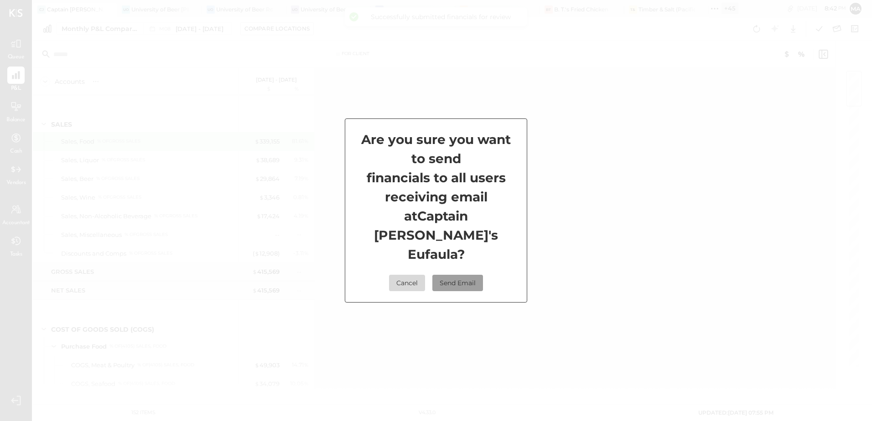
click at [462, 275] on button "Send Email" at bounding box center [457, 283] width 51 height 16
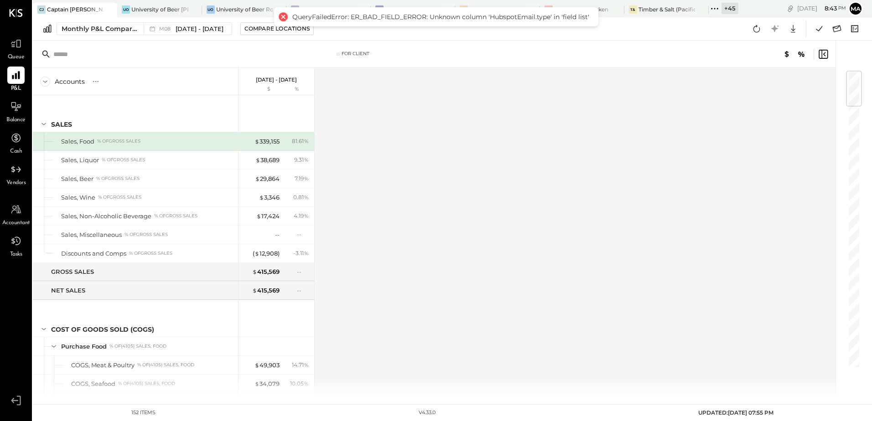
click at [584, 174] on div "Accounts S % GL Aug 1 - 31, 2025 $ % SALES Sales, Food % of GROSS SALES Sales, …" at bounding box center [435, 233] width 804 height 331
click at [834, 29] on icon at bounding box center [837, 29] width 12 height 12
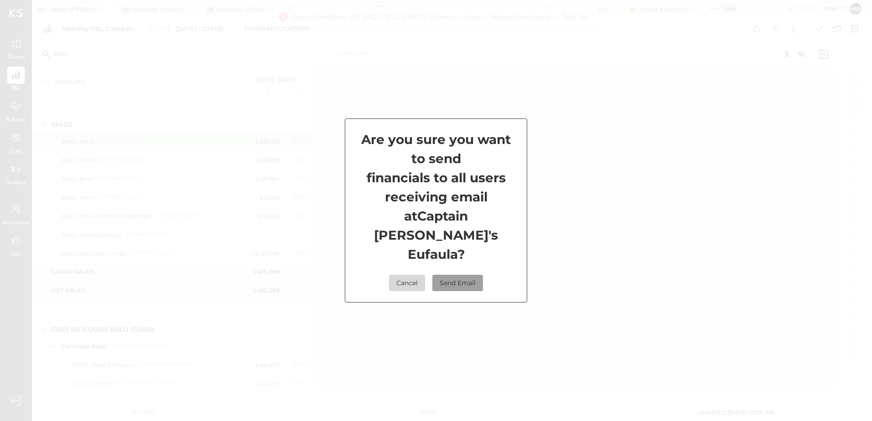
click at [464, 275] on button "Send Email" at bounding box center [457, 283] width 51 height 16
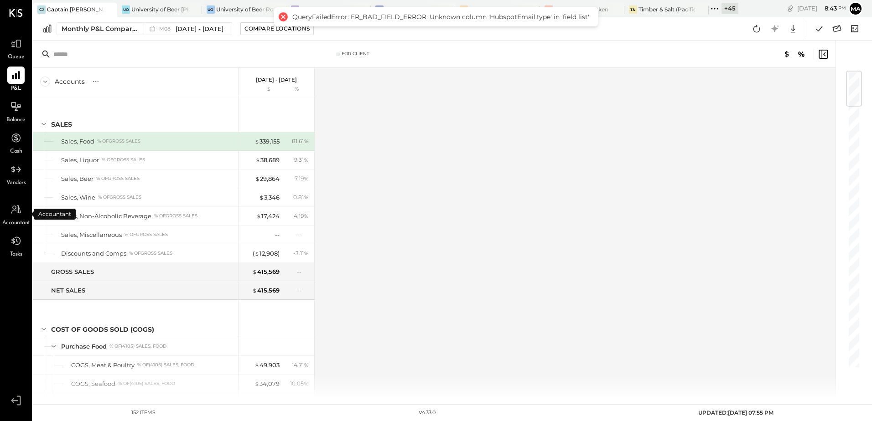
click at [16, 220] on span "Accountant" at bounding box center [16, 223] width 28 height 8
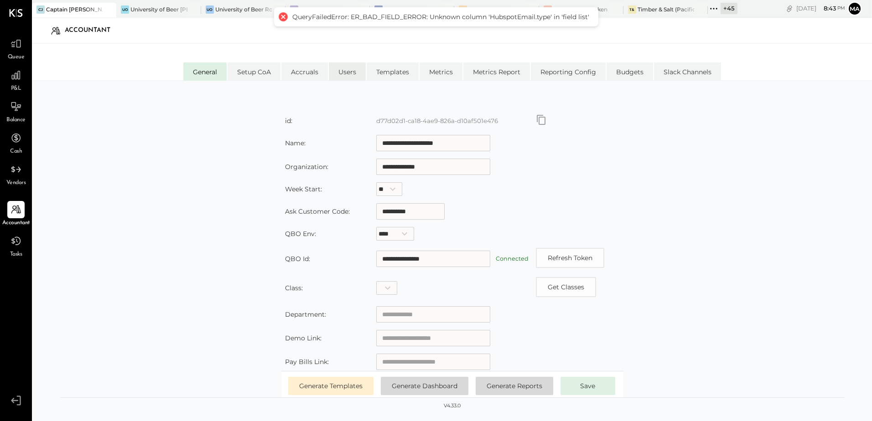
click at [341, 71] on li "Users" at bounding box center [347, 71] width 37 height 18
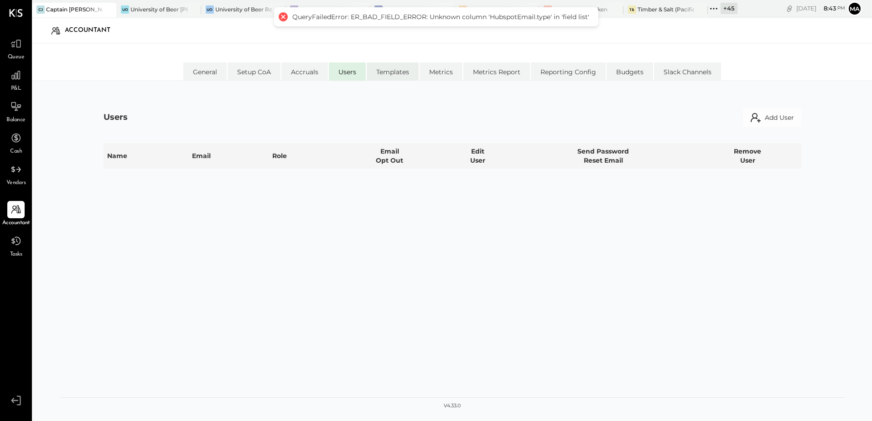
select select "**********"
select select "*****"
select select "**********"
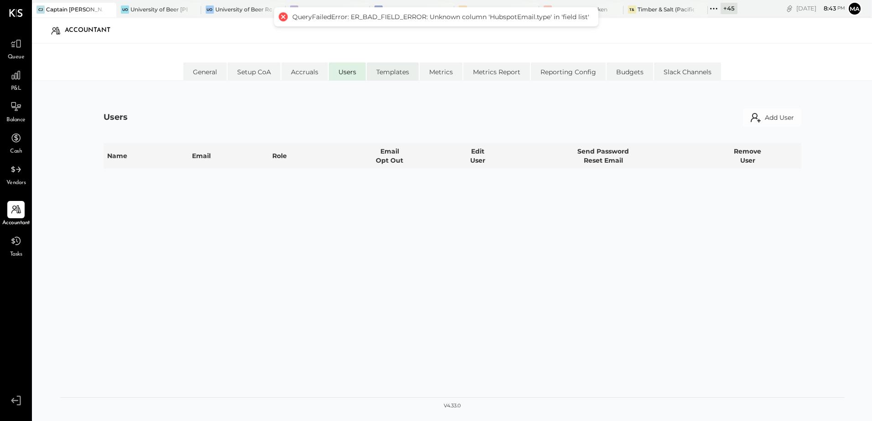
select select "**********"
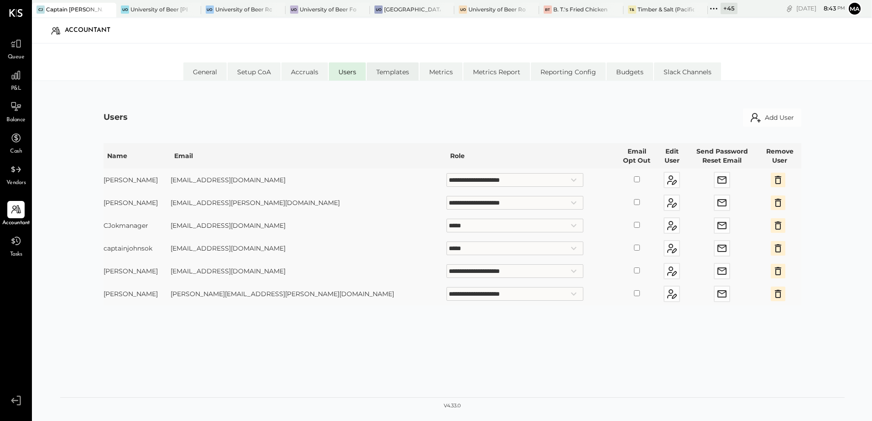
click at [398, 74] on li "Templates" at bounding box center [393, 71] width 52 height 18
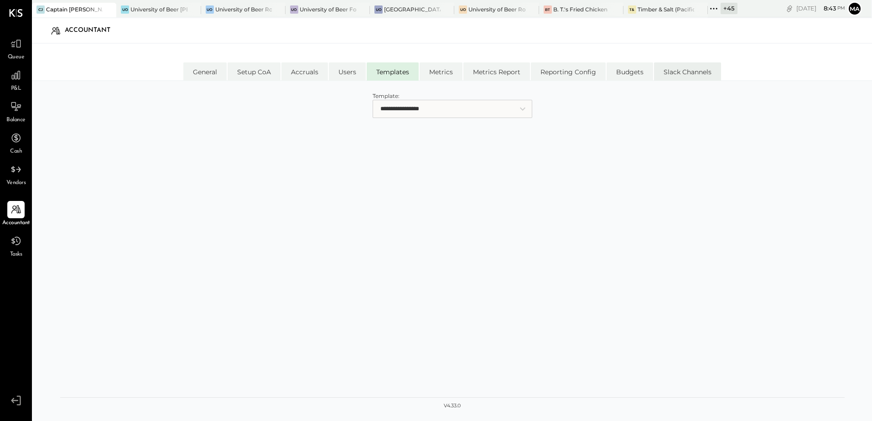
click at [690, 69] on li "Slack Channels" at bounding box center [687, 71] width 67 height 18
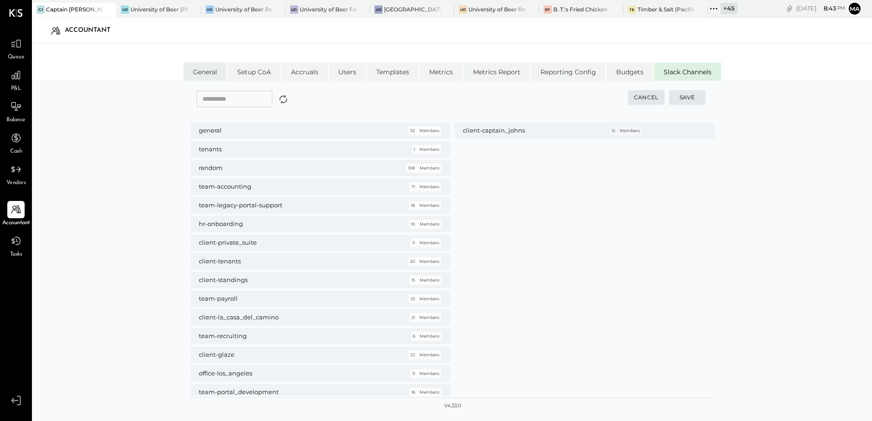
click at [202, 72] on li "General" at bounding box center [204, 71] width 43 height 18
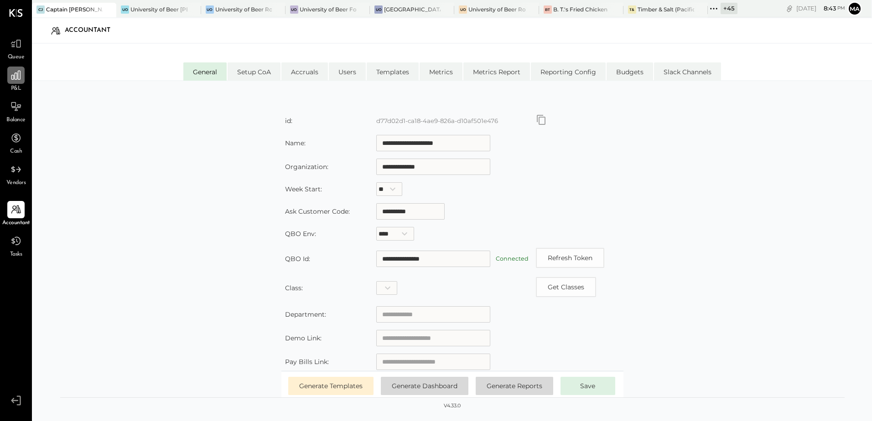
click at [16, 83] on div at bounding box center [15, 75] width 17 height 17
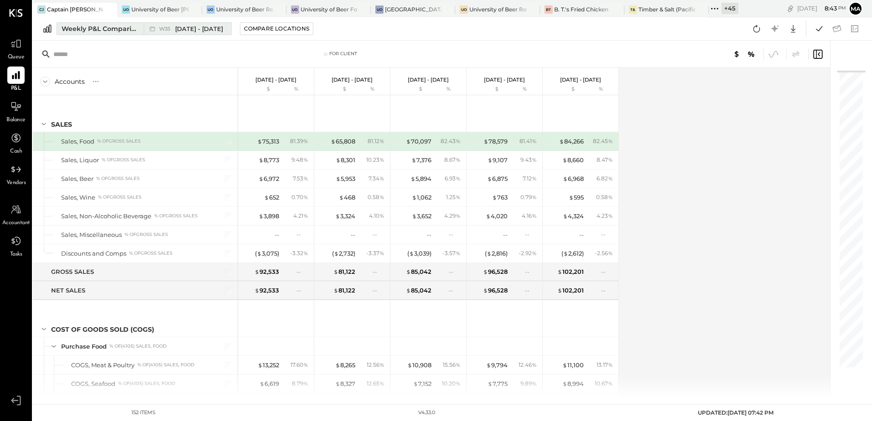
click at [114, 31] on div "Weekly P&L Comparison" at bounding box center [100, 28] width 77 height 9
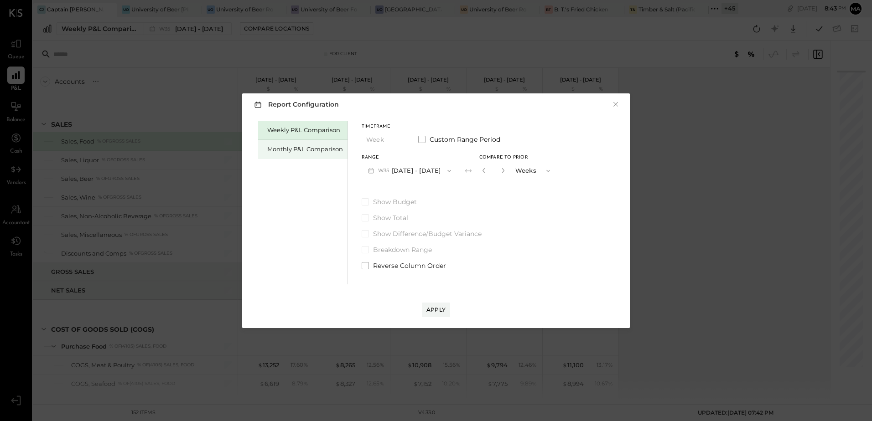
click at [281, 150] on div "Monthly P&L Comparison" at bounding box center [305, 149] width 76 height 9
click at [416, 169] on button "M09 [DATE] - [DATE]" at bounding box center [410, 170] width 96 height 17
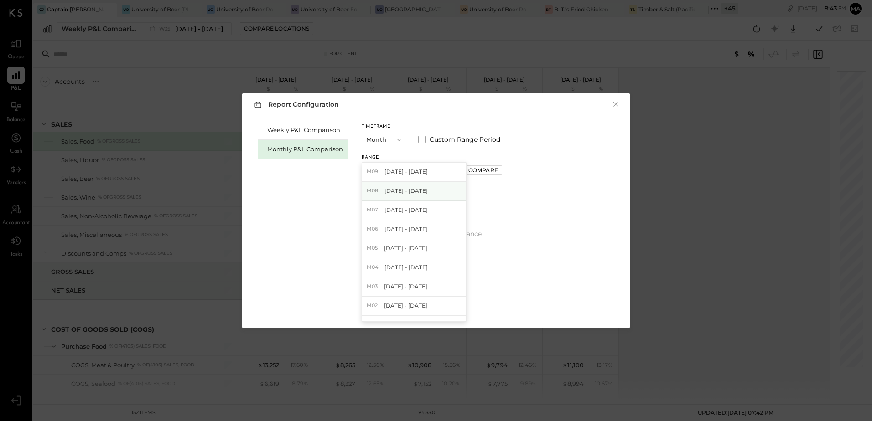
click at [414, 194] on span "[DATE] - [DATE]" at bounding box center [405, 191] width 43 height 8
click at [437, 313] on div "Apply" at bounding box center [435, 310] width 19 height 8
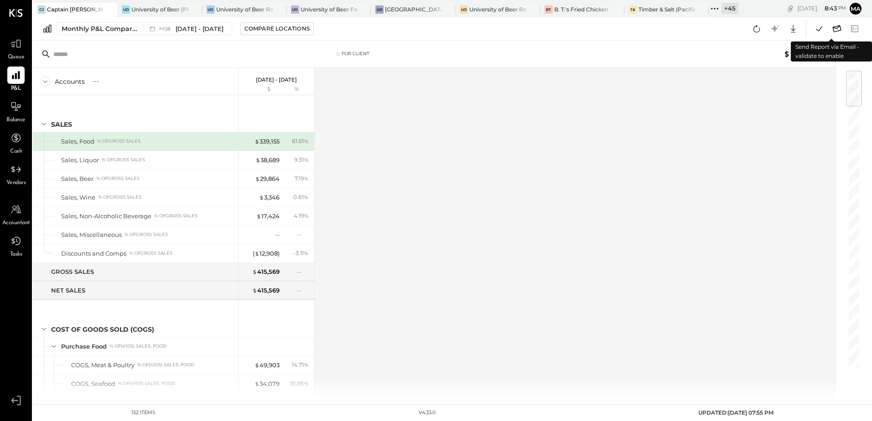
click at [837, 30] on icon at bounding box center [837, 29] width 12 height 12
click at [814, 27] on icon at bounding box center [819, 29] width 12 height 12
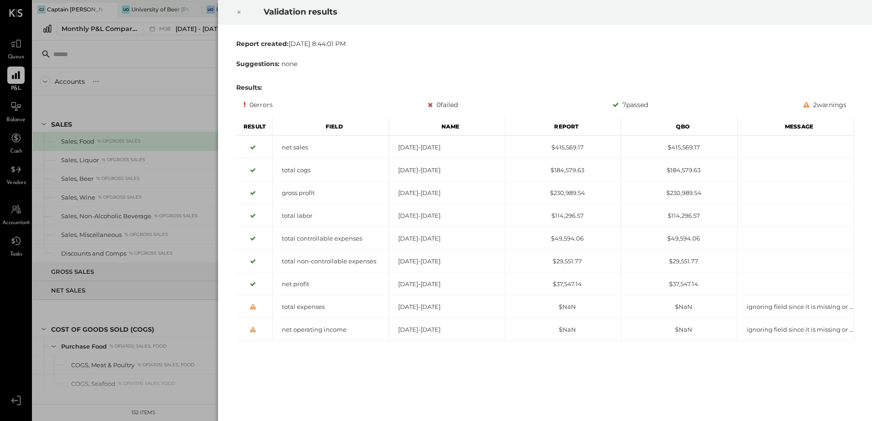
click at [241, 12] on icon at bounding box center [238, 12] width 5 height 11
